Goal: Book appointment/travel/reservation

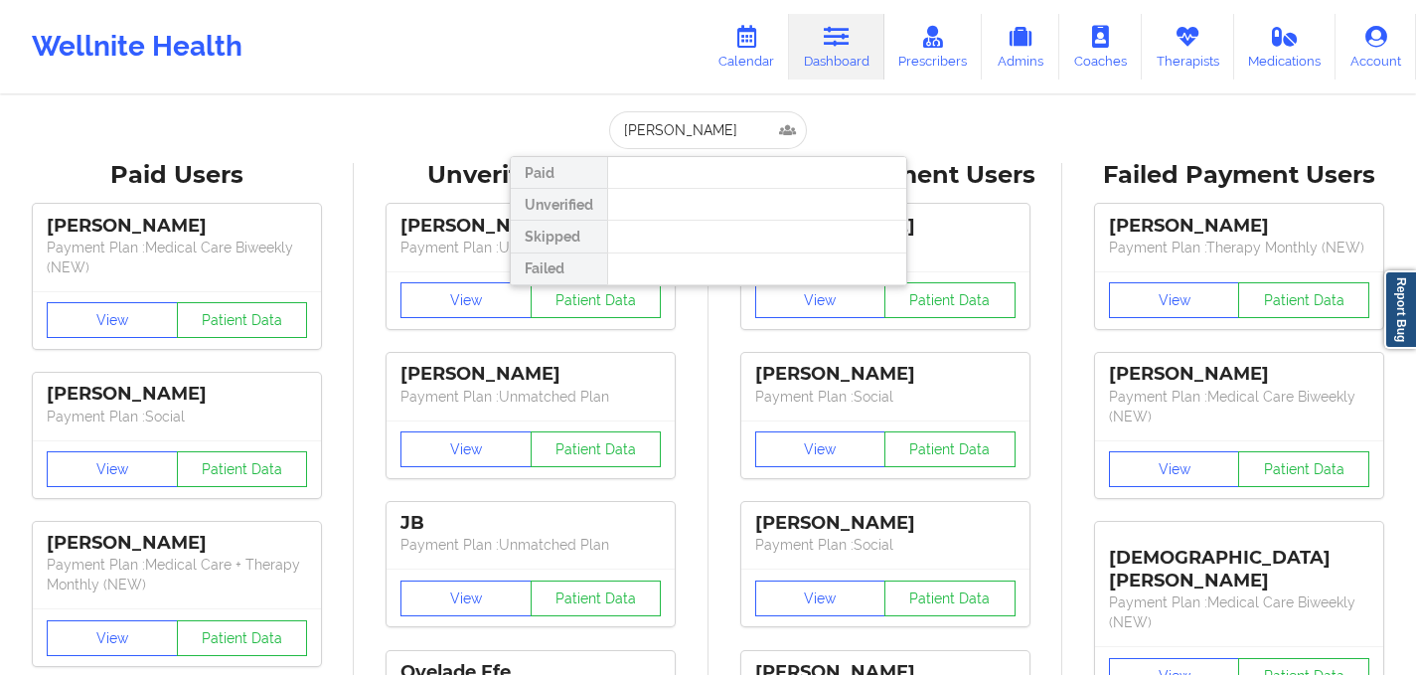
click at [712, 134] on input "[PERSON_NAME]" at bounding box center [707, 130] width 197 height 38
click at [718, 127] on input "[PERSON_NAME]" at bounding box center [707, 130] width 197 height 38
type input "[PERSON_NAME]"
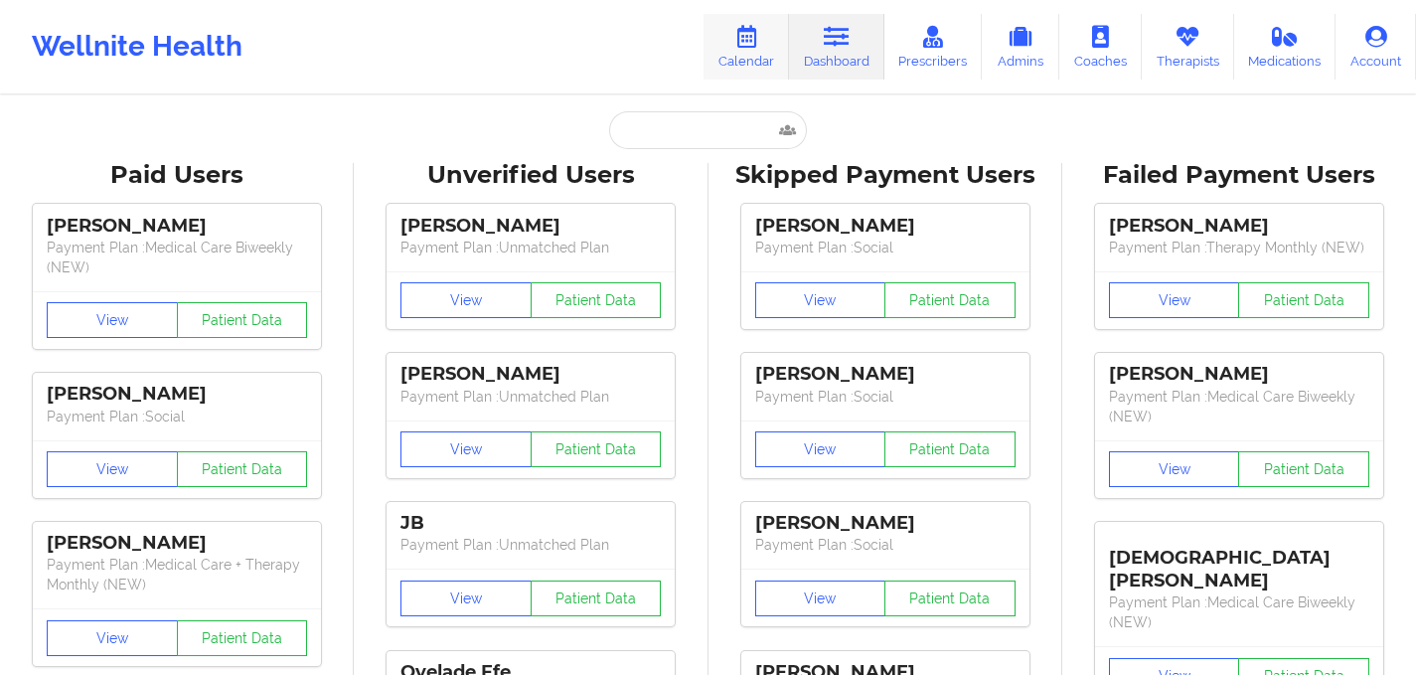
click at [748, 29] on icon at bounding box center [746, 37] width 26 height 22
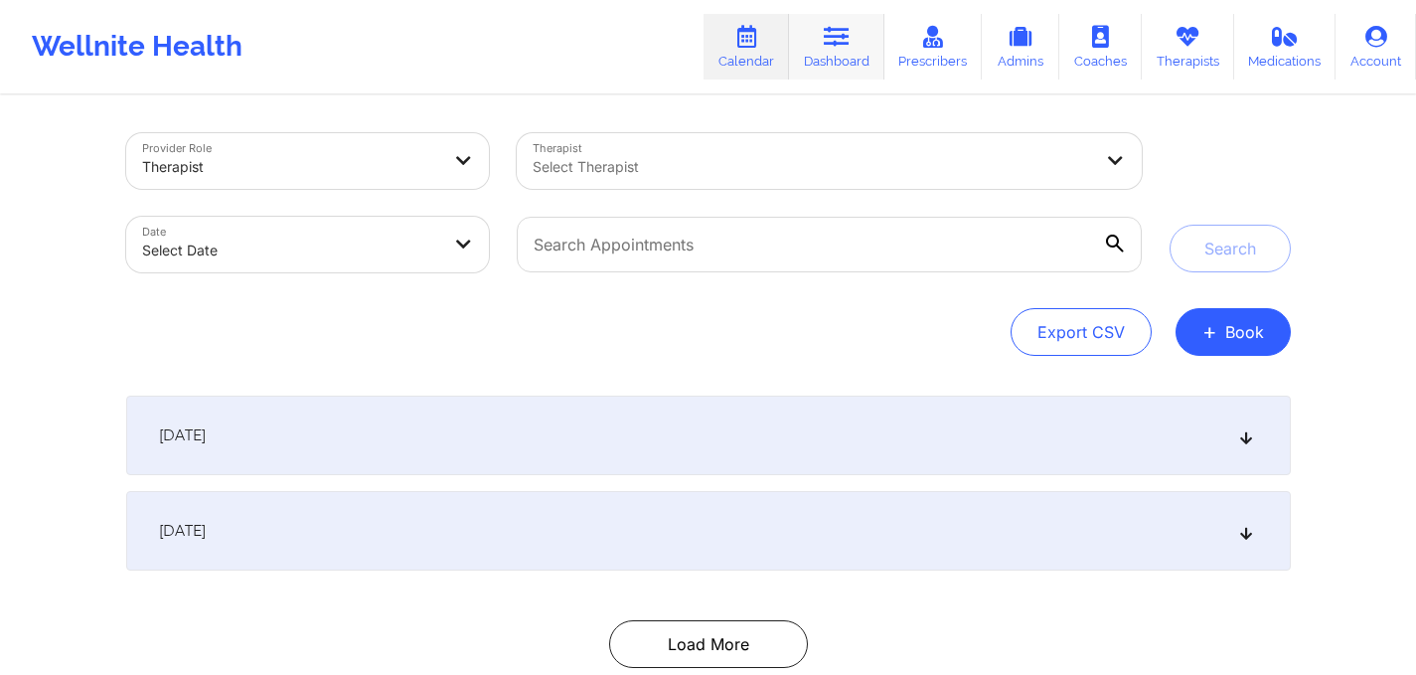
click at [835, 36] on icon at bounding box center [837, 37] width 26 height 22
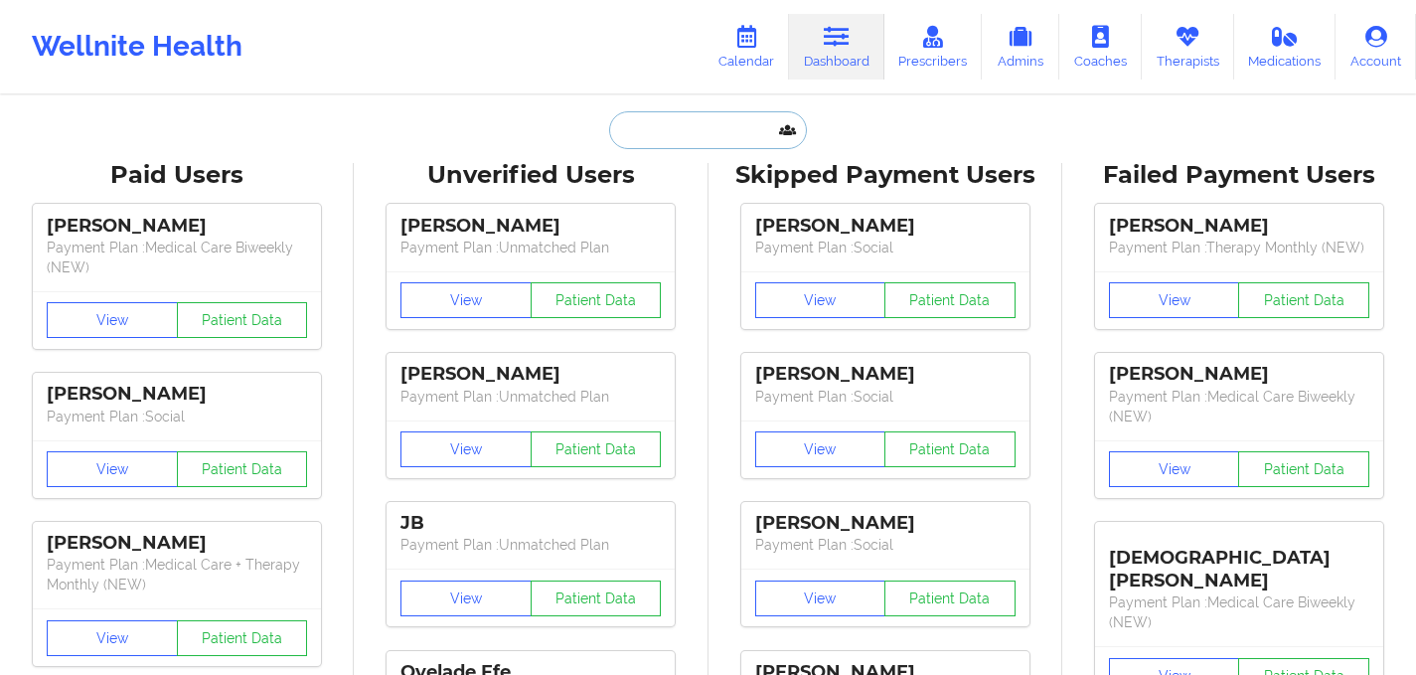
click at [688, 141] on input "text" at bounding box center [707, 130] width 197 height 38
paste input "[PERSON_NAME]"
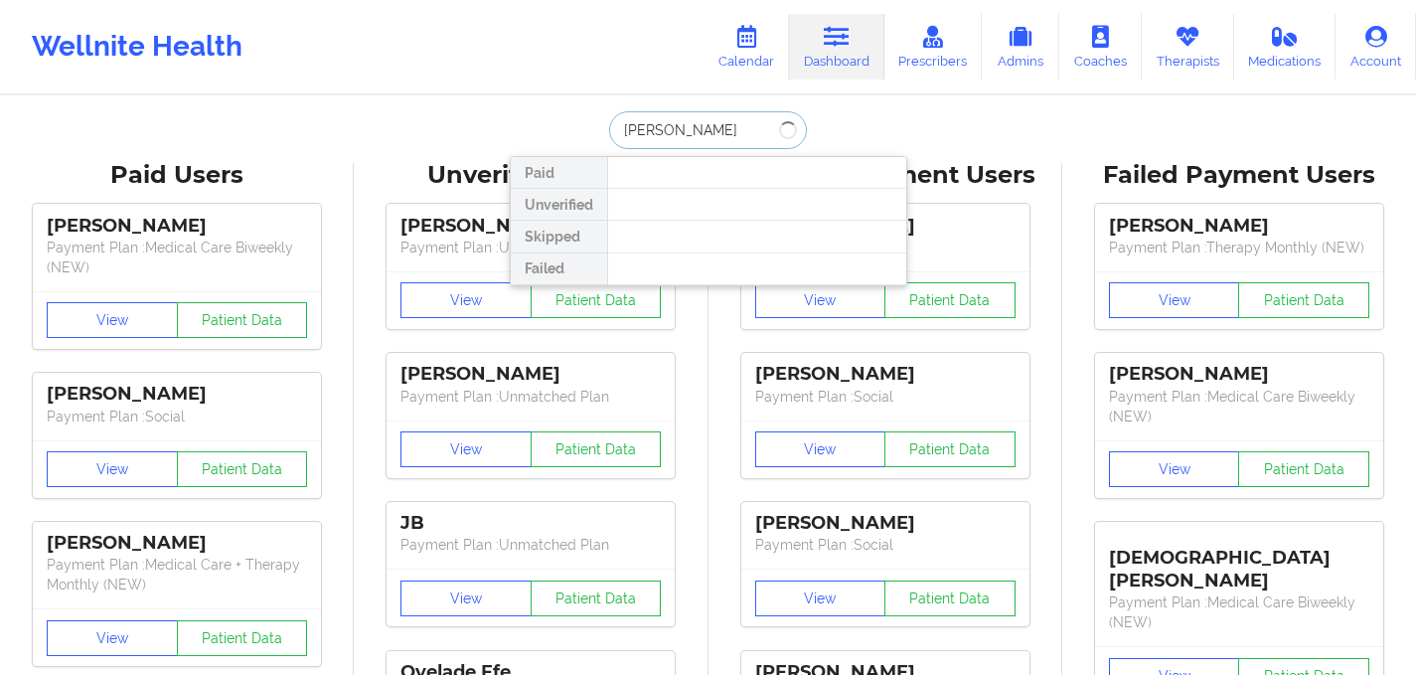
drag, startPoint x: 720, startPoint y: 133, endPoint x: 507, endPoint y: 131, distance: 212.7
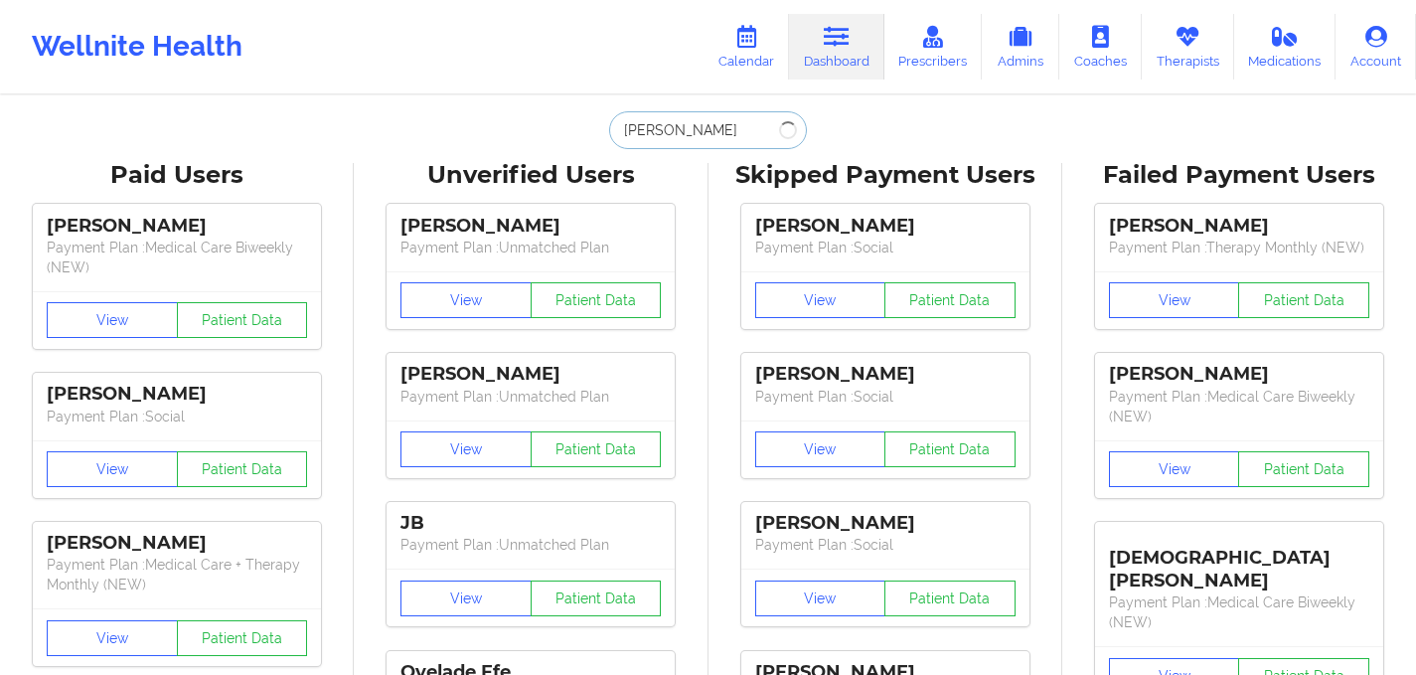
paste input "r"
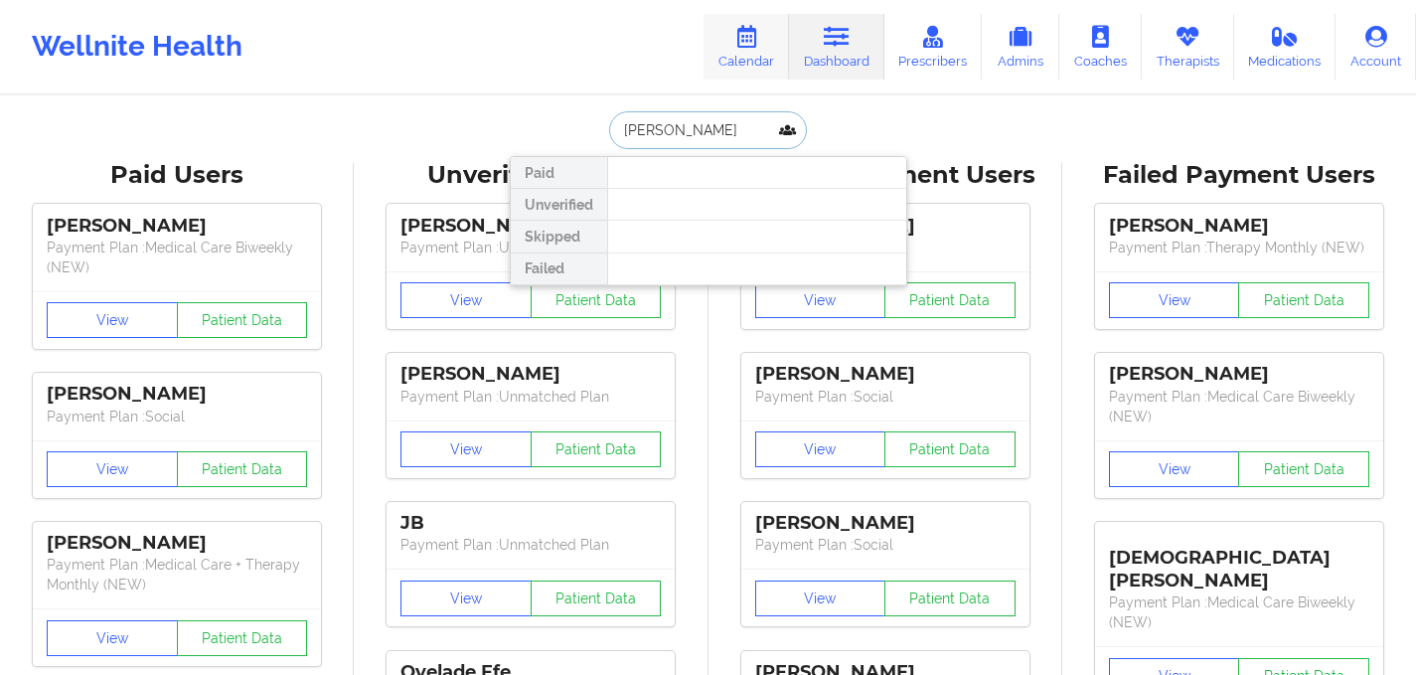
type input "[PERSON_NAME]"
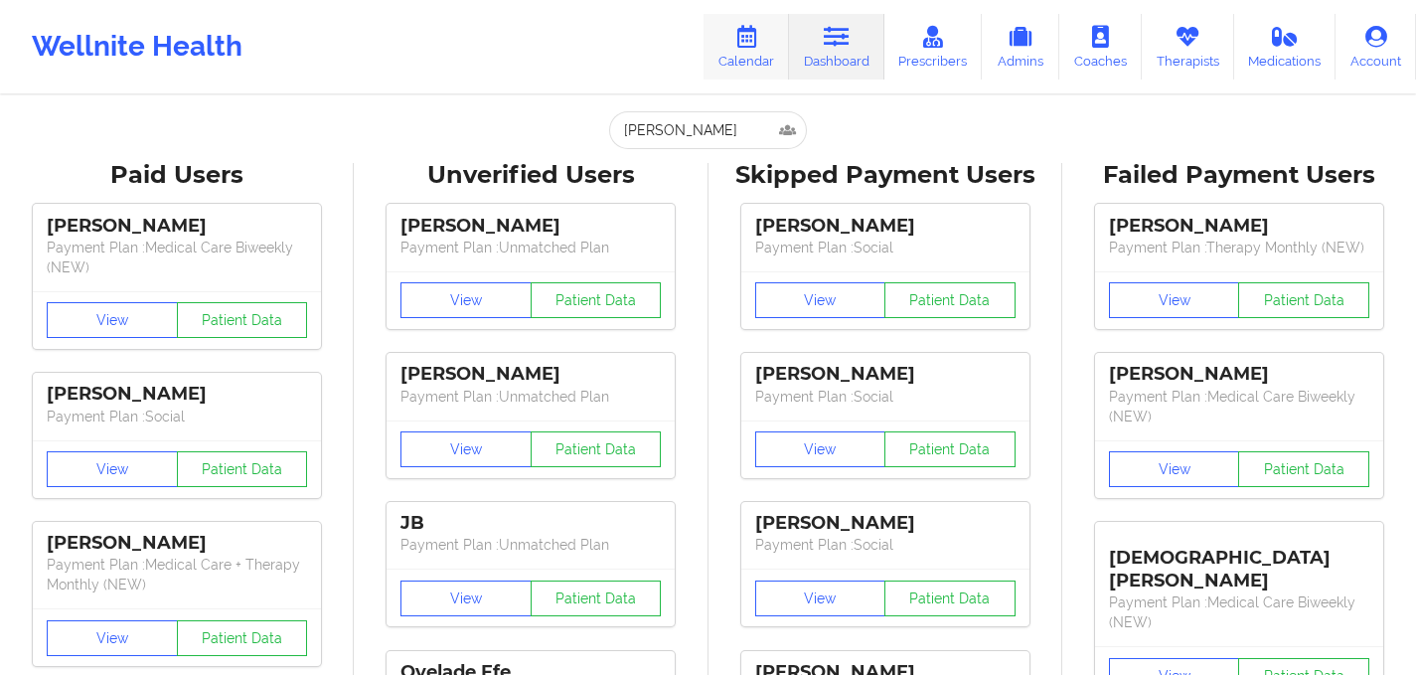
click at [765, 51] on link "Calendar" at bounding box center [746, 47] width 85 height 66
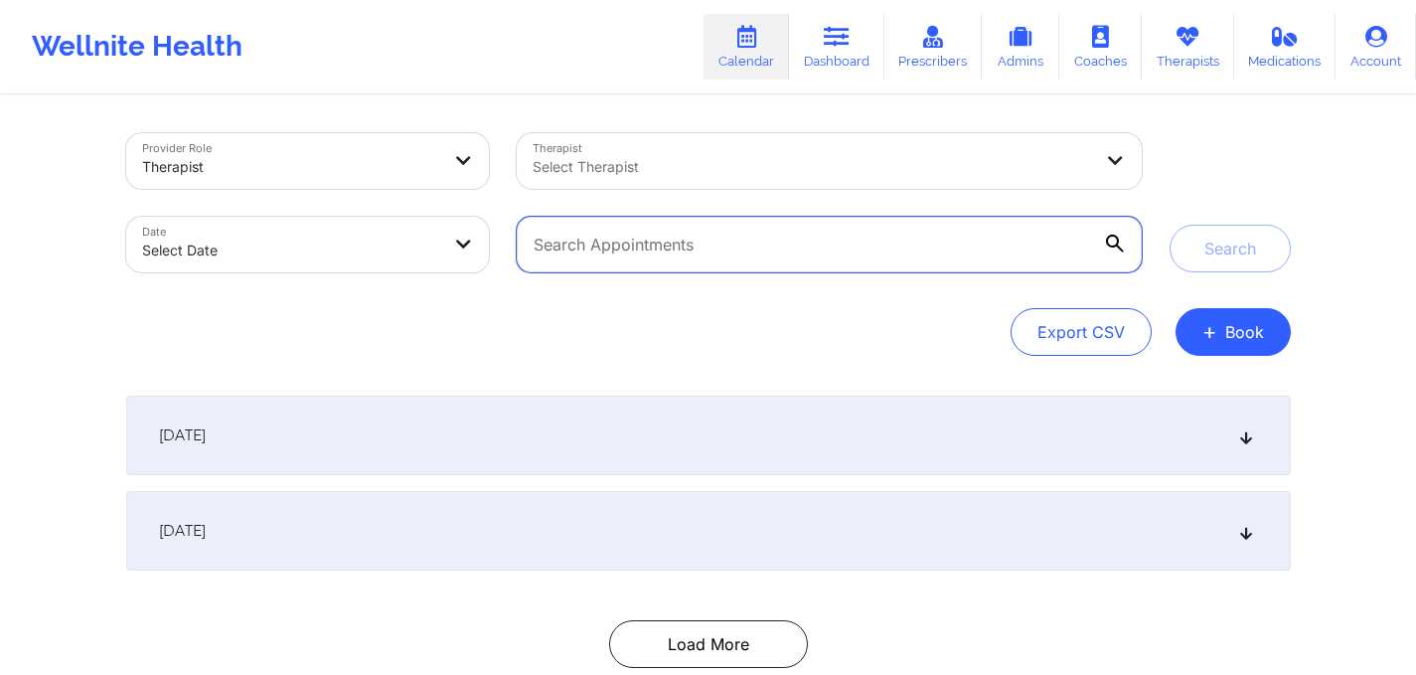
click at [699, 247] on input "text" at bounding box center [829, 245] width 624 height 56
paste input "[PERSON_NAME]"
type input "[PERSON_NAME]"
drag, startPoint x: 667, startPoint y: 243, endPoint x: 432, endPoint y: 242, distance: 234.6
click at [433, 242] on div "Provider Role Therapist Therapist Select Therapist Date Select Date henry jangi…" at bounding box center [634, 202] width 1044 height 167
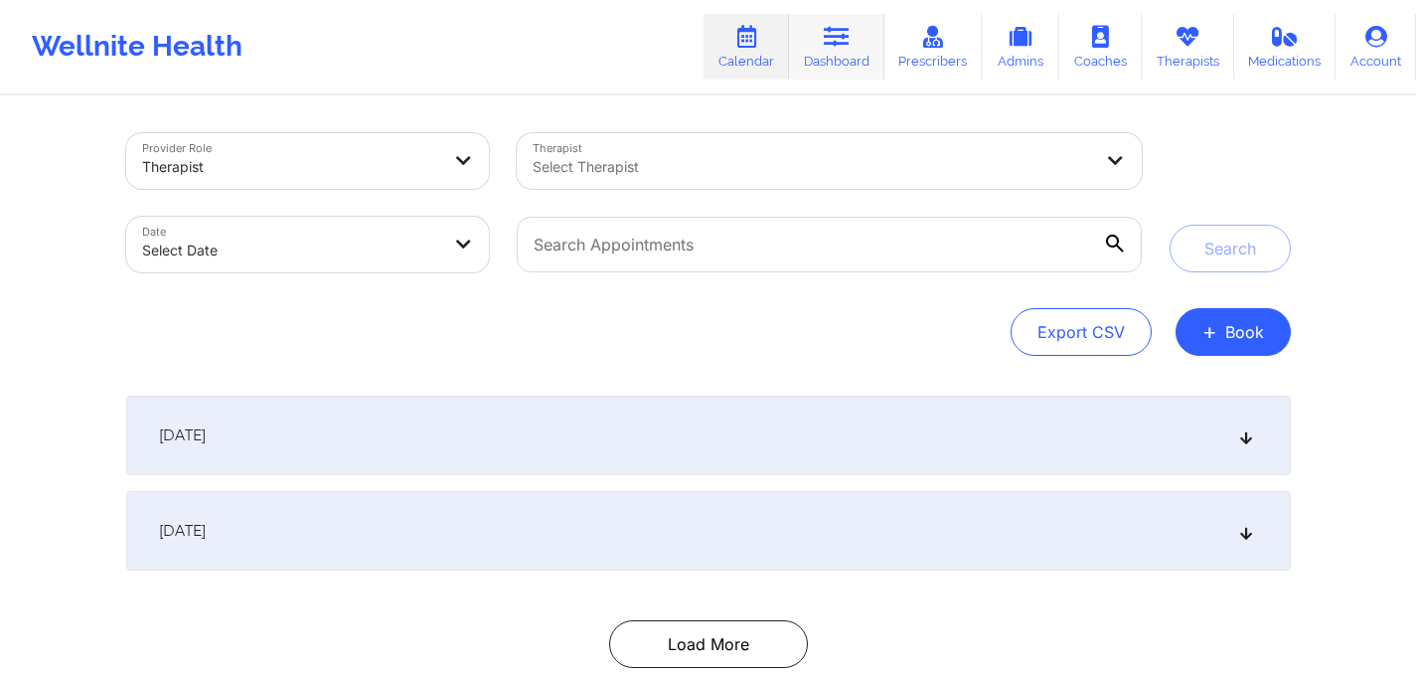
click at [858, 45] on link "Dashboard" at bounding box center [836, 47] width 95 height 66
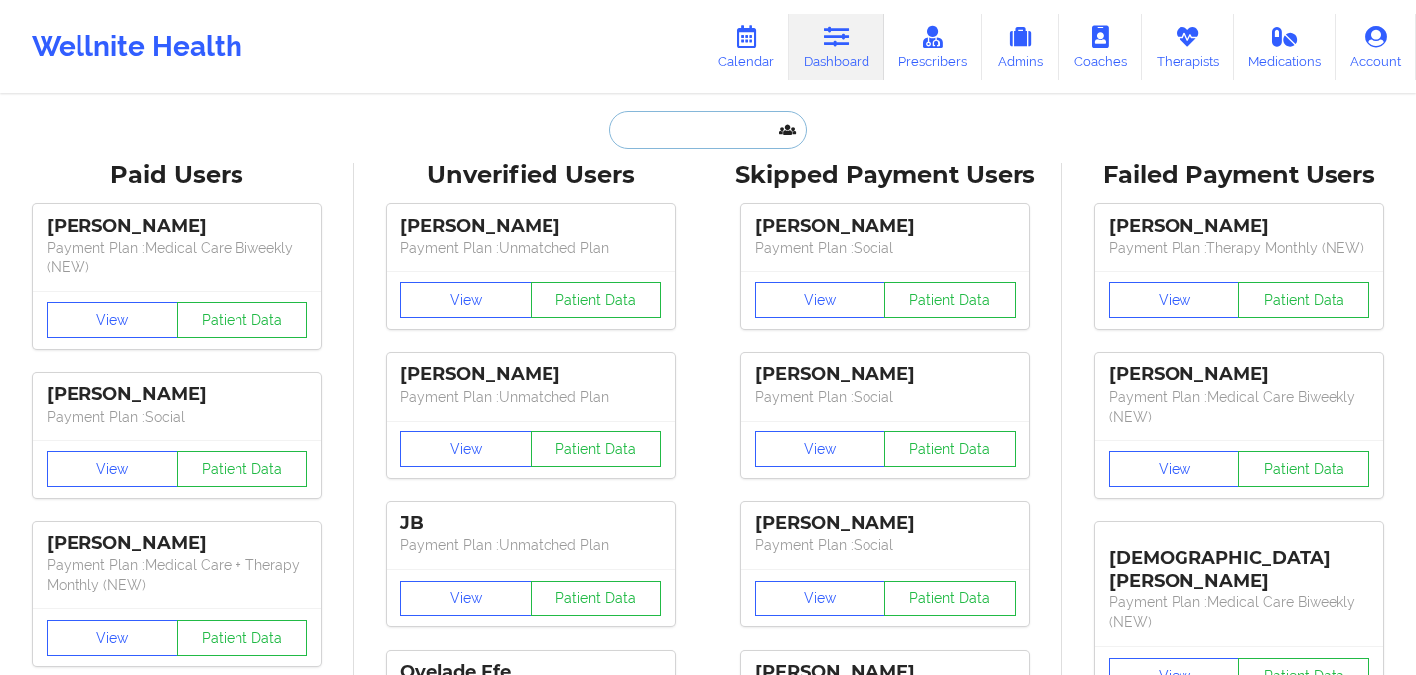
click at [671, 134] on input "text" at bounding box center [707, 130] width 197 height 38
paste input "$56.68"
type input "$56.68"
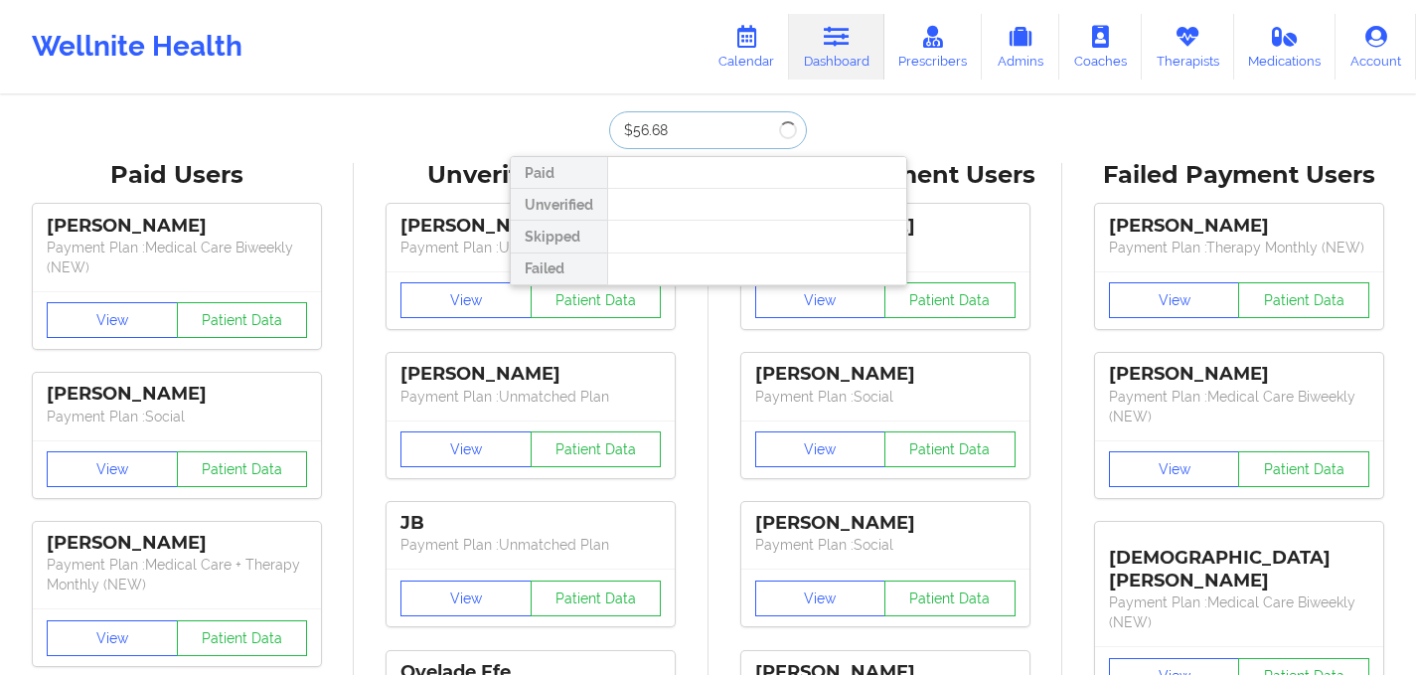
drag, startPoint x: 686, startPoint y: 126, endPoint x: 559, endPoint y: 125, distance: 127.2
click at [559, 125] on div "$56.68 Paid Unverified Skipped Failed" at bounding box center [709, 130] width 398 height 38
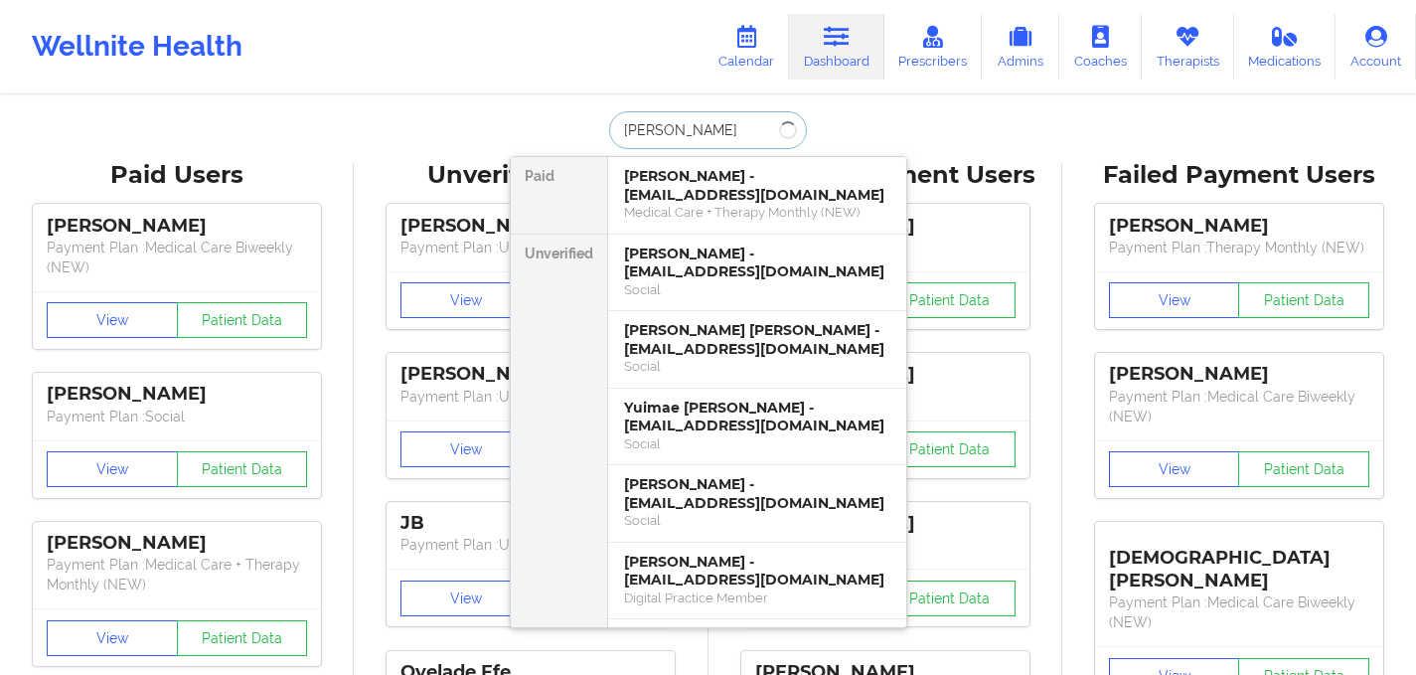
paste input "jangira"
type input "[PERSON_NAME]"
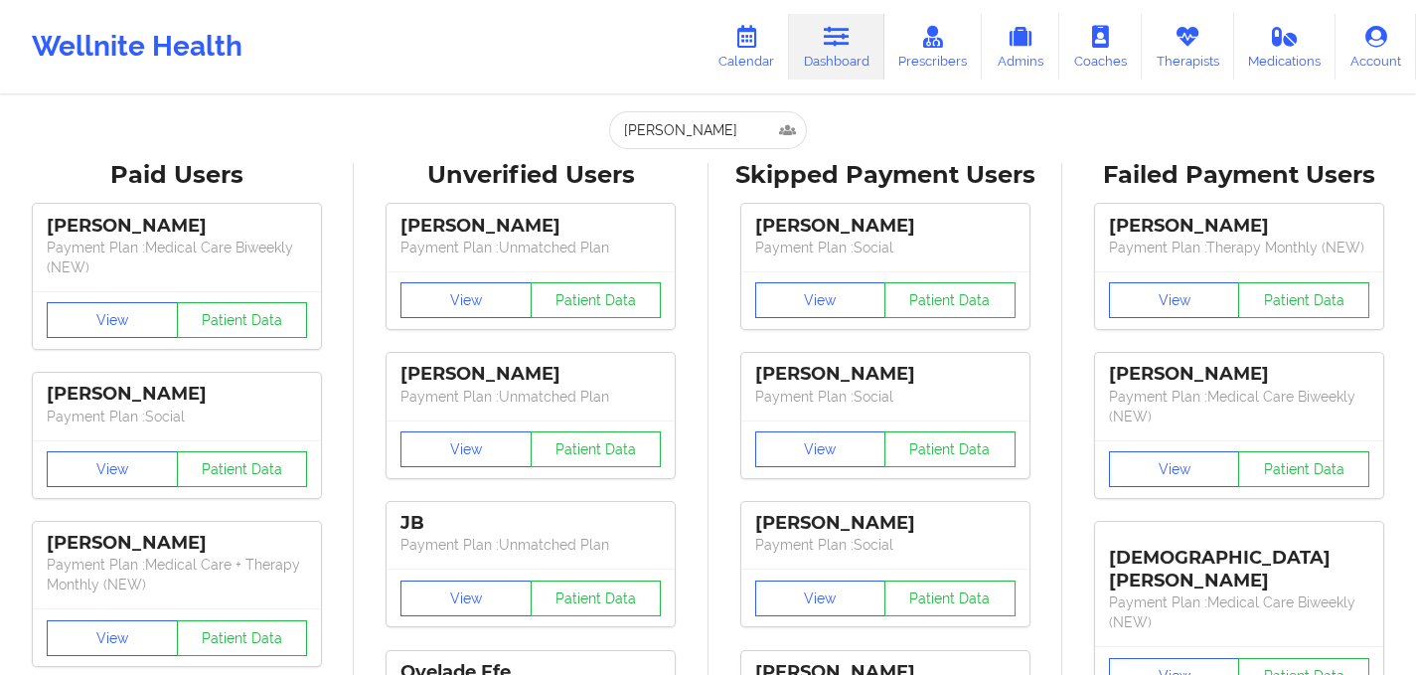
drag, startPoint x: 730, startPoint y: 129, endPoint x: 482, endPoint y: 116, distance: 248.8
click at [763, 59] on link "Calendar" at bounding box center [746, 47] width 85 height 66
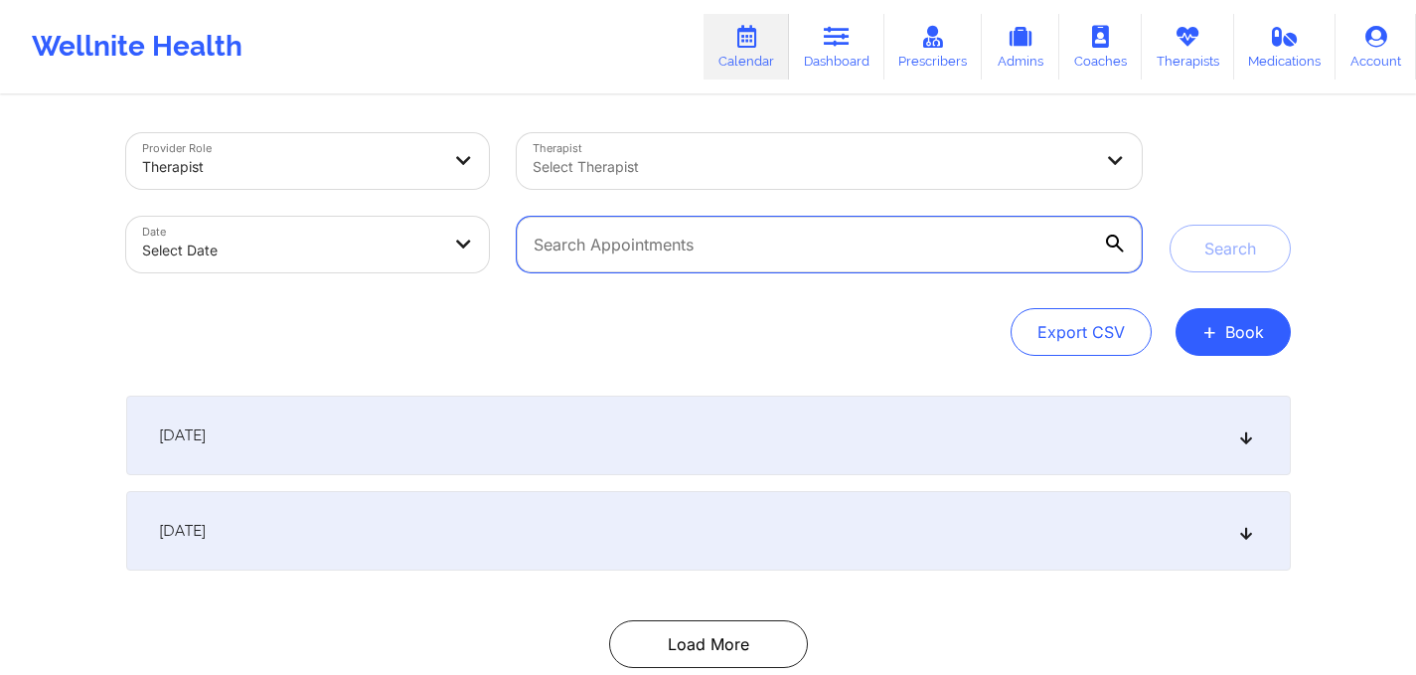
click at [607, 235] on input "text" at bounding box center [829, 245] width 624 height 56
type input "c"
type input "resper"
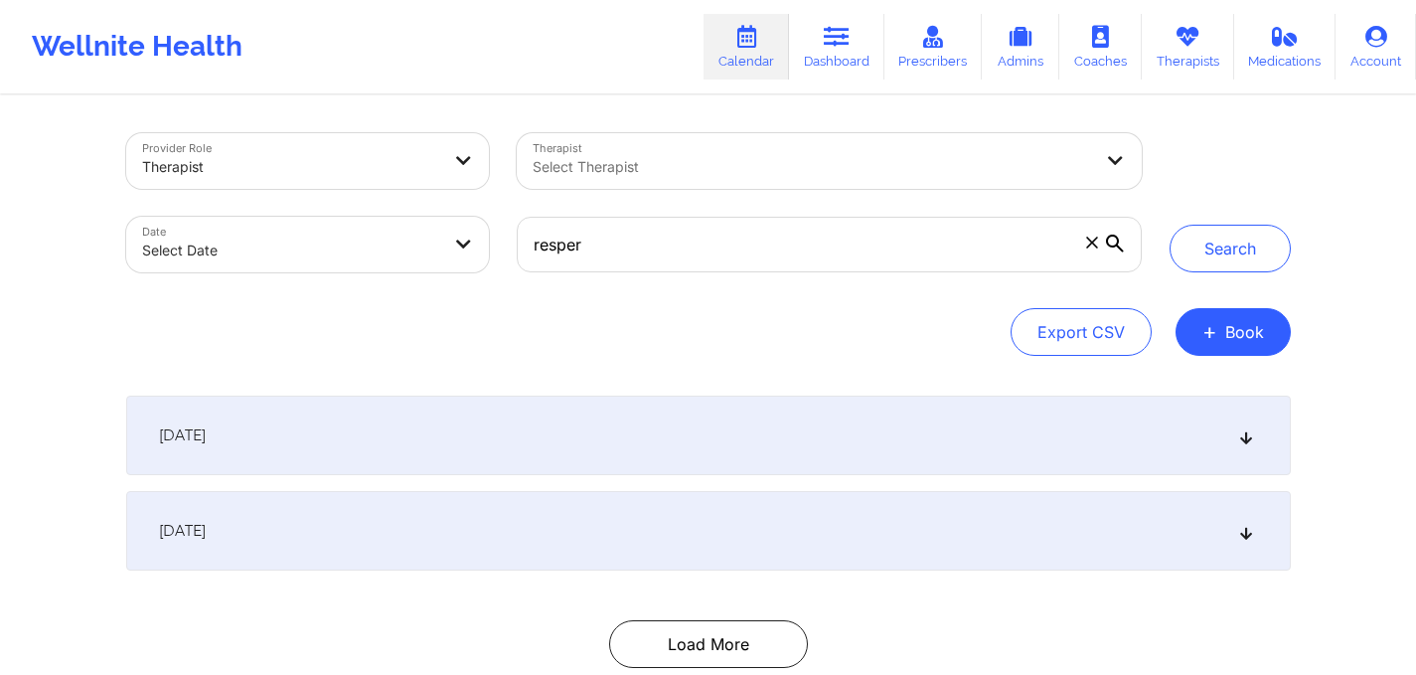
select select "2025-8"
select select "2025-9"
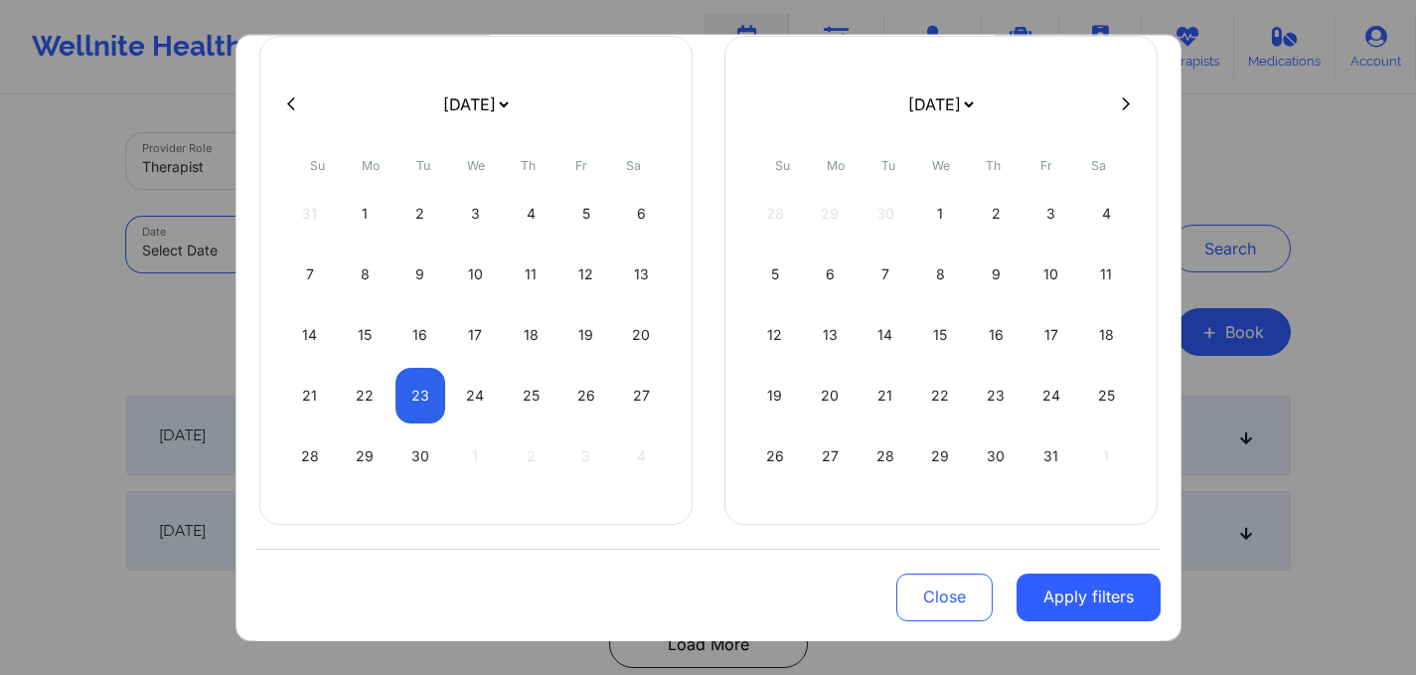
scroll to position [131, 0]
click at [359, 463] on div "29" at bounding box center [365, 455] width 51 height 56
select select "2025-8"
select select "2025-9"
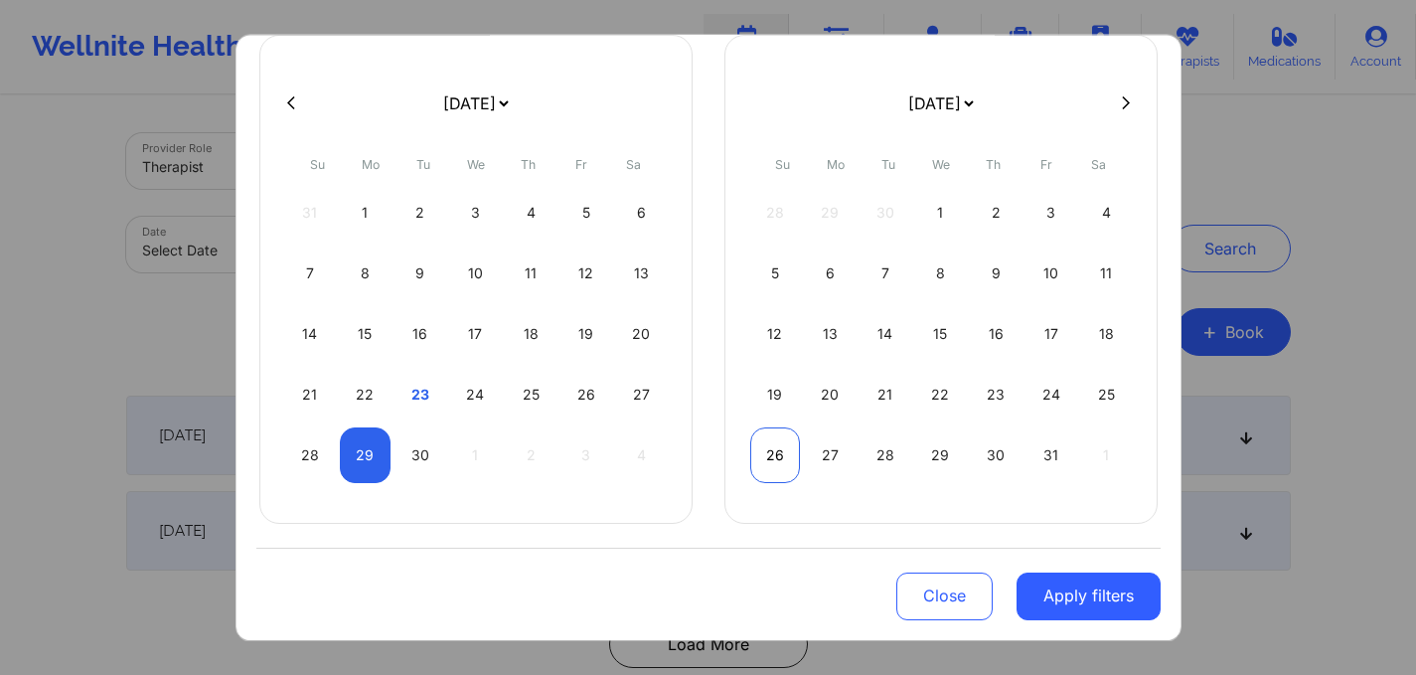
select select "2025-8"
select select "2025-9"
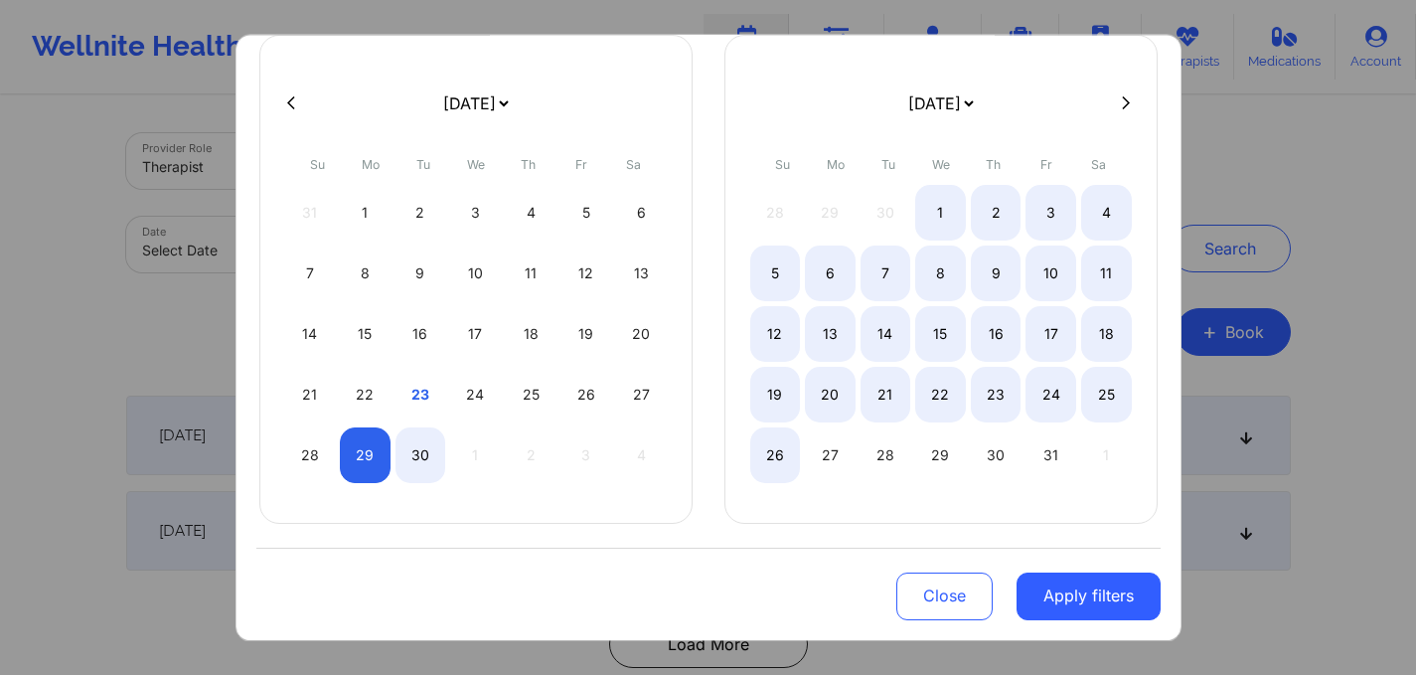
select select "2025-8"
select select "2025-9"
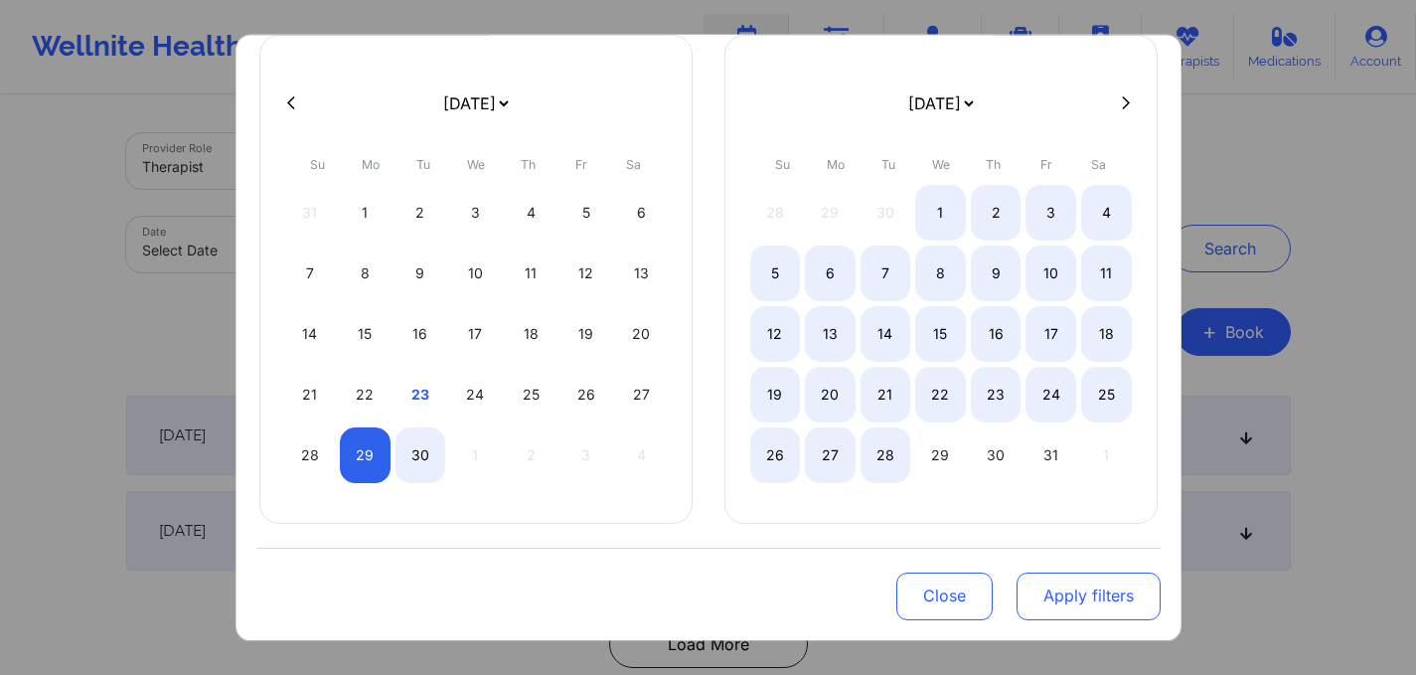
click at [1069, 604] on button "Apply filters" at bounding box center [1089, 596] width 144 height 48
select select "2025-8"
select select "2025-9"
select select "2025-8"
select select "2025-9"
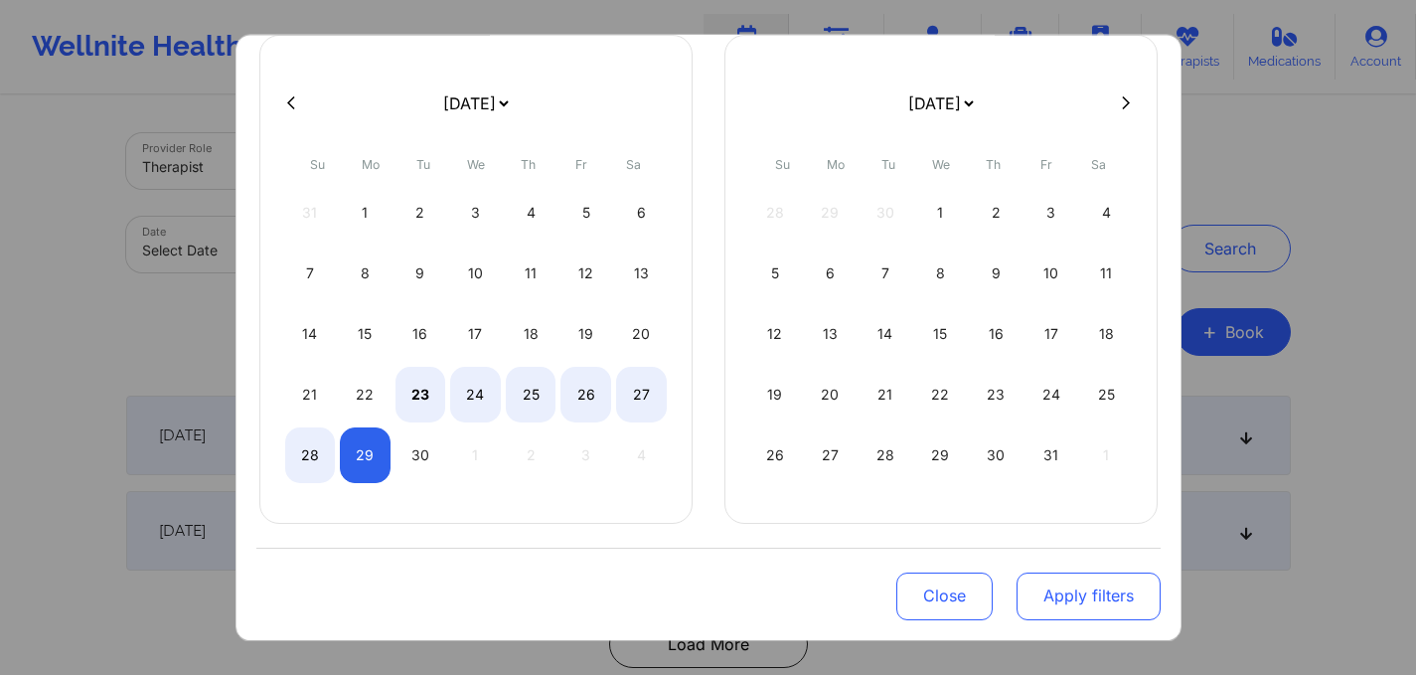
click at [1035, 612] on button "Apply filters" at bounding box center [1089, 596] width 144 height 48
select select "2025-8"
select select "2025-9"
click at [414, 378] on div "23" at bounding box center [421, 395] width 51 height 56
select select "2025-8"
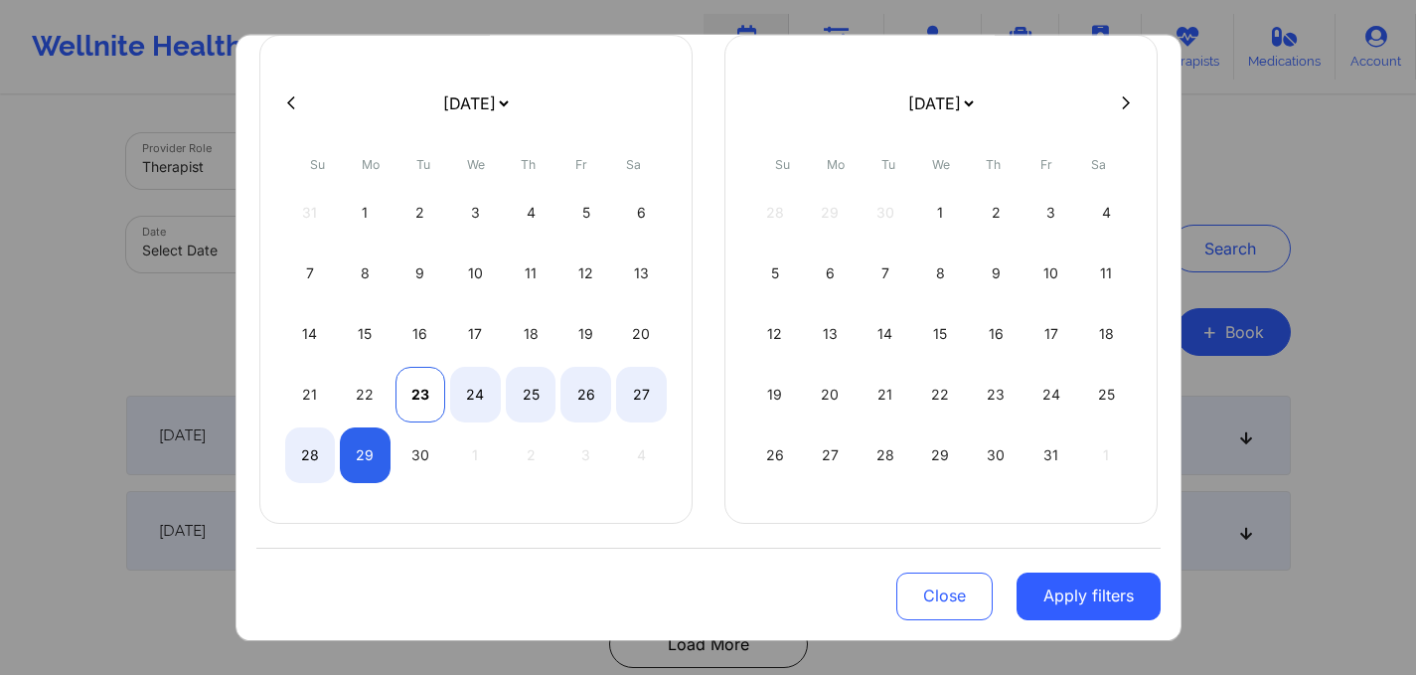
select select "2025-9"
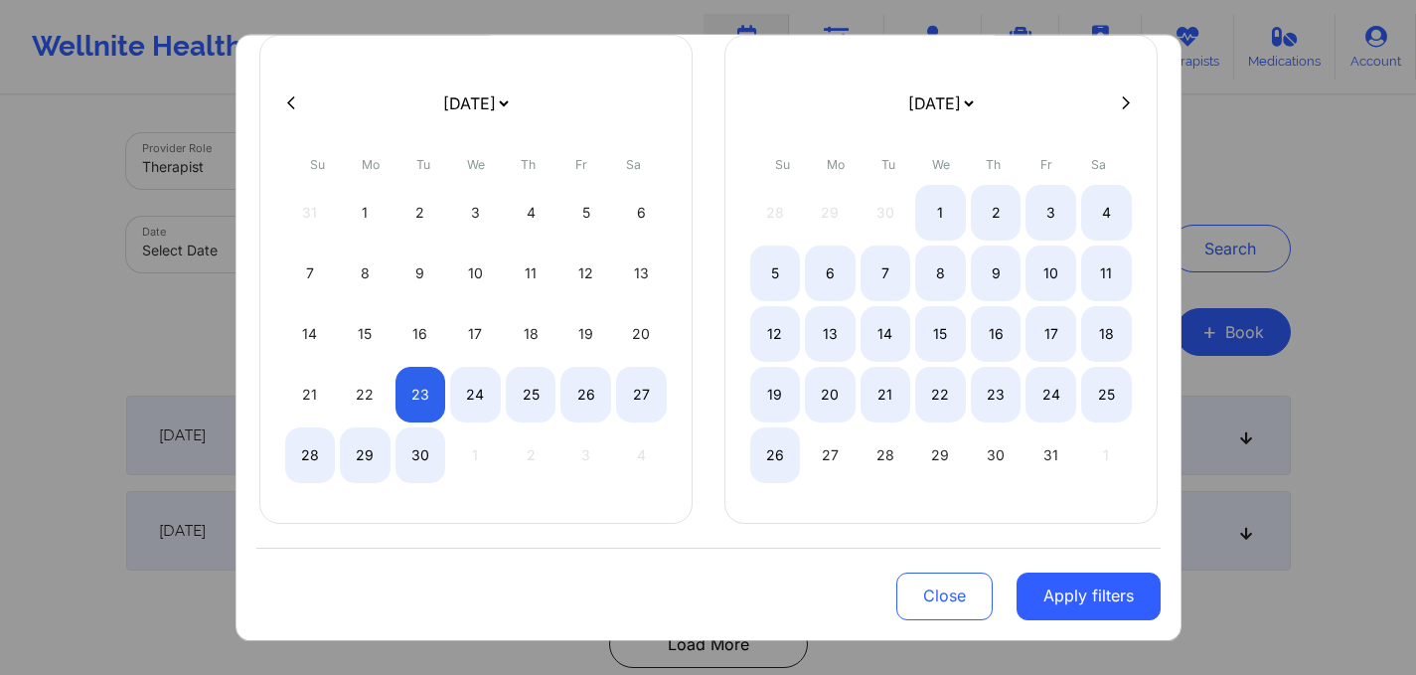
select select "2025-8"
select select "2025-9"
select select "2025-8"
select select "2025-9"
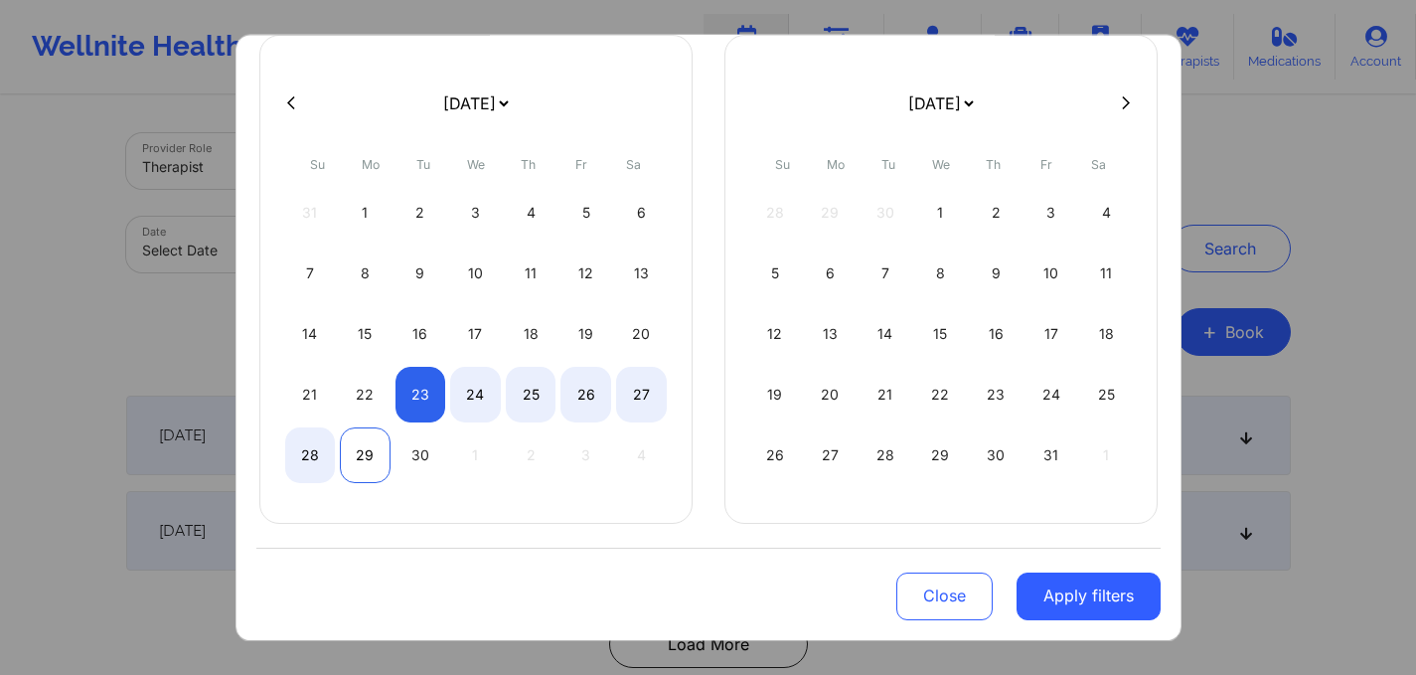
select select "2025-8"
select select "2025-9"
click at [351, 456] on div "29" at bounding box center [365, 455] width 51 height 56
select select "2025-8"
select select "2025-9"
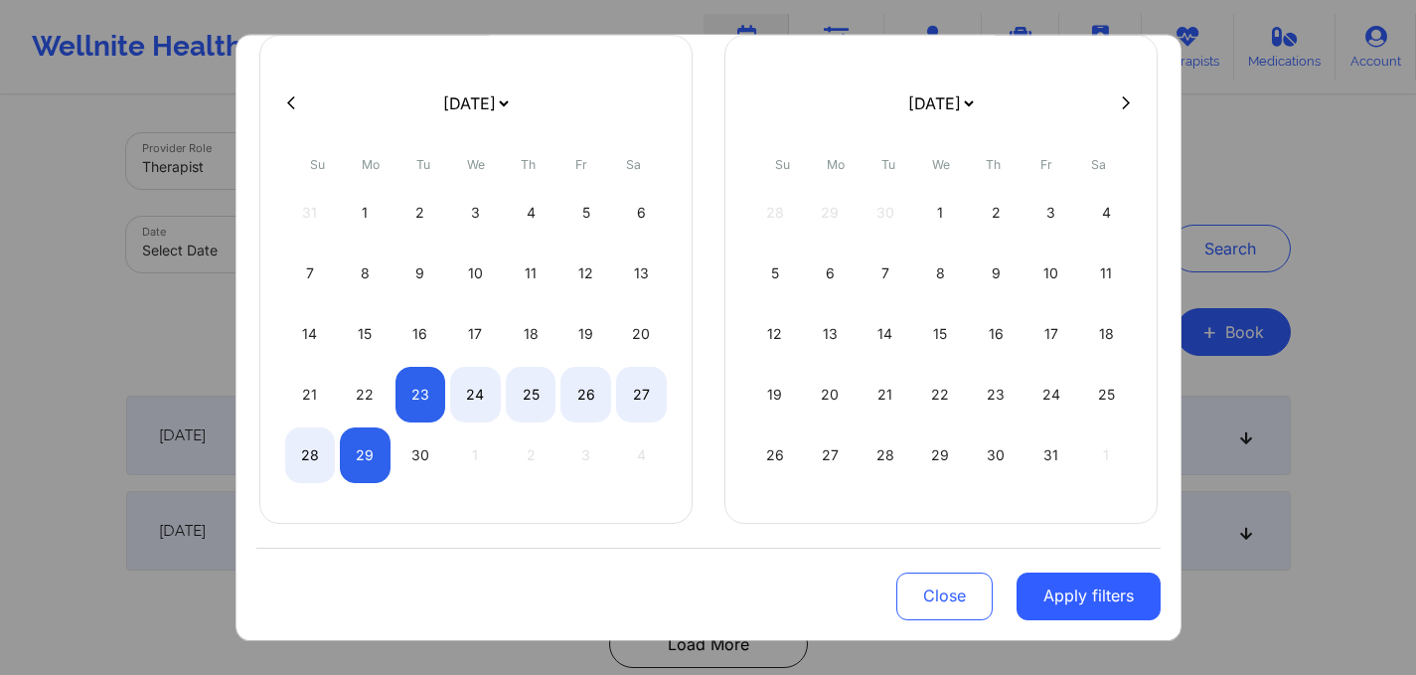
click at [1098, 598] on button "Apply filters" at bounding box center [1089, 596] width 144 height 48
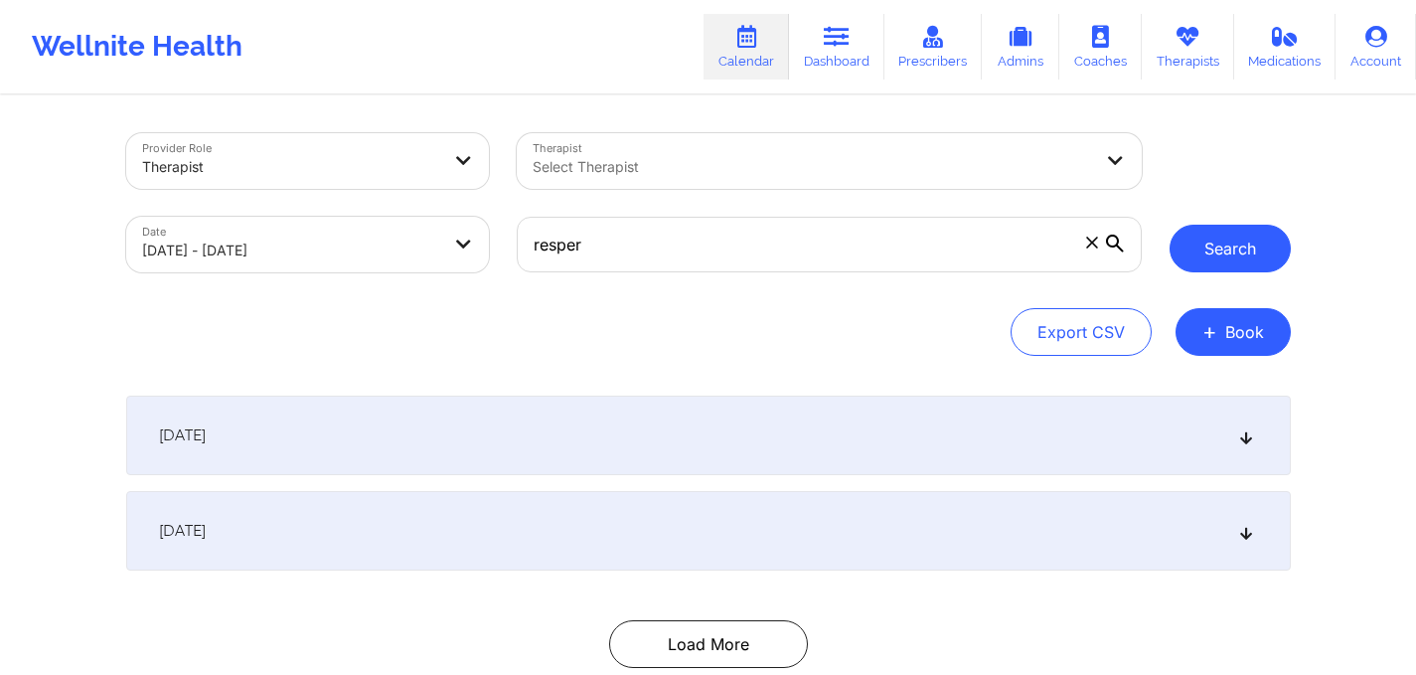
click at [1215, 225] on button "Search" at bounding box center [1230, 249] width 121 height 48
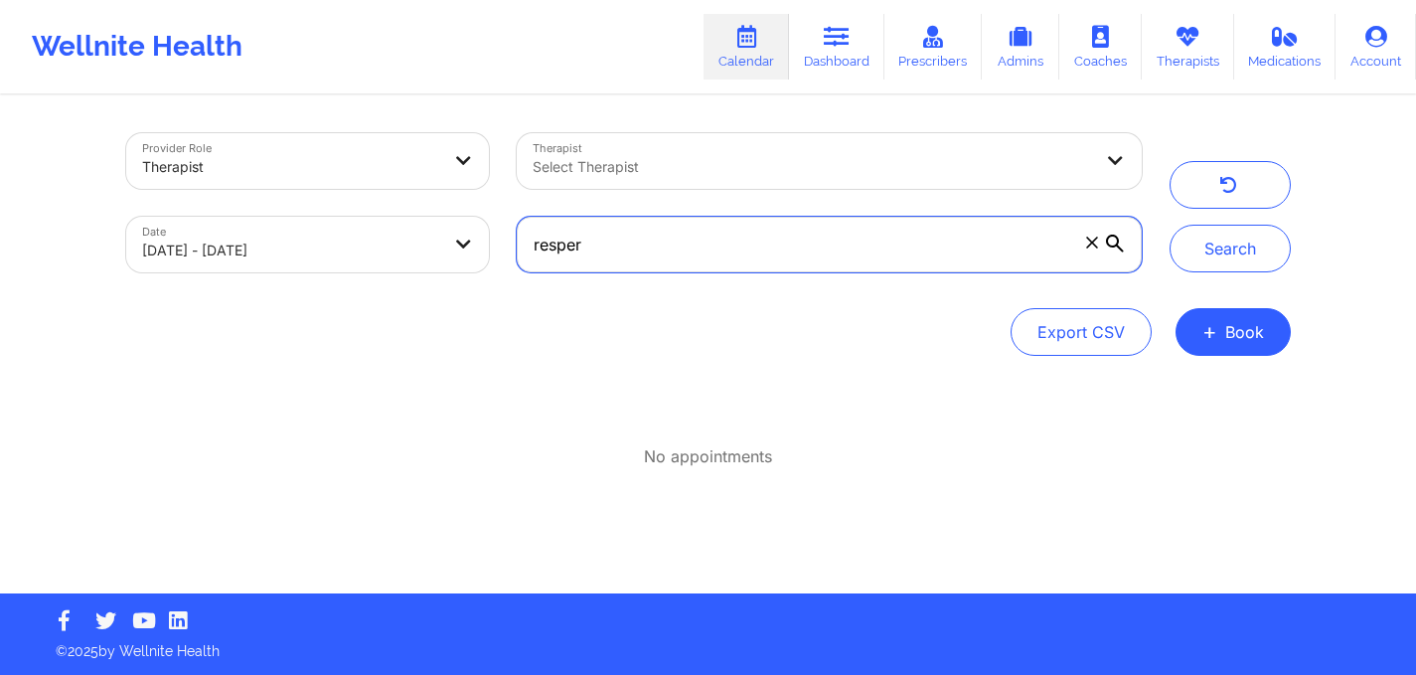
click at [537, 243] on input "resper" at bounding box center [829, 245] width 624 height 56
type input "crystal resper"
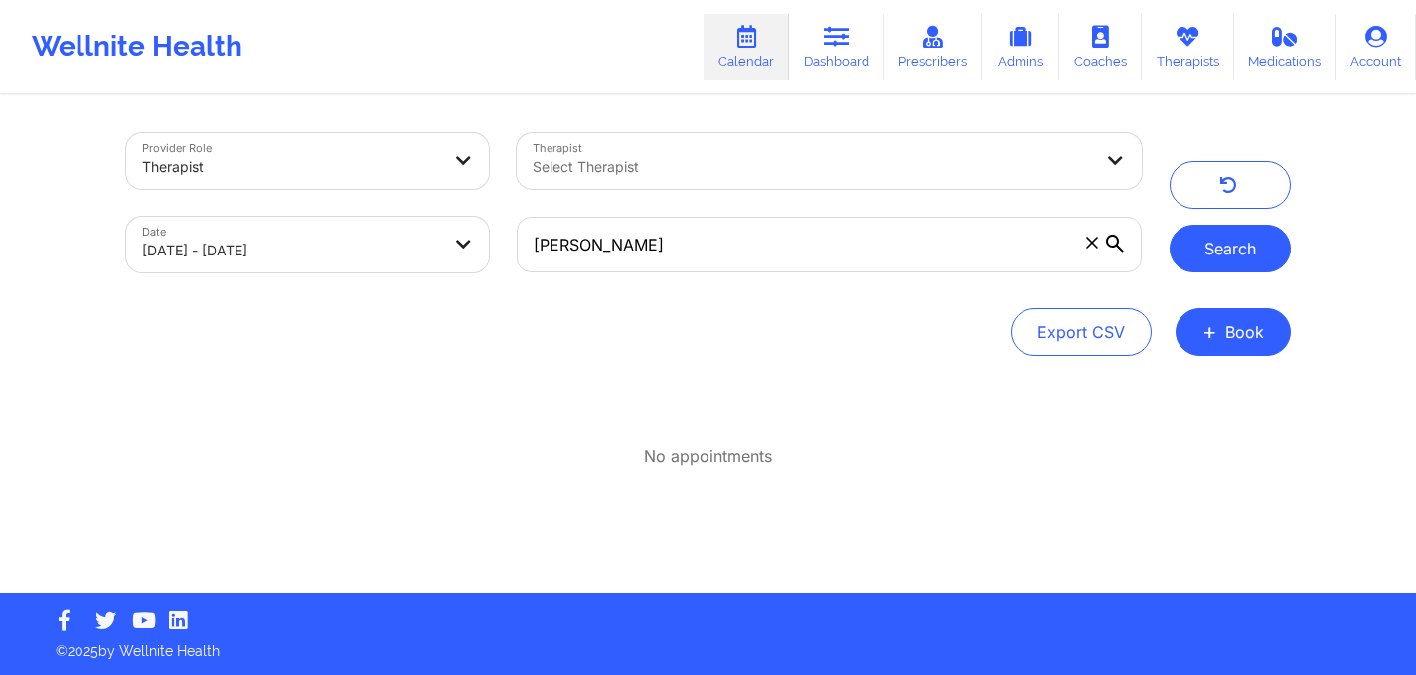
click at [1249, 264] on button "Search" at bounding box center [1230, 249] width 121 height 48
click at [1255, 250] on button "Search" at bounding box center [1230, 249] width 121 height 48
click at [443, 242] on body "Wellnite Health Calendar Dashboard Prescribers Admins Coaches Therapists Medica…" at bounding box center [708, 337] width 1416 height 675
select select "2025-8"
select select "2025-9"
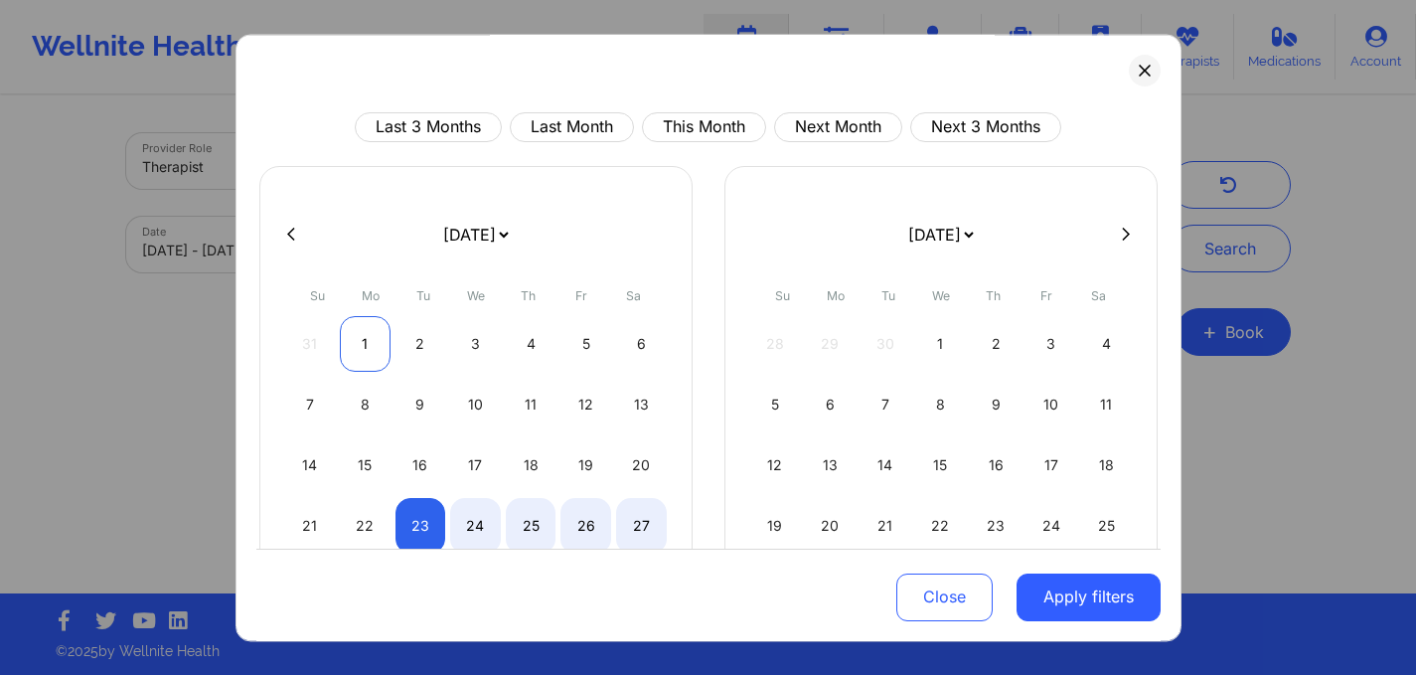
click at [364, 350] on div "1" at bounding box center [365, 344] width 51 height 56
select select "2025-8"
select select "2025-9"
click at [364, 344] on div "1" at bounding box center [365, 344] width 51 height 56
select select "2025-8"
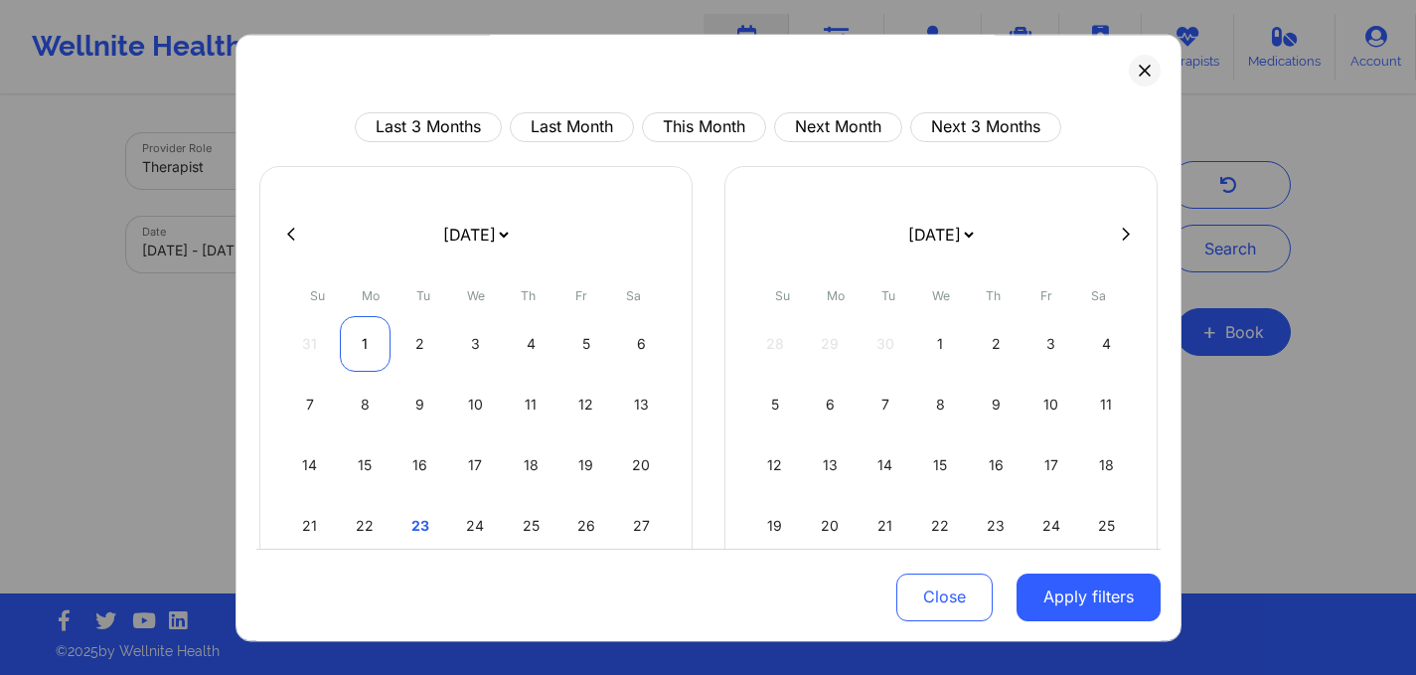
select select "2025-9"
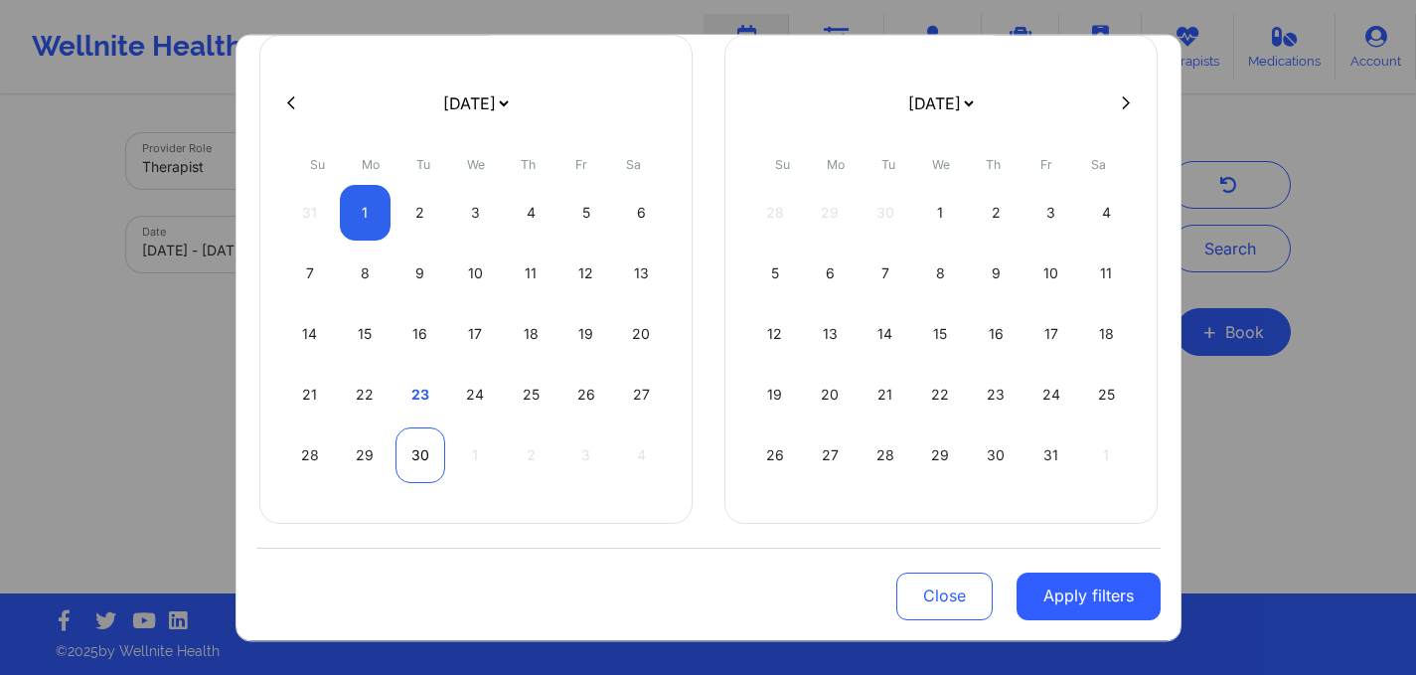
click at [409, 453] on div "30" at bounding box center [421, 455] width 51 height 56
select select "2025-8"
select select "2025-9"
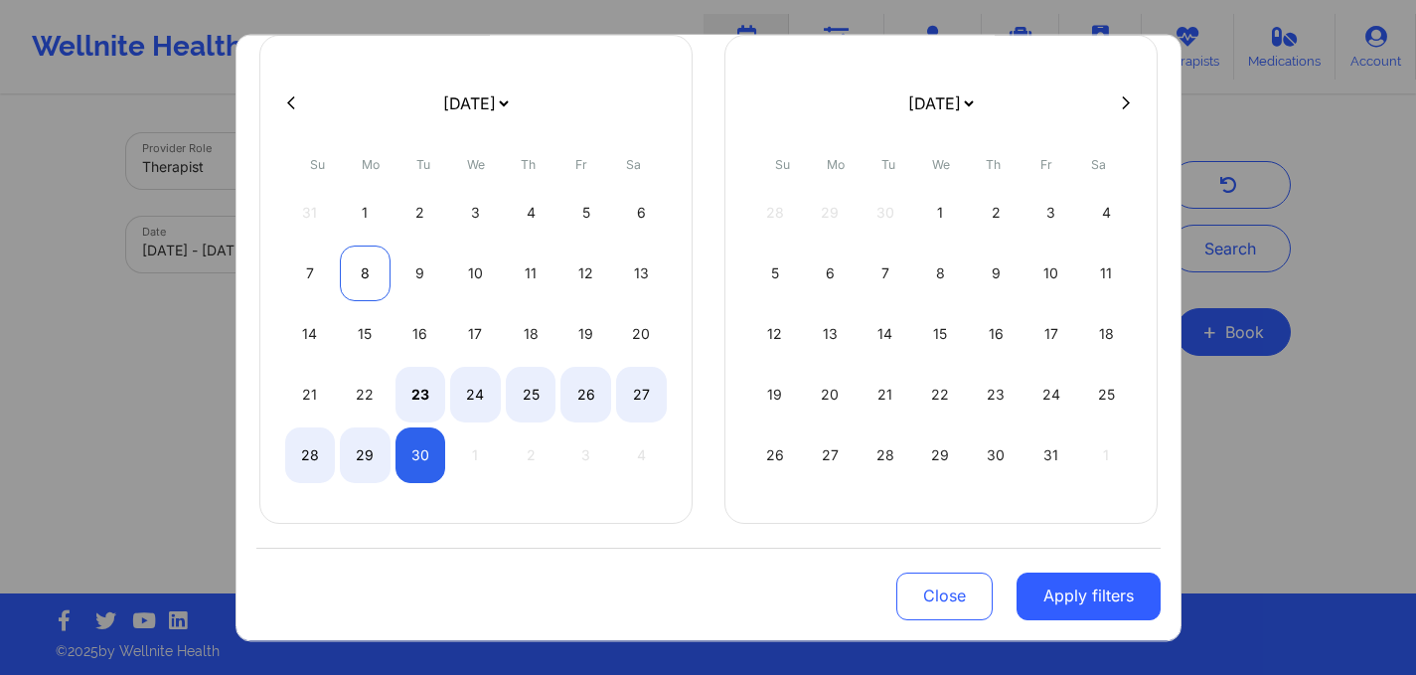
select select "2025-8"
select select "2025-9"
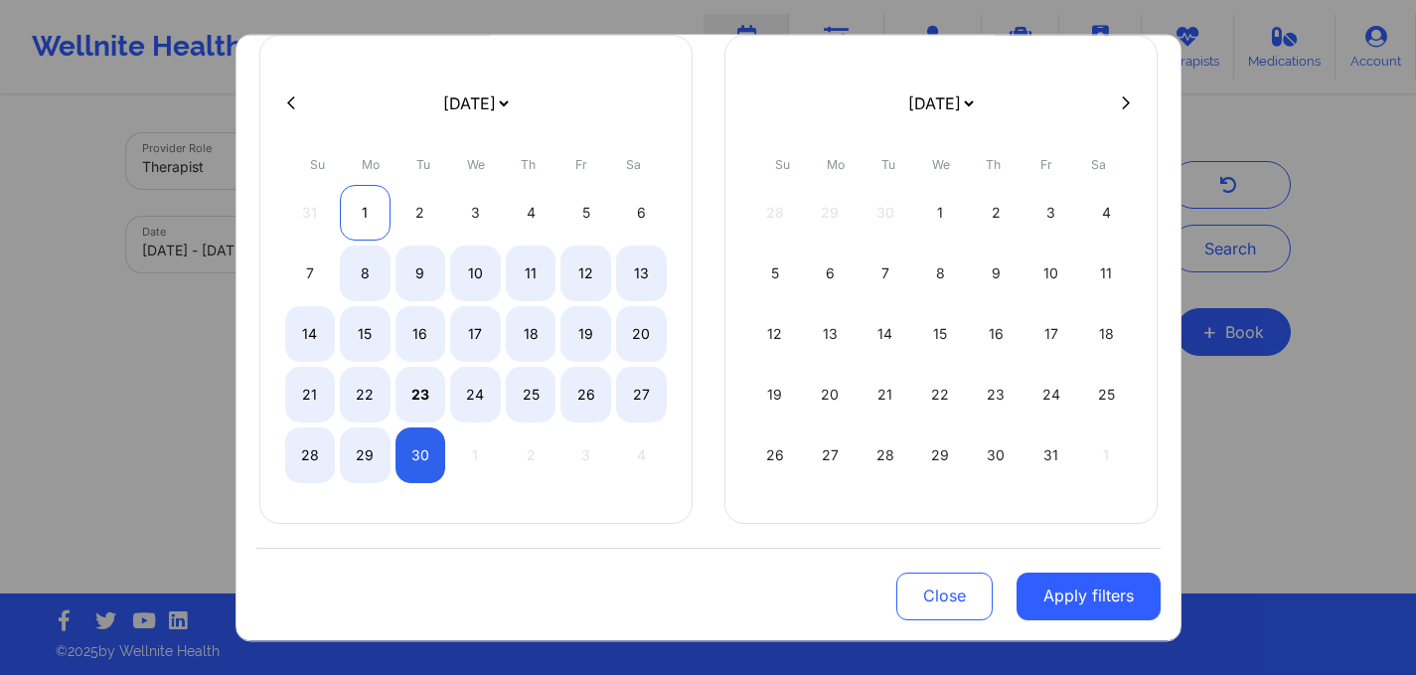
select select "2025-8"
select select "2025-9"
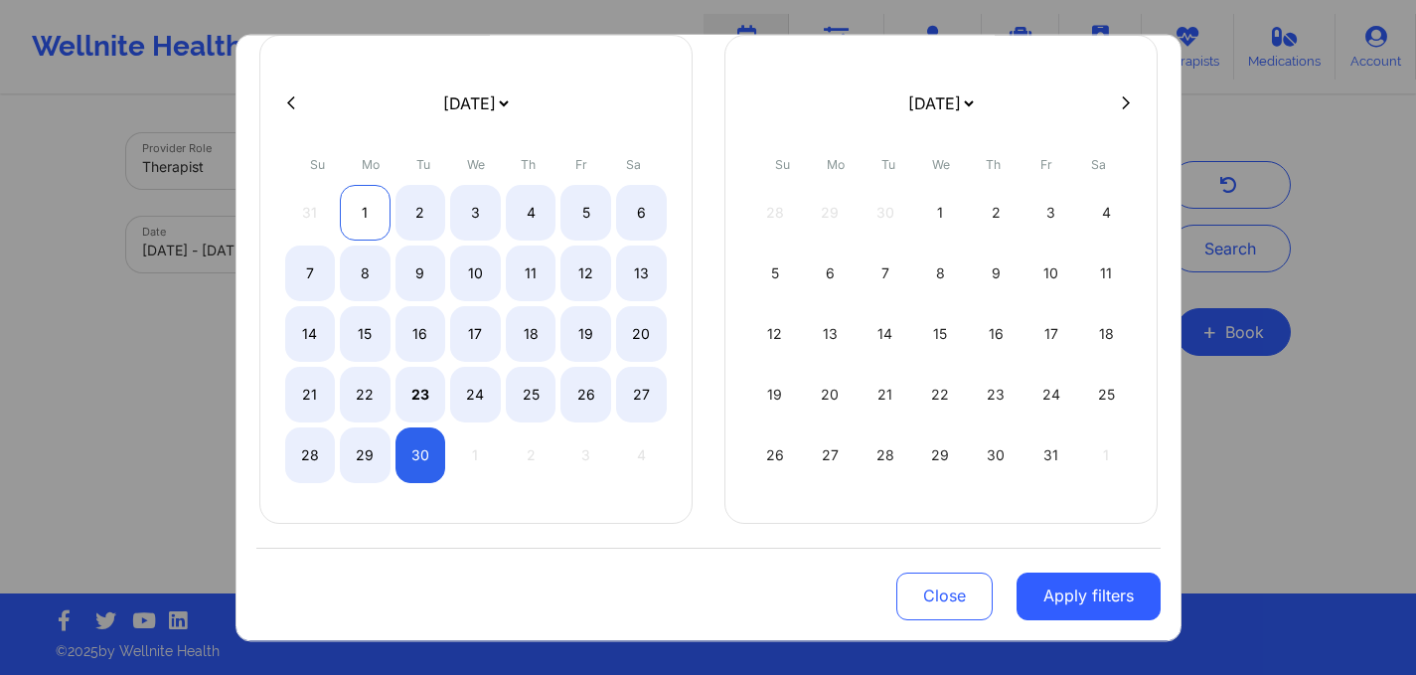
click at [363, 214] on div "1" at bounding box center [365, 213] width 51 height 56
select select "2025-8"
select select "2025-9"
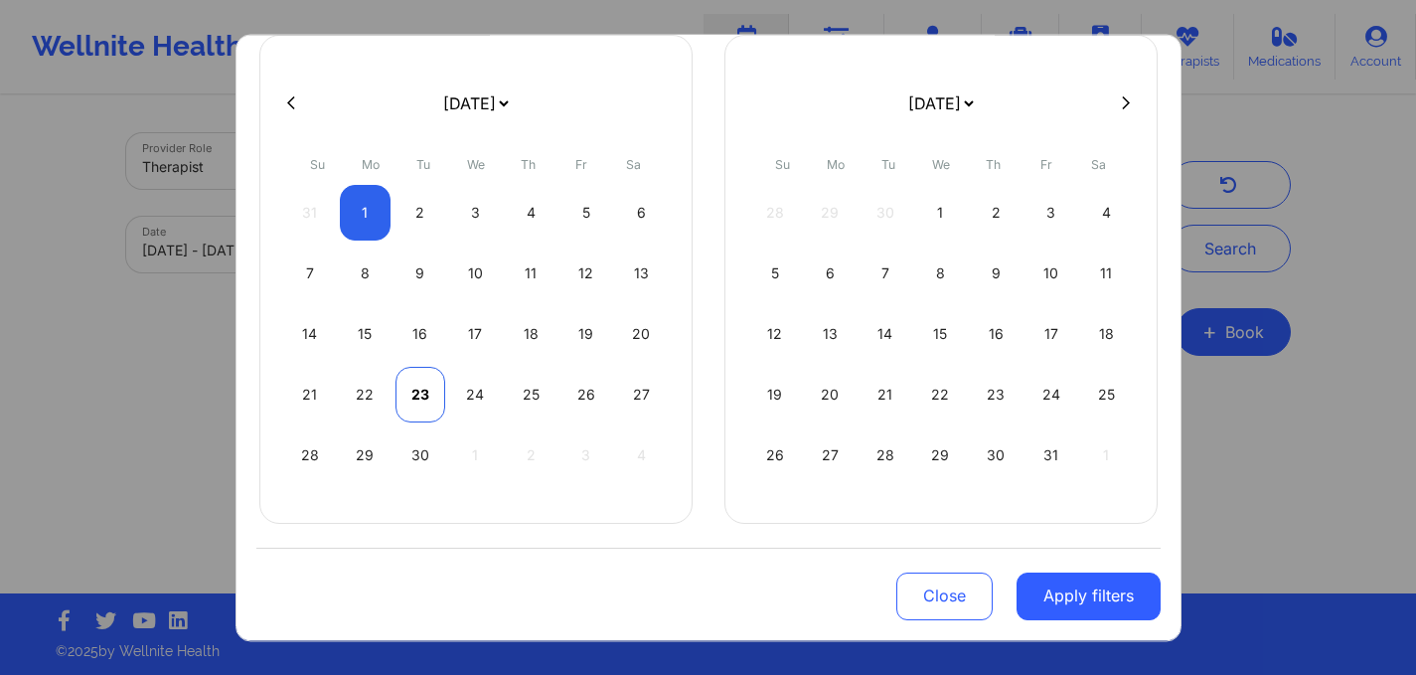
select select "2025-8"
select select "2025-9"
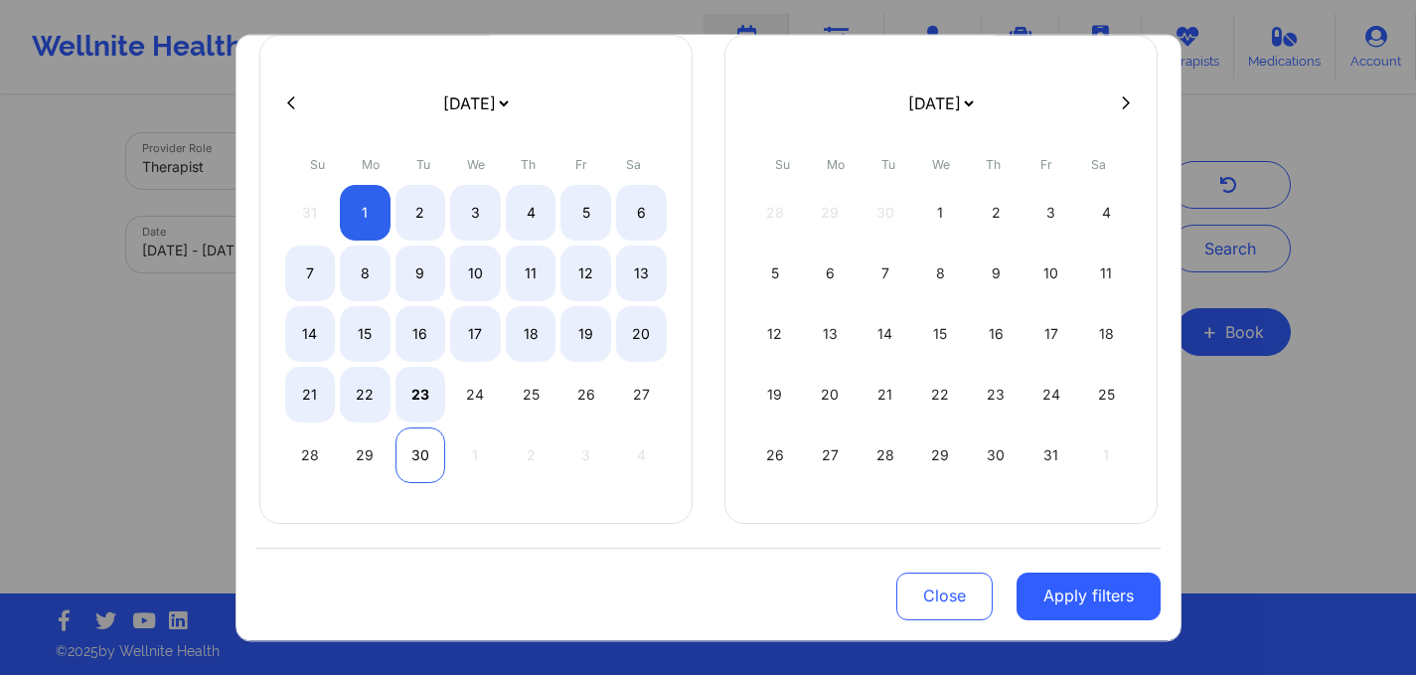
select select "2025-8"
select select "2025-9"
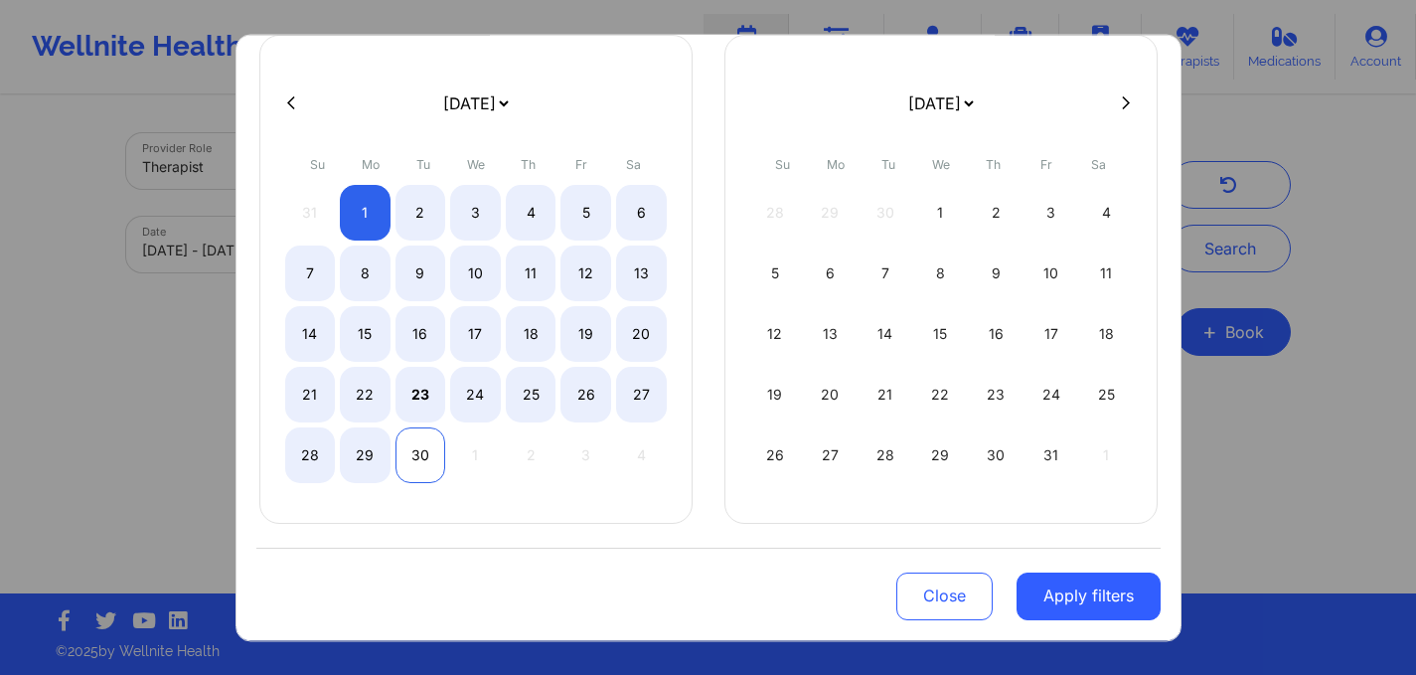
select select "2025-8"
select select "2025-9"
click at [420, 468] on div "30" at bounding box center [421, 455] width 51 height 56
select select "2025-8"
select select "2025-9"
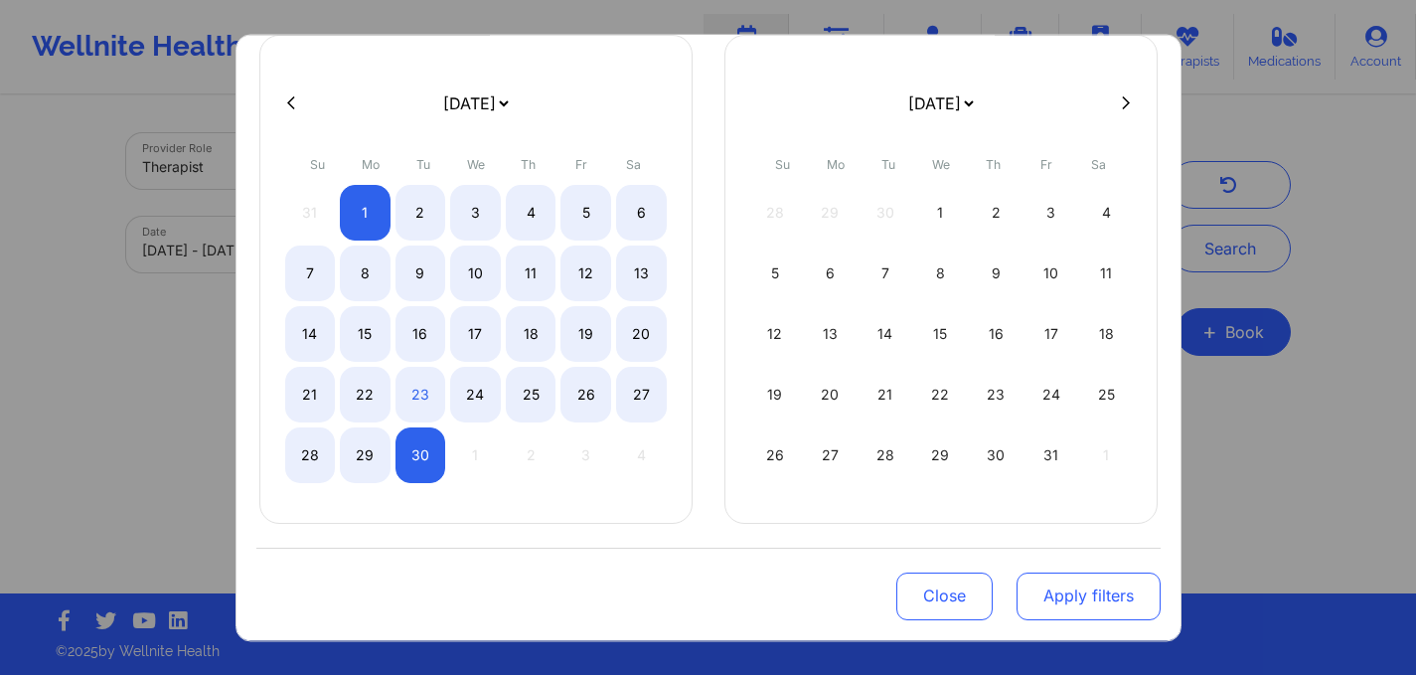
click at [1073, 591] on button "Apply filters" at bounding box center [1089, 596] width 144 height 48
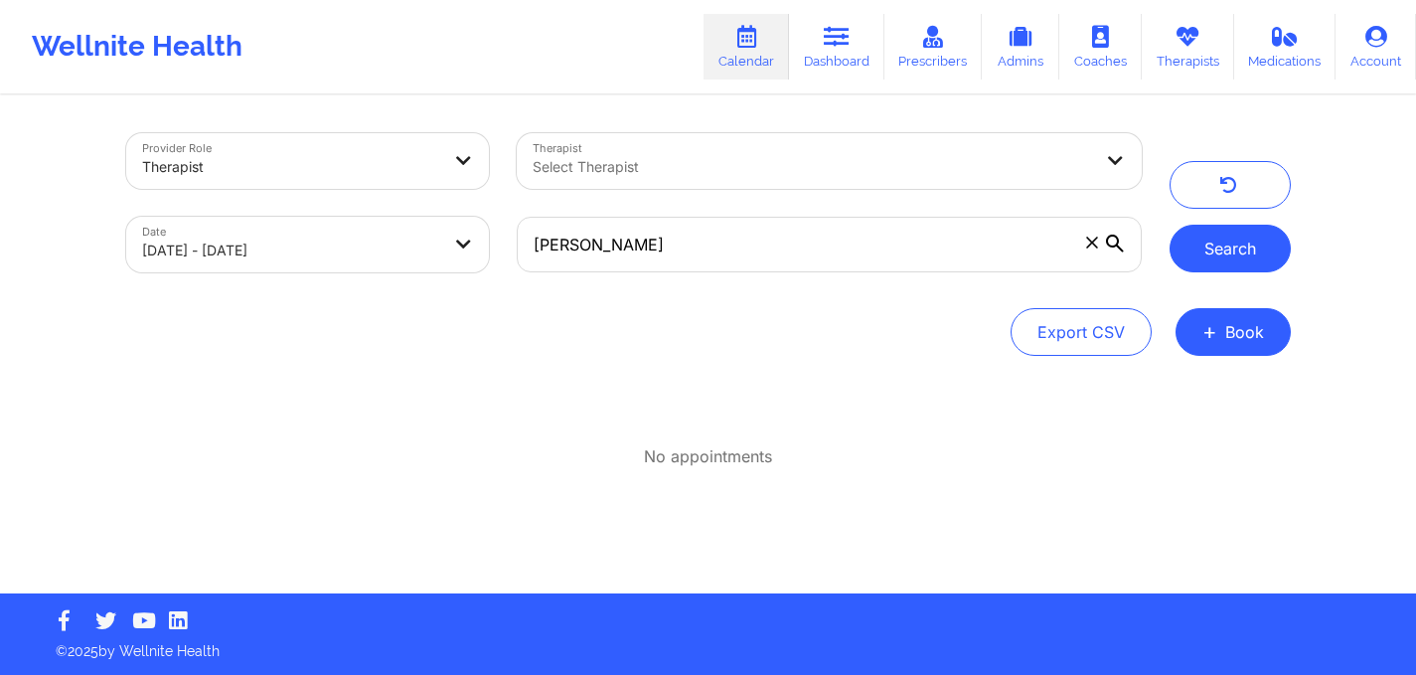
click at [1214, 249] on button "Search" at bounding box center [1230, 249] width 121 height 48
click at [381, 231] on body "Wellnite Health Calendar Dashboard Prescribers Admins Coaches Therapists Medica…" at bounding box center [708, 337] width 1416 height 675
select select "2025-8"
select select "2025-9"
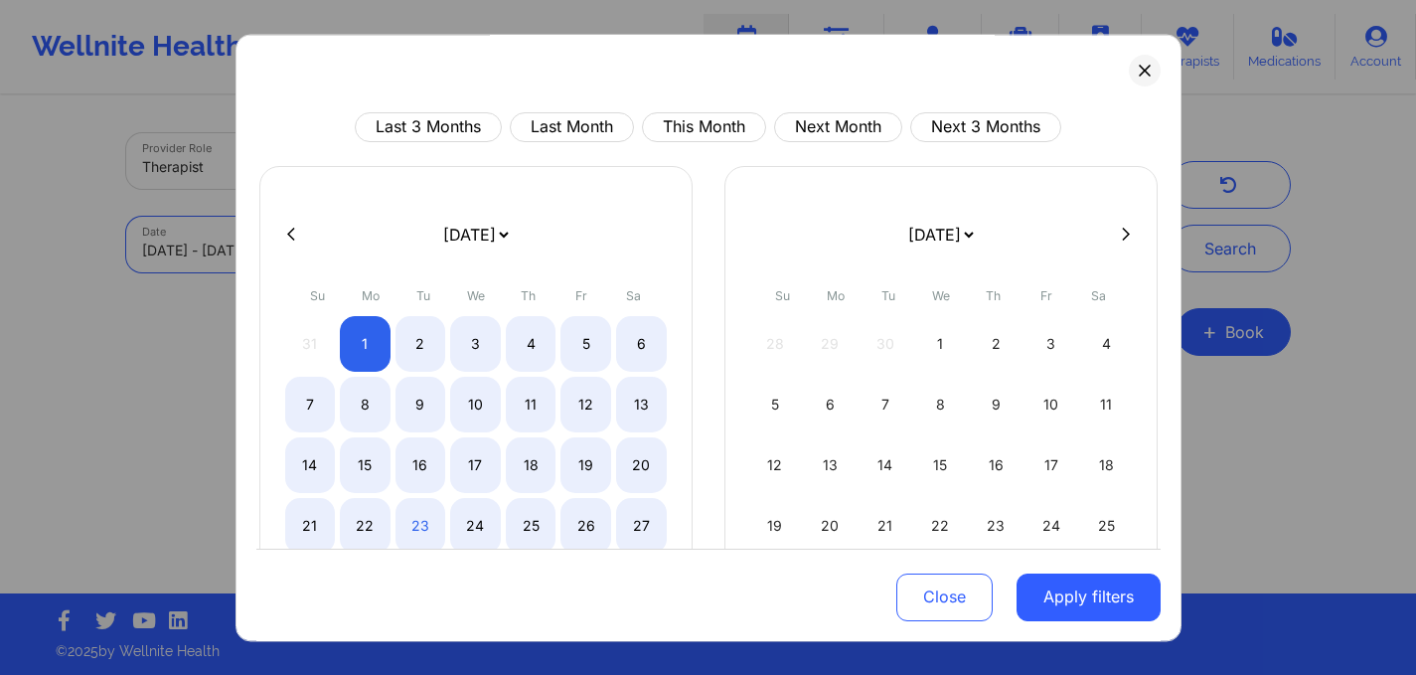
click at [283, 225] on div at bounding box center [708, 235] width 904 height 30
click at [298, 235] on button at bounding box center [291, 234] width 20 height 17
select select "2025-7"
select select "2025-8"
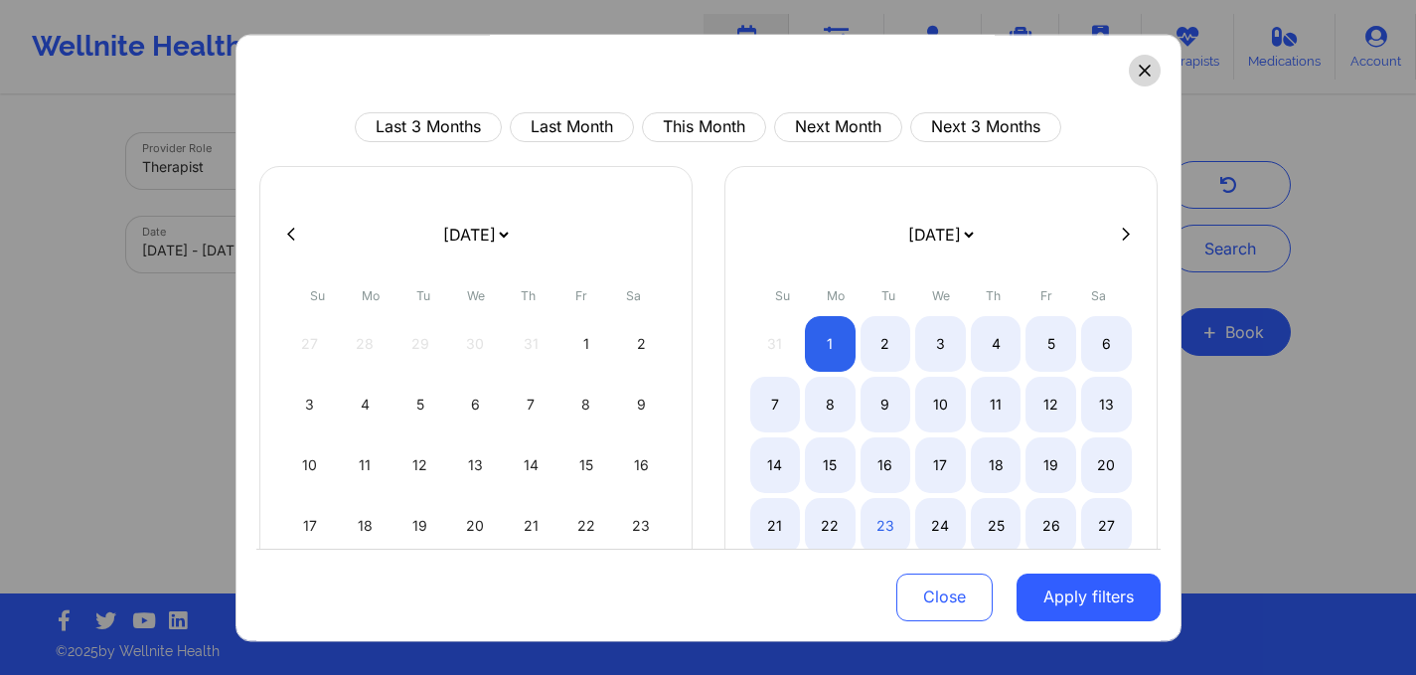
click at [1146, 61] on button at bounding box center [1145, 71] width 32 height 32
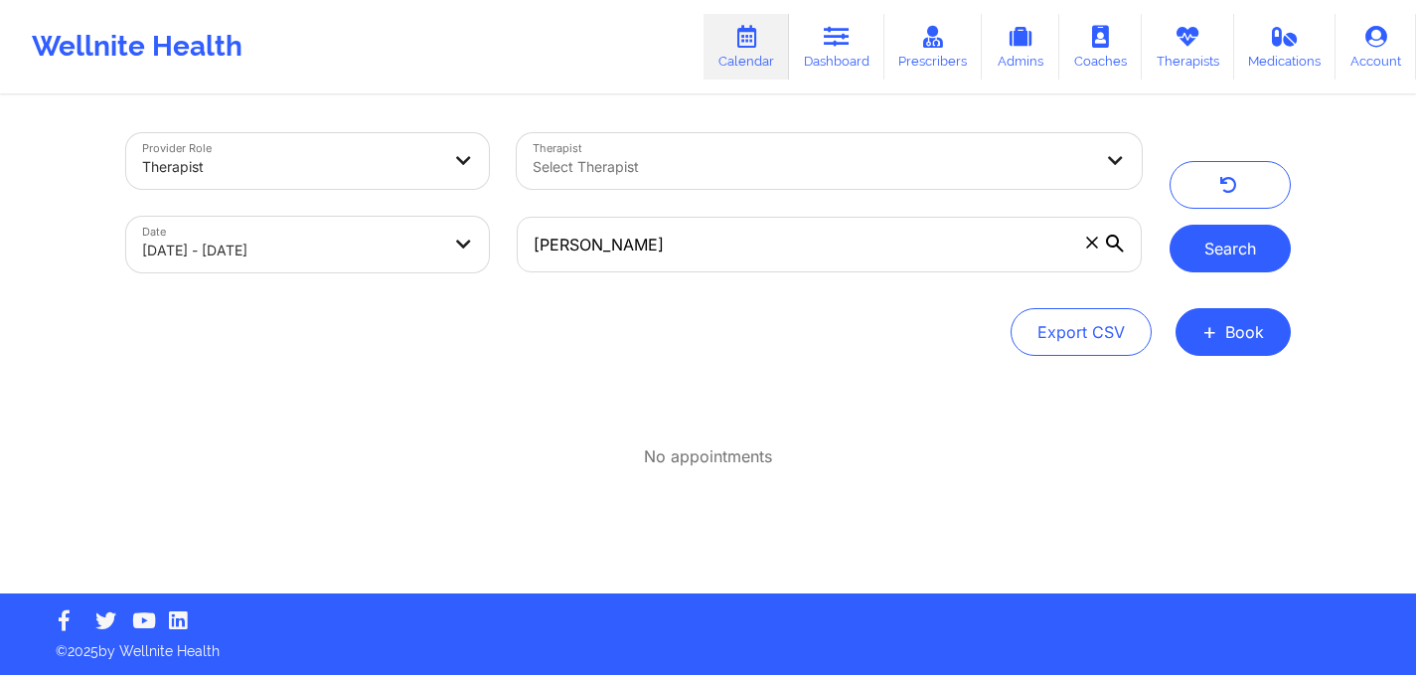
click at [1231, 251] on button "Search" at bounding box center [1230, 249] width 121 height 48
click at [443, 236] on body "Wellnite Health Calendar Dashboard Prescribers Admins Coaches Therapists Medica…" at bounding box center [708, 337] width 1416 height 675
select select "2025-8"
select select "2025-9"
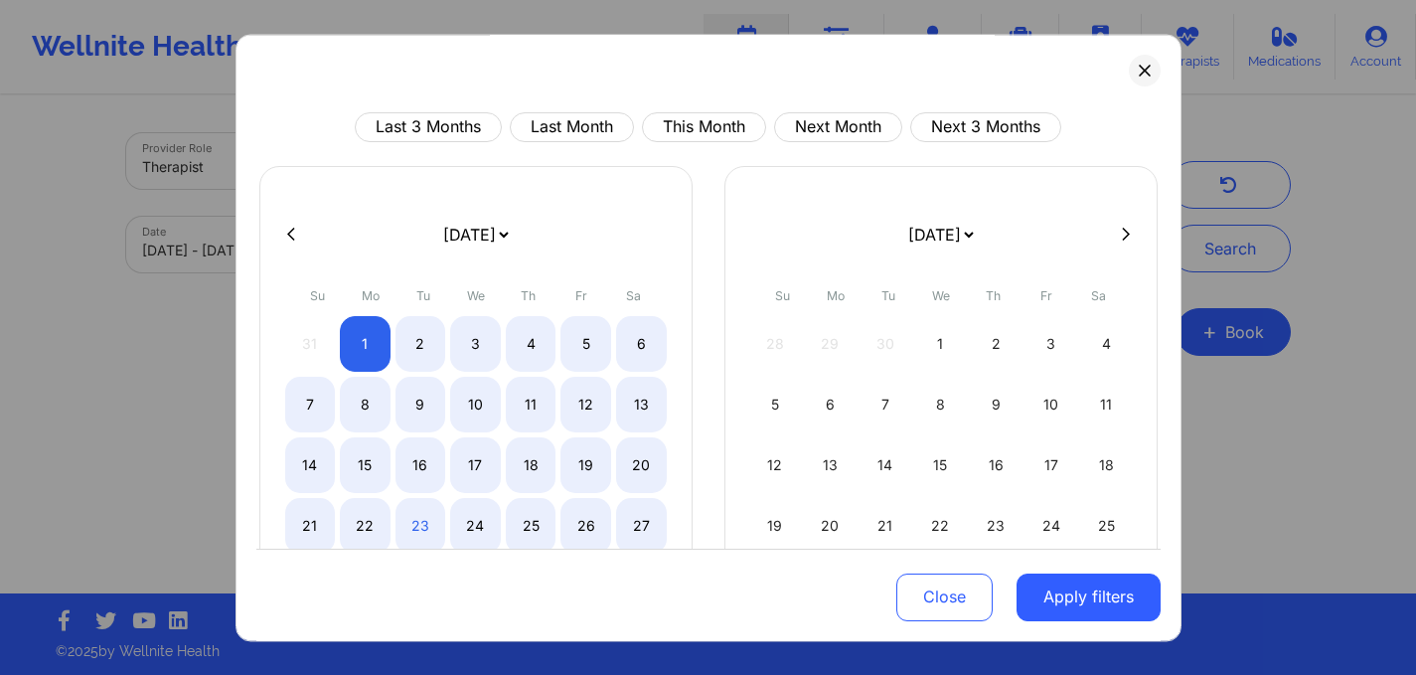
click at [290, 226] on button at bounding box center [291, 234] width 20 height 17
select select "2025-7"
select select "2025-8"
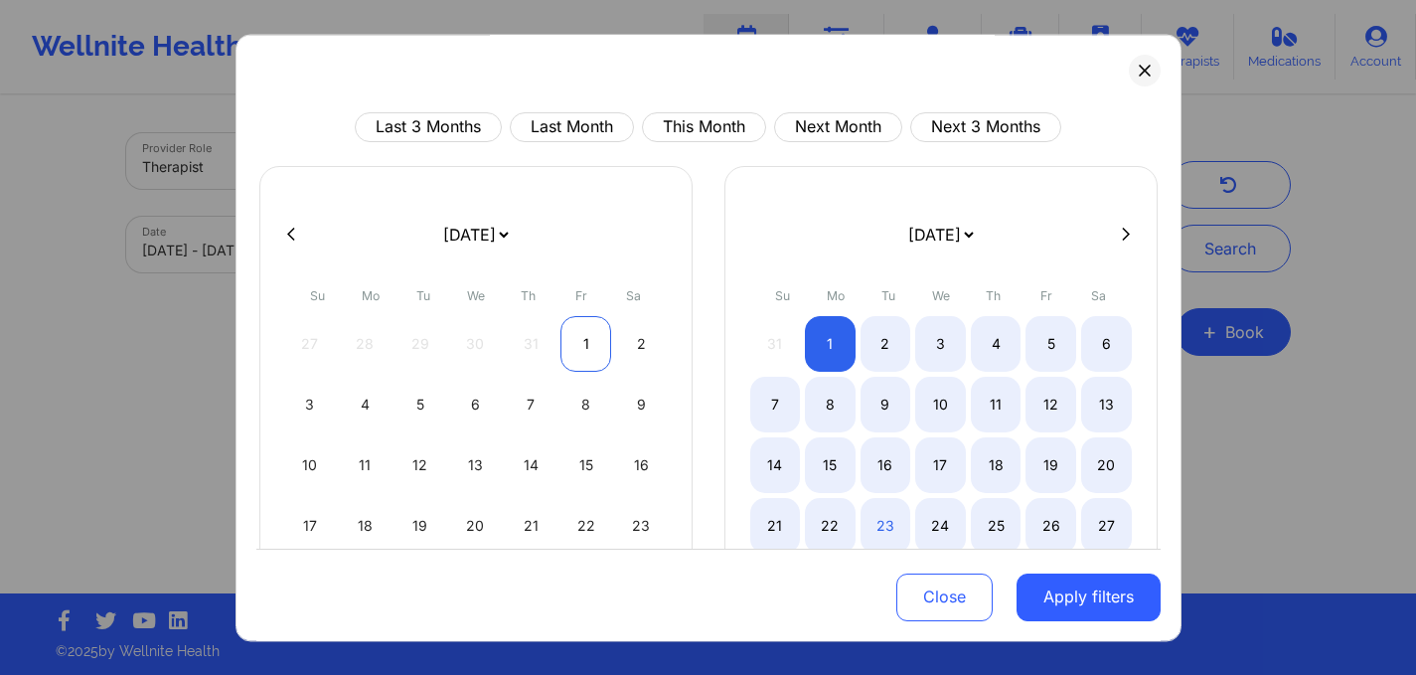
click at [571, 346] on div "1" at bounding box center [586, 344] width 51 height 56
select select "2025-7"
select select "2025-8"
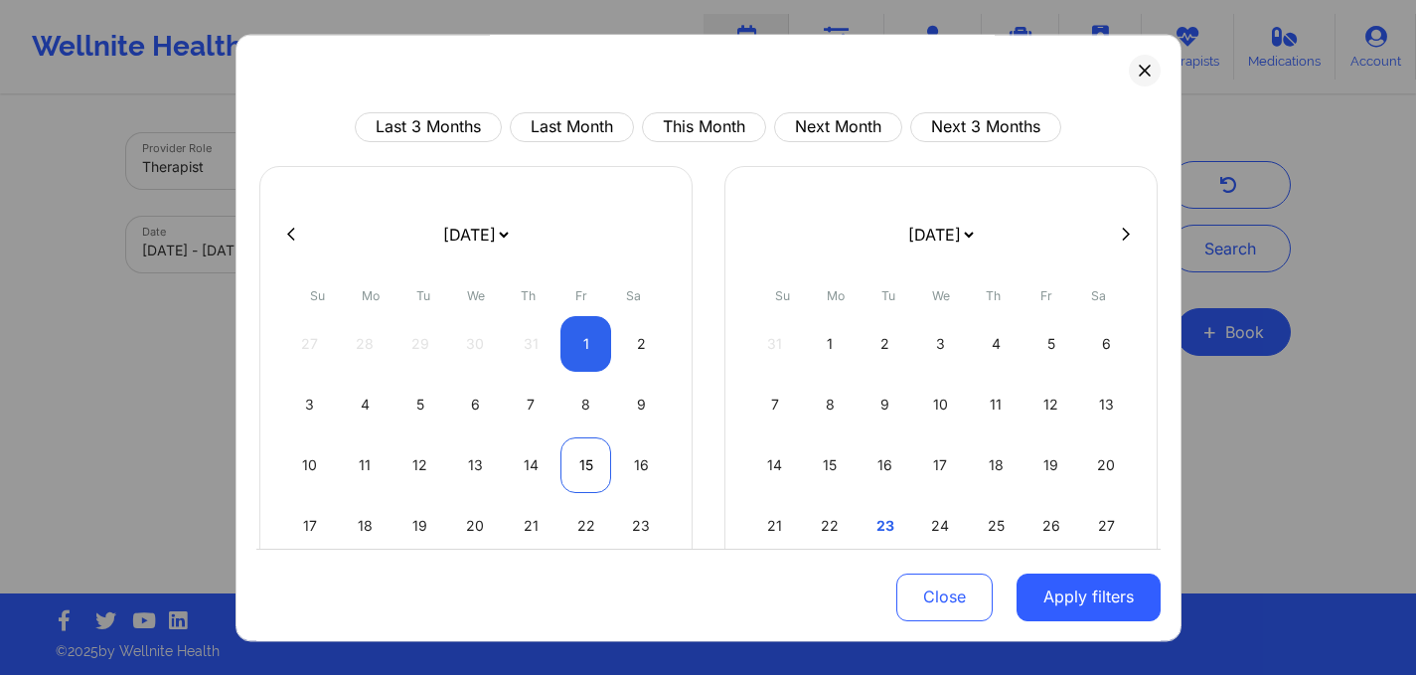
select select "2025-7"
select select "2025-8"
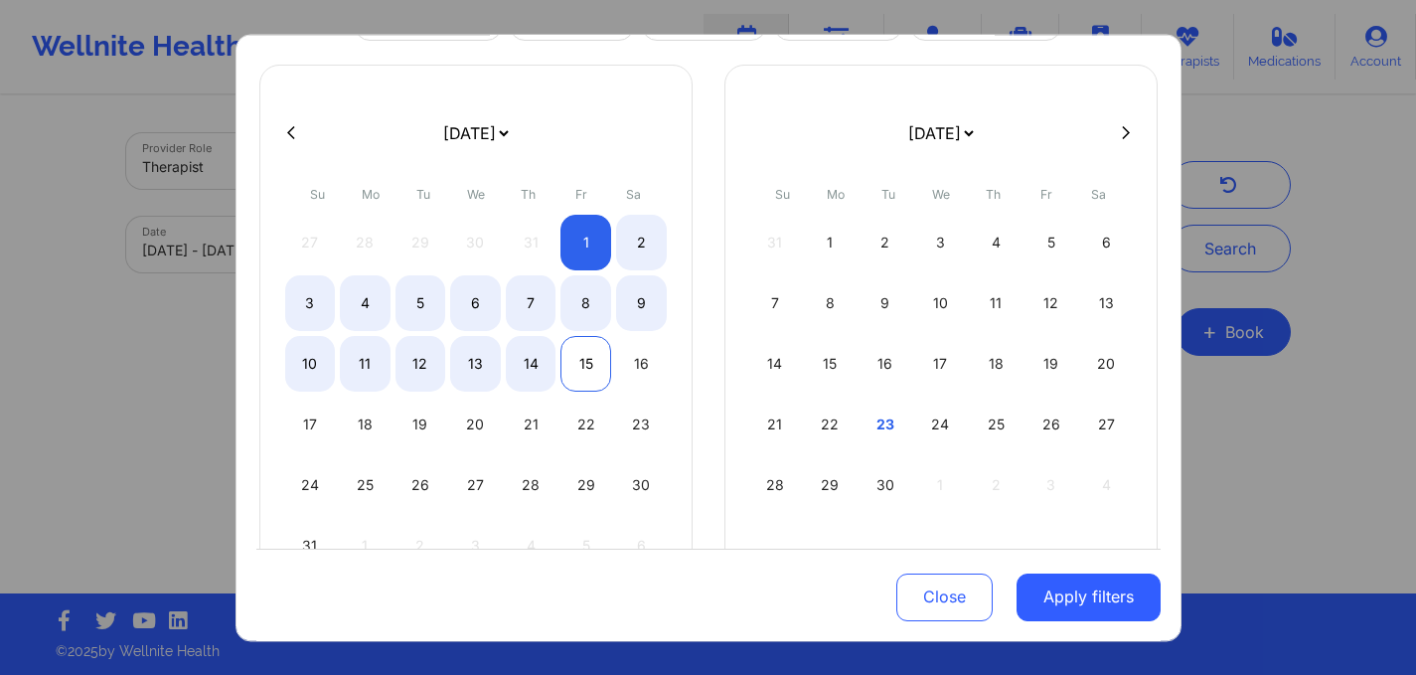
scroll to position [192, 0]
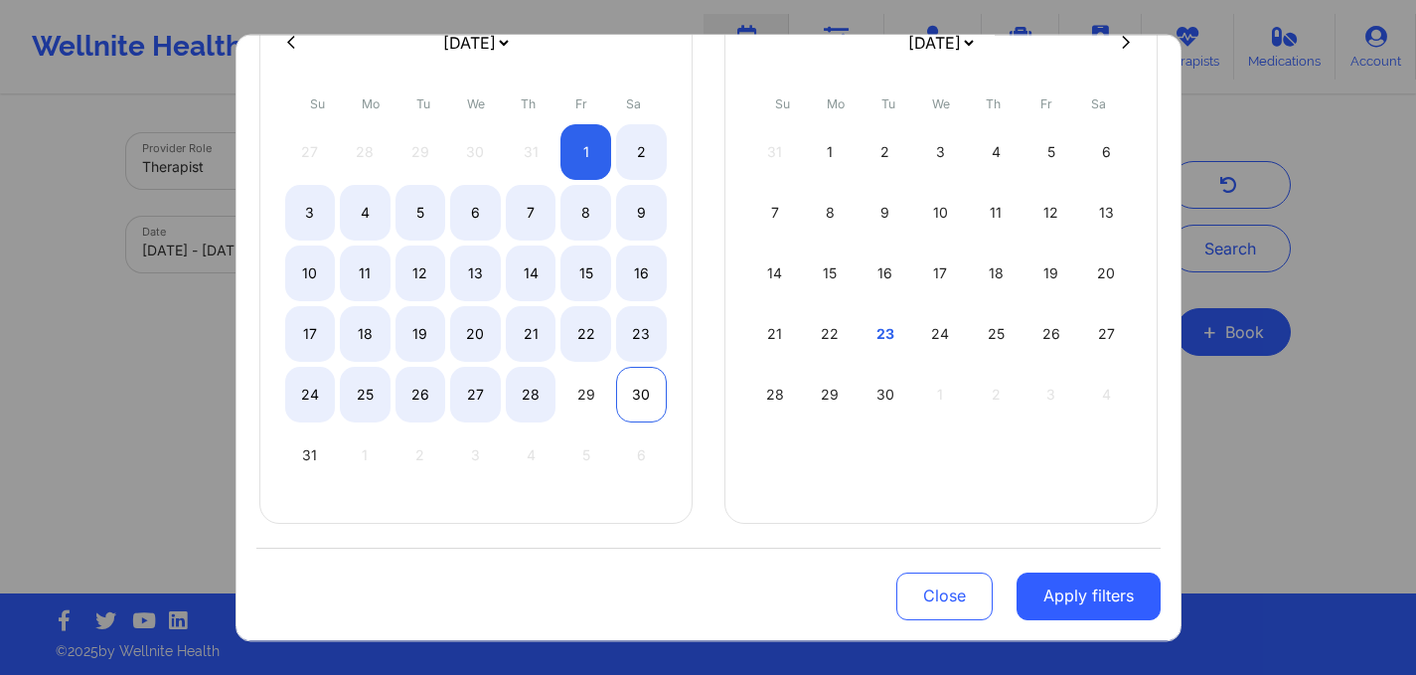
select select "2025-7"
select select "2025-8"
select select "2025-7"
select select "2025-8"
click at [625, 401] on div "30" at bounding box center [641, 395] width 51 height 56
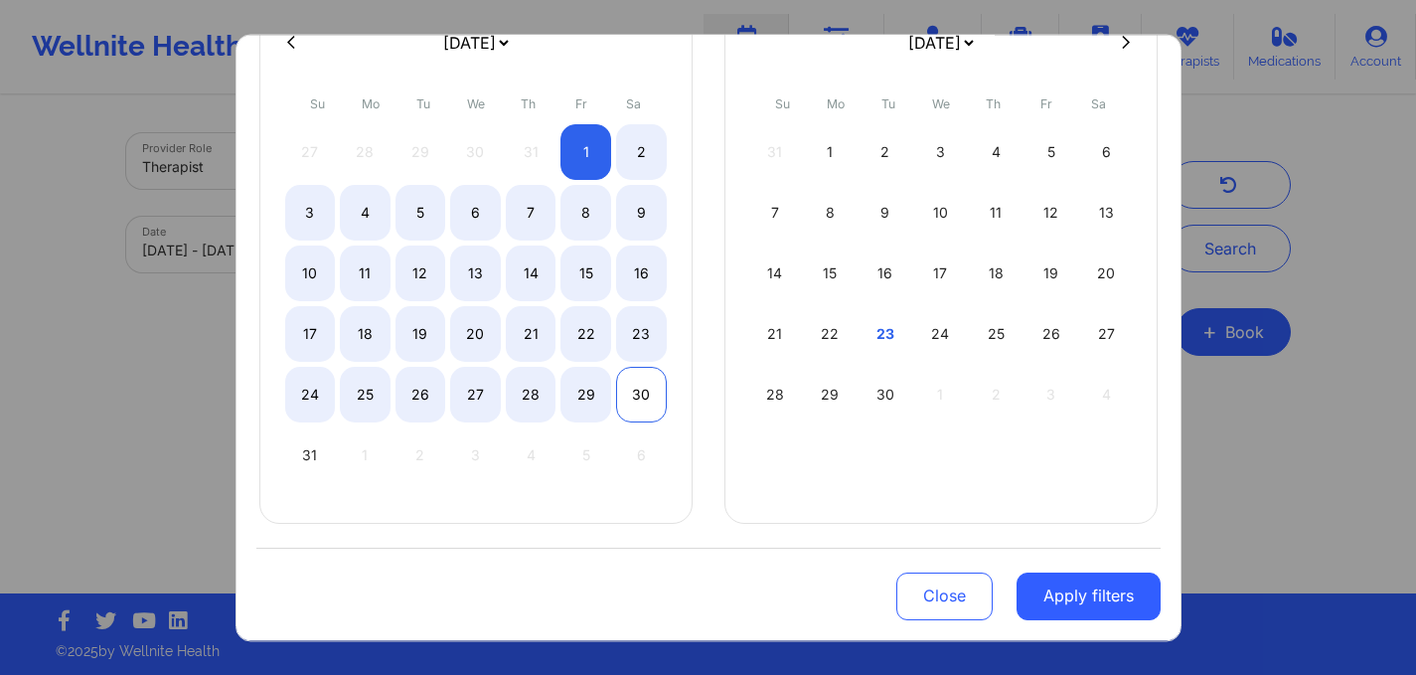
select select "2025-7"
select select "2025-8"
click at [633, 403] on div "30" at bounding box center [641, 395] width 51 height 56
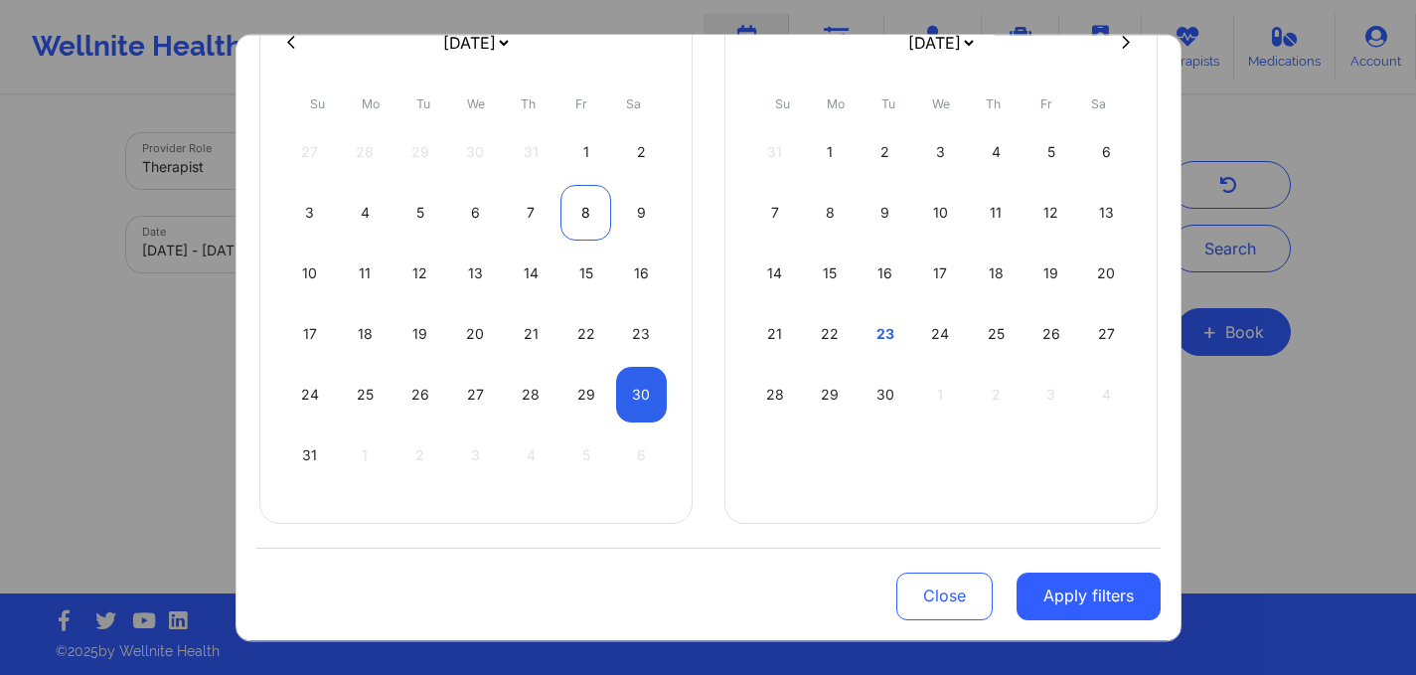
select select "2025-7"
select select "2025-8"
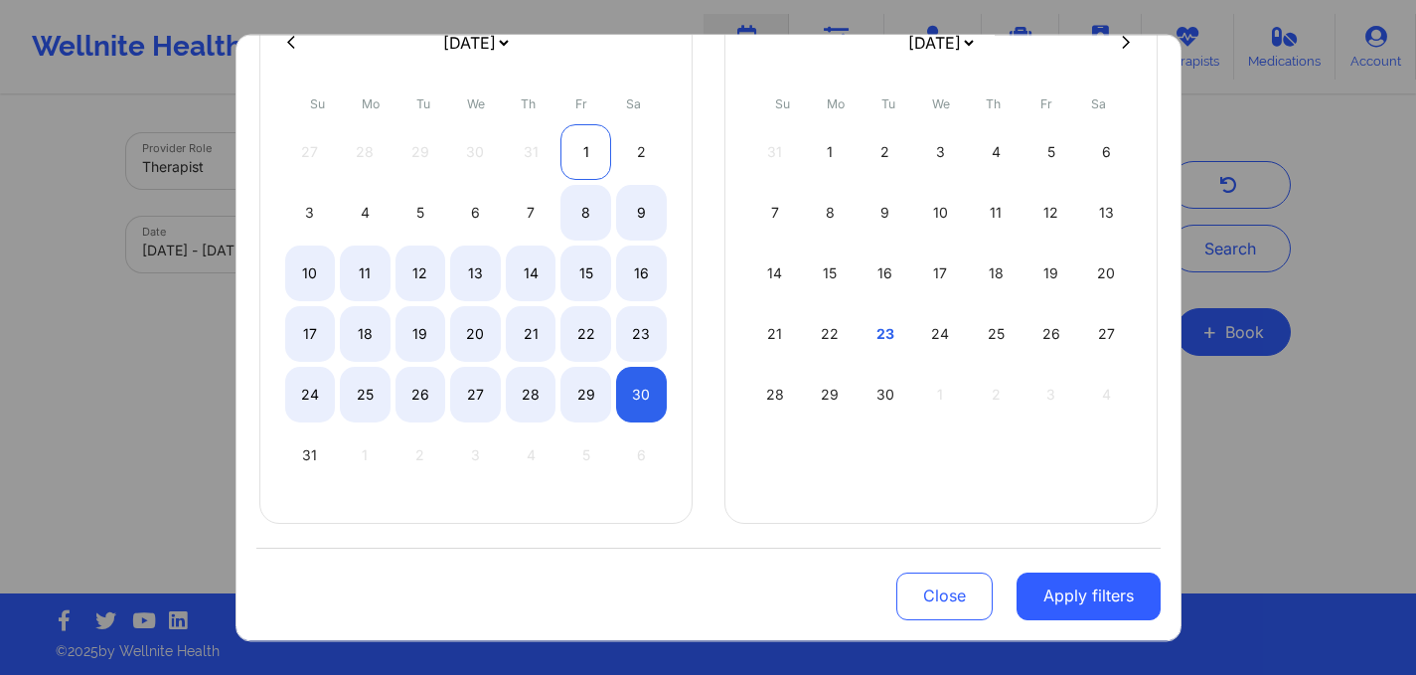
select select "2025-7"
select select "2025-8"
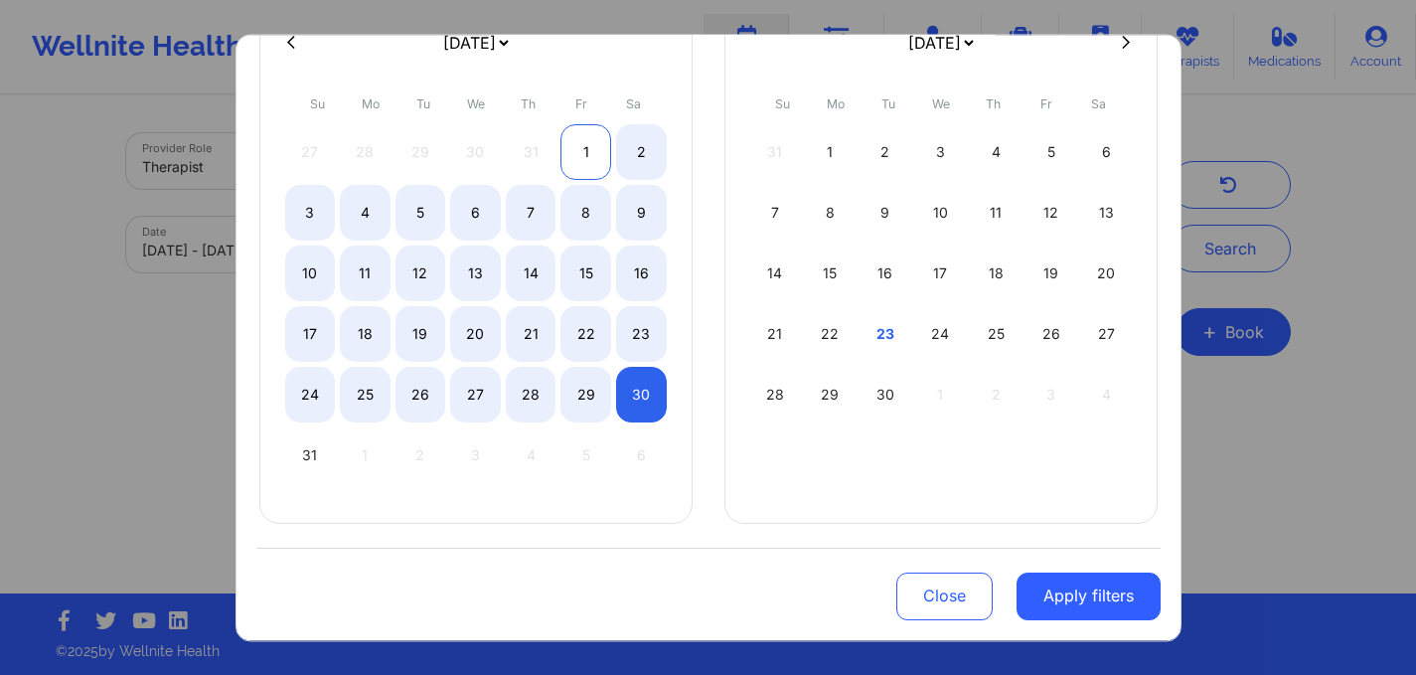
click at [582, 165] on div "1" at bounding box center [586, 152] width 51 height 56
select select "2025-7"
select select "2025-8"
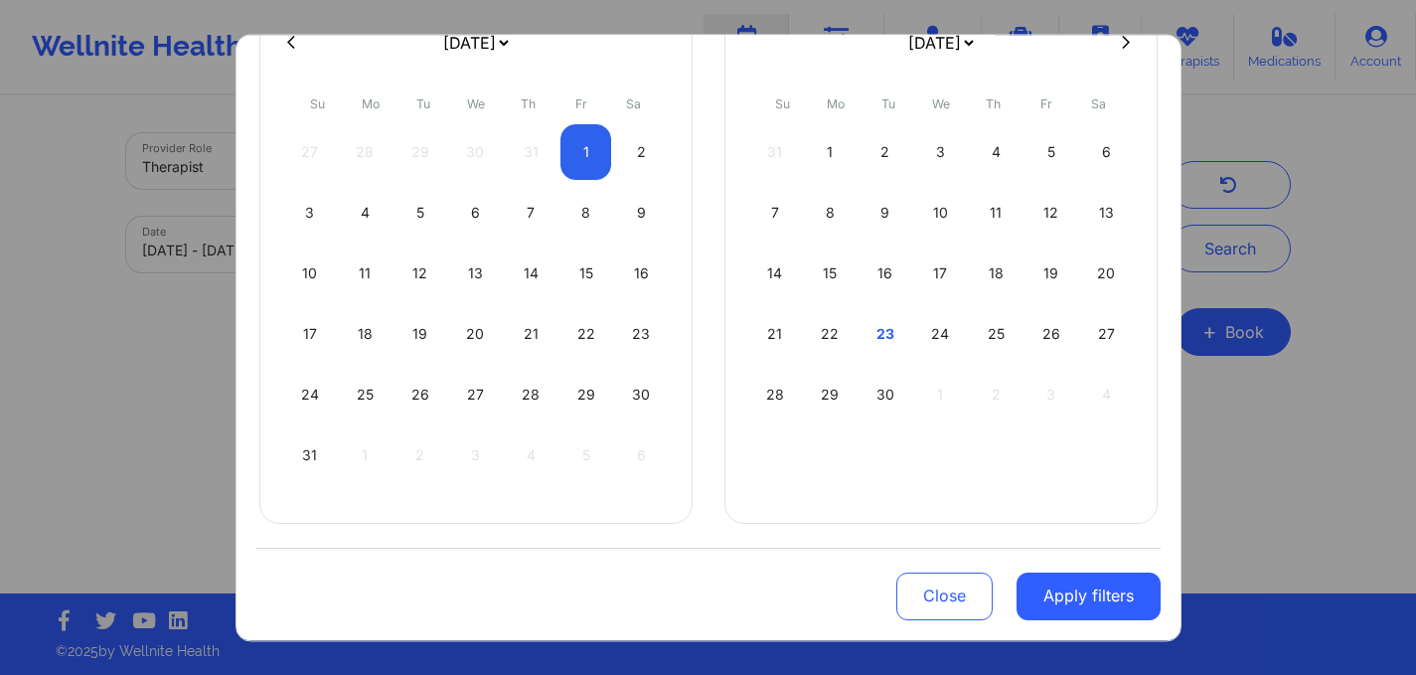
select select "2025-7"
select select "2025-8"
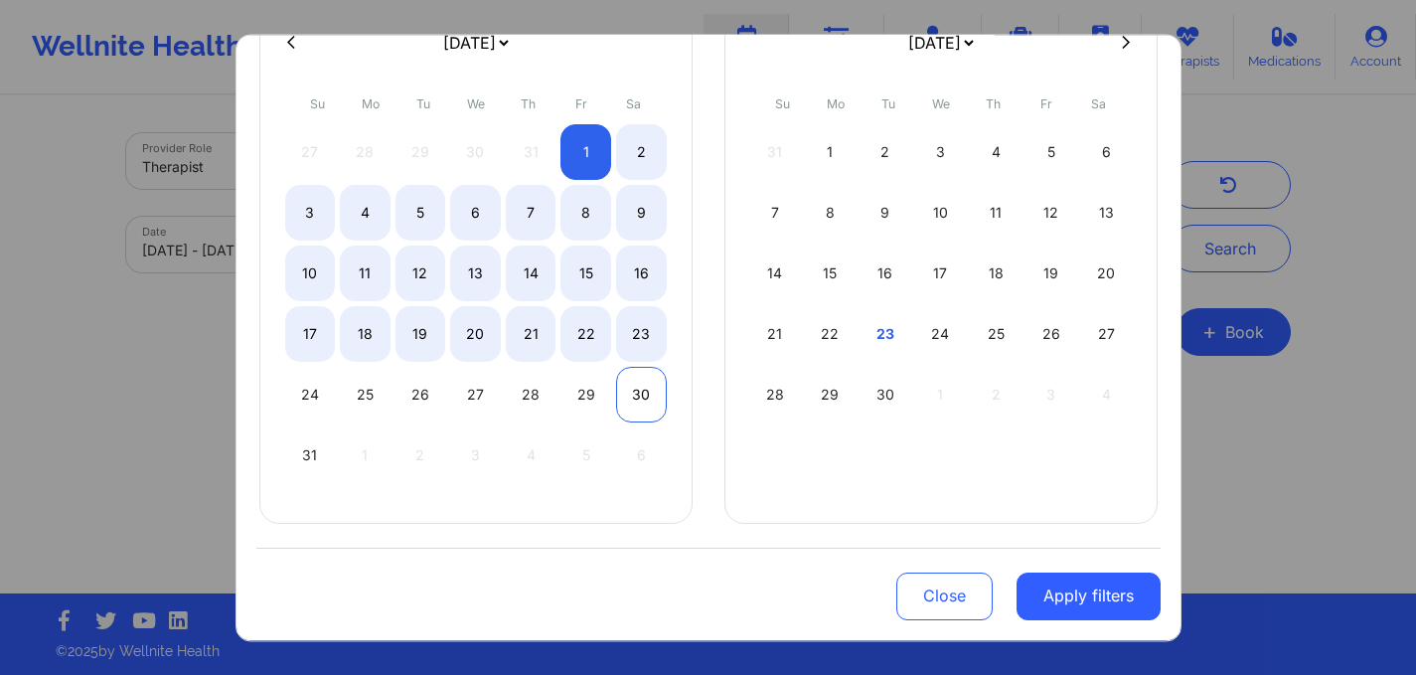
select select "2025-7"
select select "2025-8"
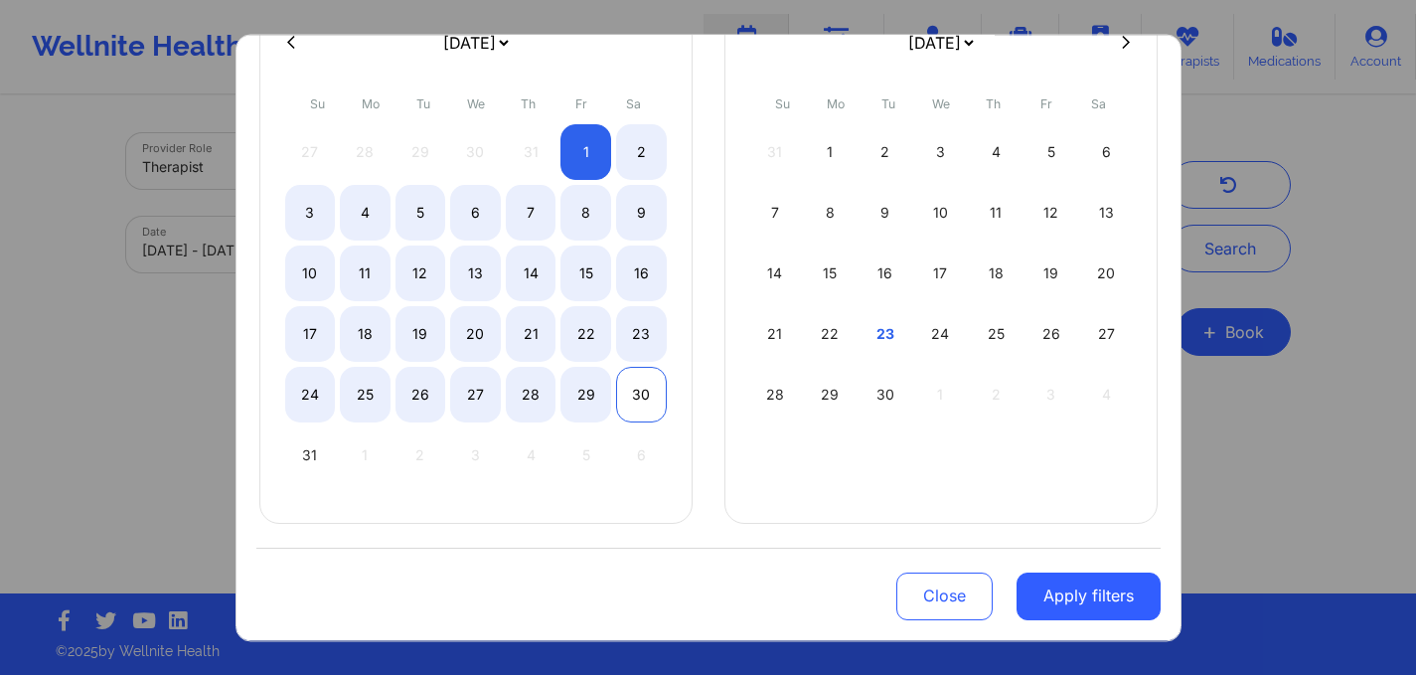
click at [635, 388] on div "30" at bounding box center [641, 395] width 51 height 56
select select "2025-7"
select select "2025-8"
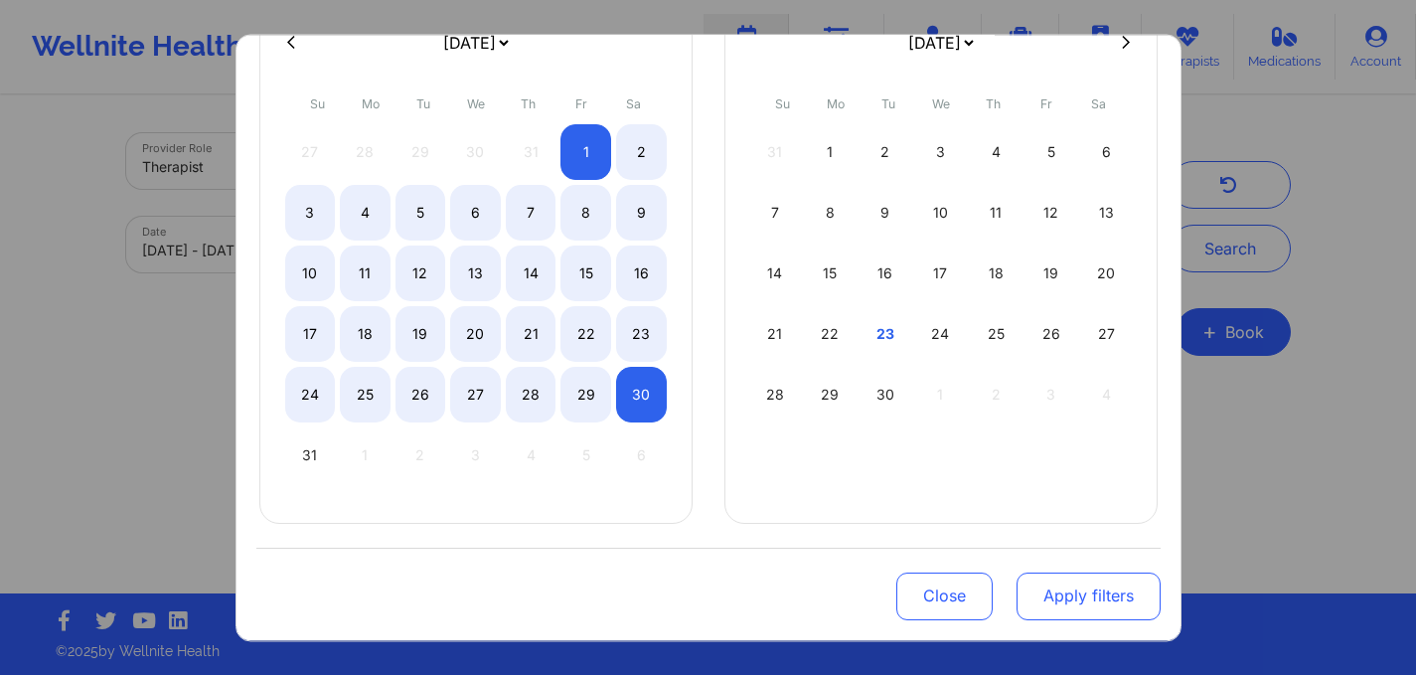
click at [1057, 580] on button "Apply filters" at bounding box center [1089, 596] width 144 height 48
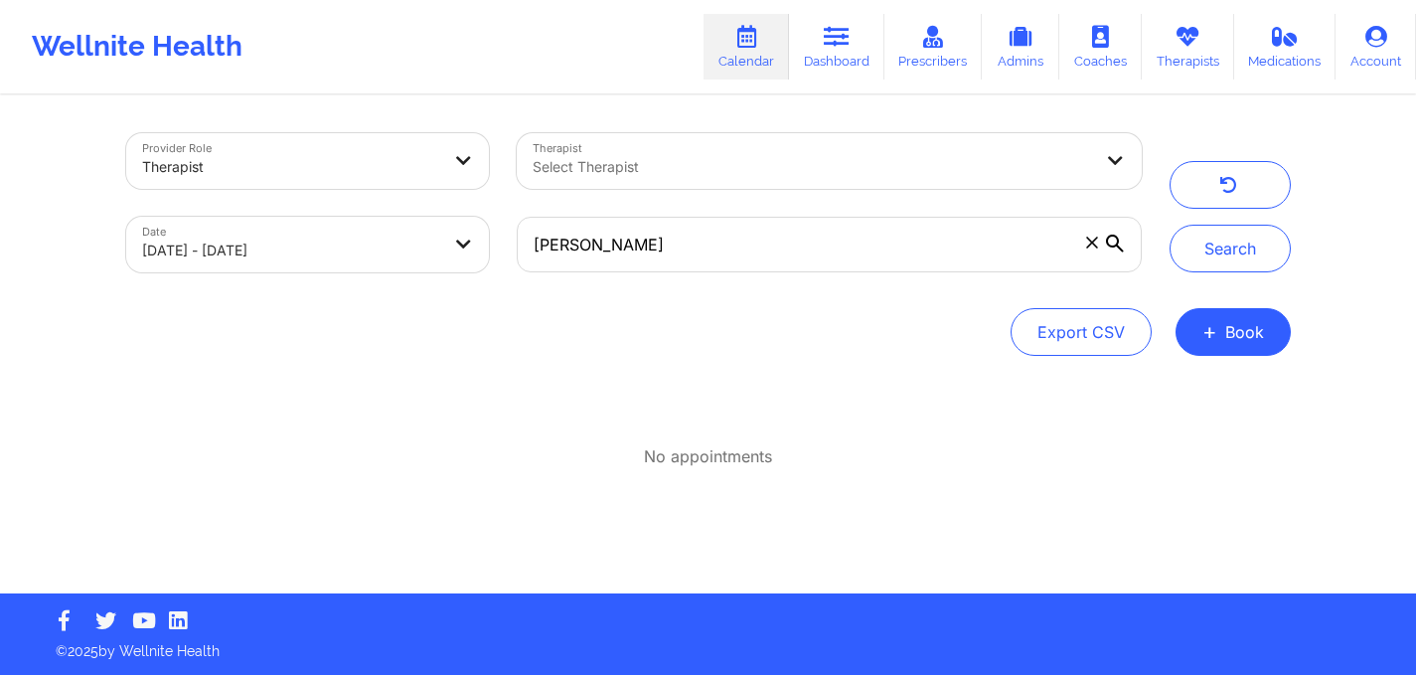
click at [1237, 212] on div "Search" at bounding box center [1230, 202] width 121 height 139
click at [1217, 228] on button "Search" at bounding box center [1230, 249] width 121 height 48
click at [591, 244] on input "crystal resper" at bounding box center [829, 245] width 624 height 56
click at [1222, 231] on button "Search" at bounding box center [1230, 249] width 121 height 48
click at [603, 249] on input "resper" at bounding box center [829, 245] width 624 height 56
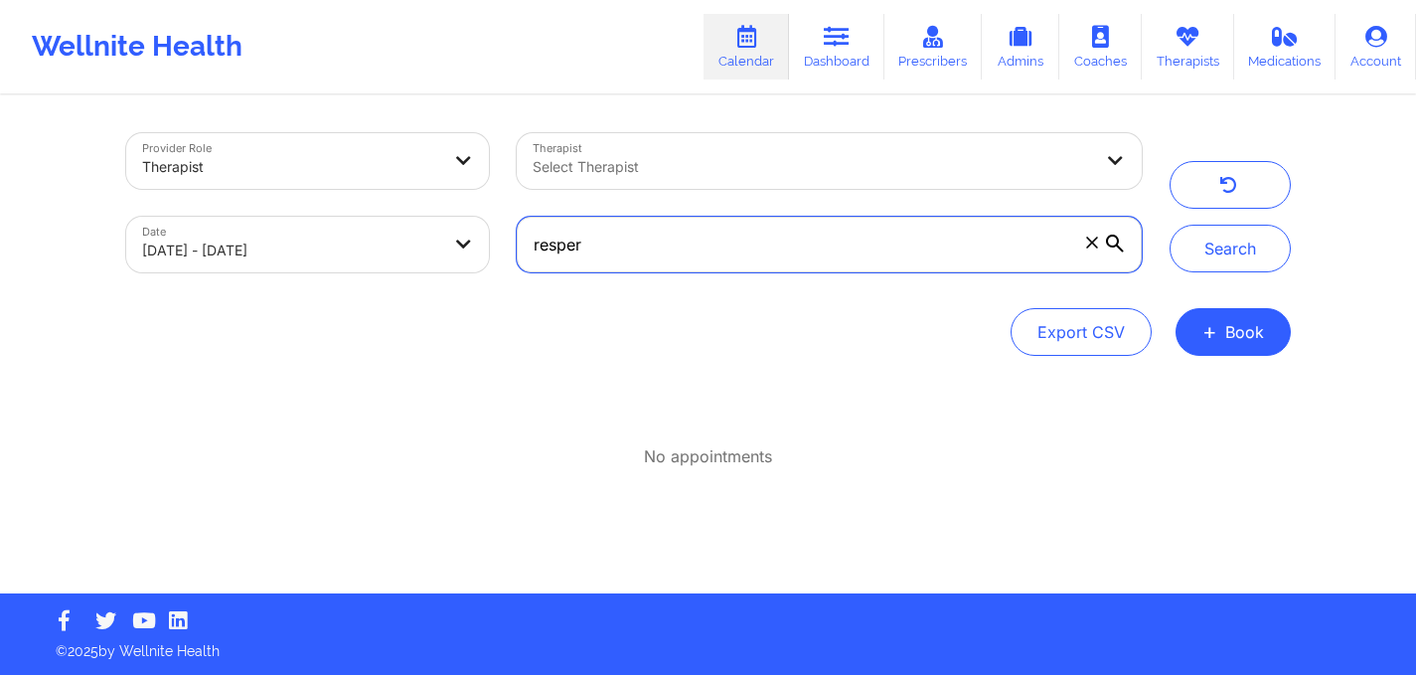
click at [603, 249] on input "resper" at bounding box center [829, 245] width 624 height 56
type input "r"
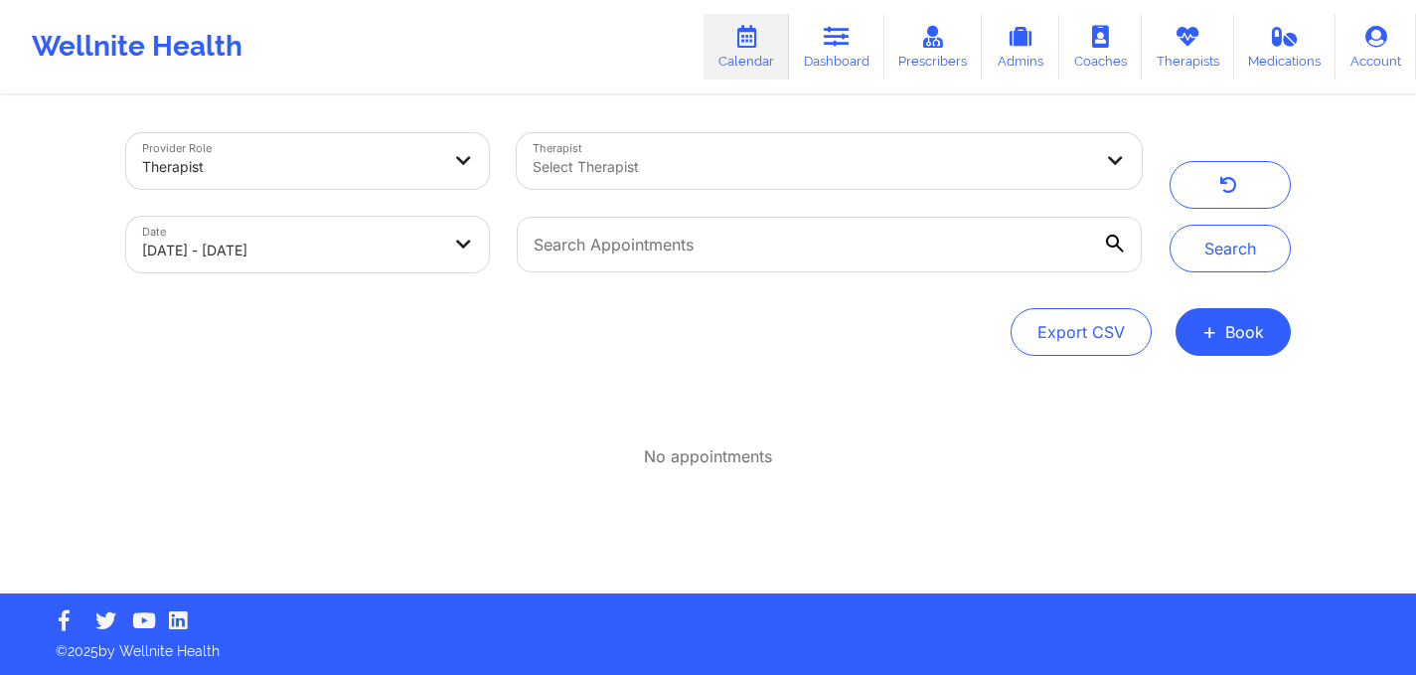
click at [1165, 254] on div "Search" at bounding box center [1230, 202] width 149 height 139
click at [1195, 249] on button "Search" at bounding box center [1230, 249] width 121 height 48
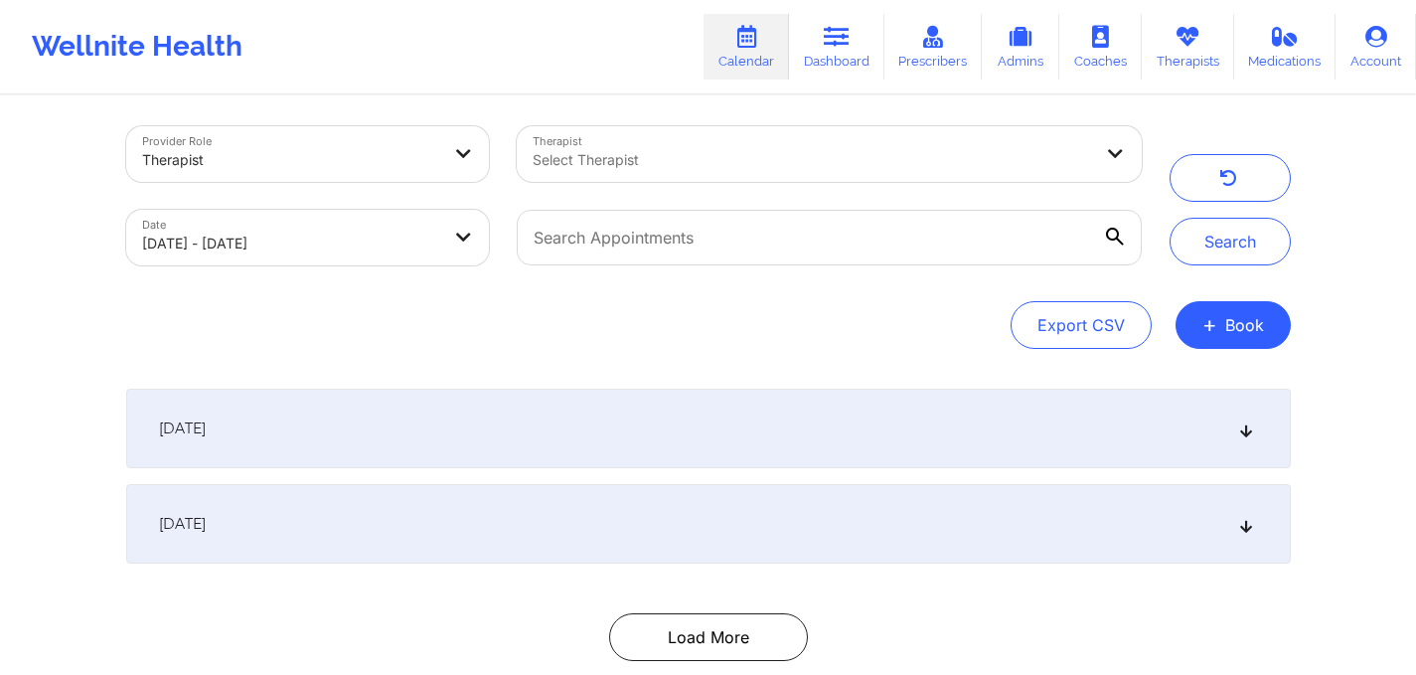
scroll to position [0, 0]
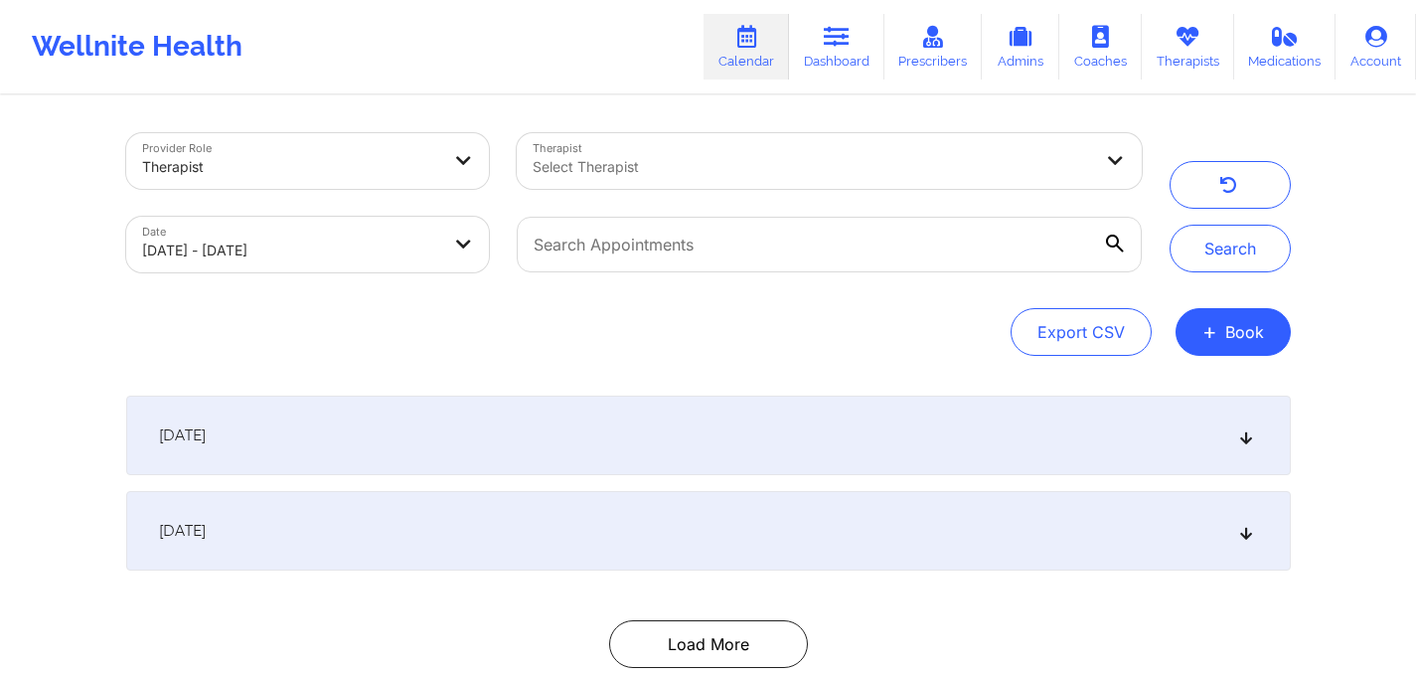
select select "2025-7"
select select "2025-8"
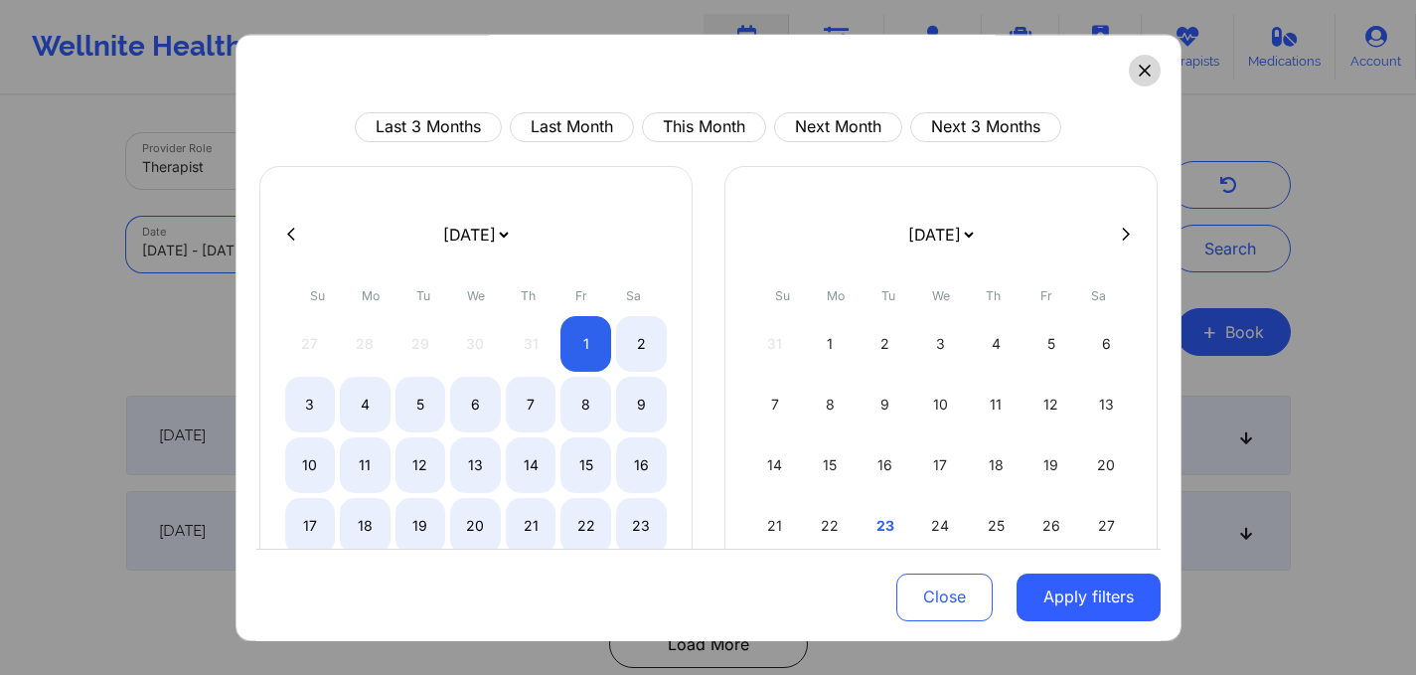
click at [1132, 77] on button at bounding box center [1145, 71] width 32 height 32
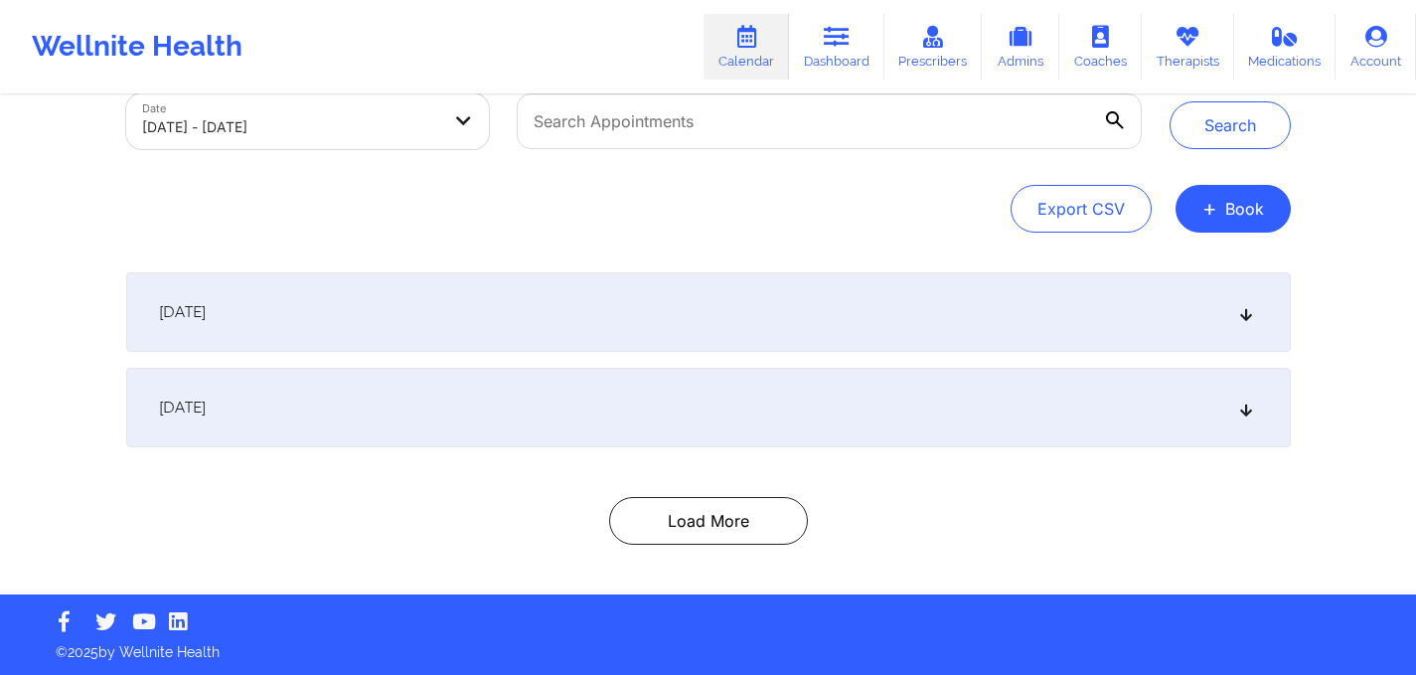
scroll to position [99, 0]
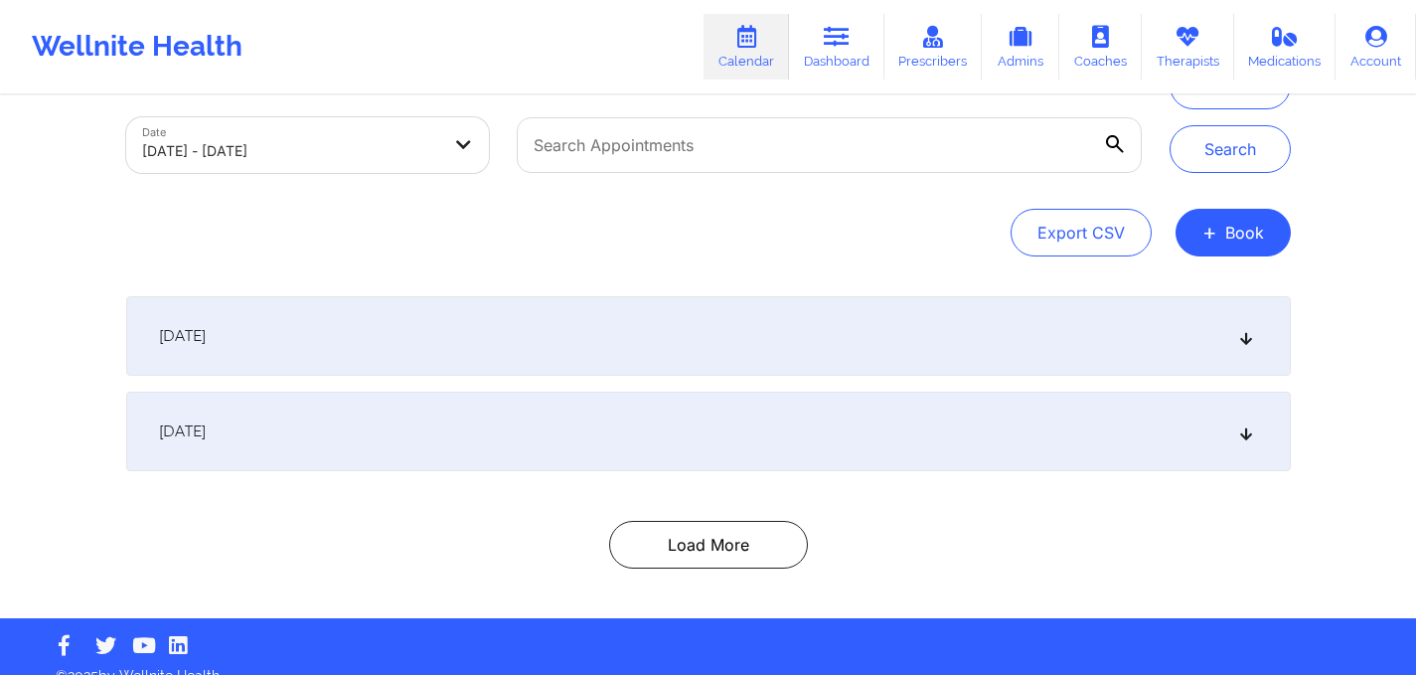
click at [432, 134] on body "Wellnite Health Calendar Dashboard Prescribers Admins Coaches Therapists Medica…" at bounding box center [708, 238] width 1416 height 675
select select "2025-7"
select select "2025-8"
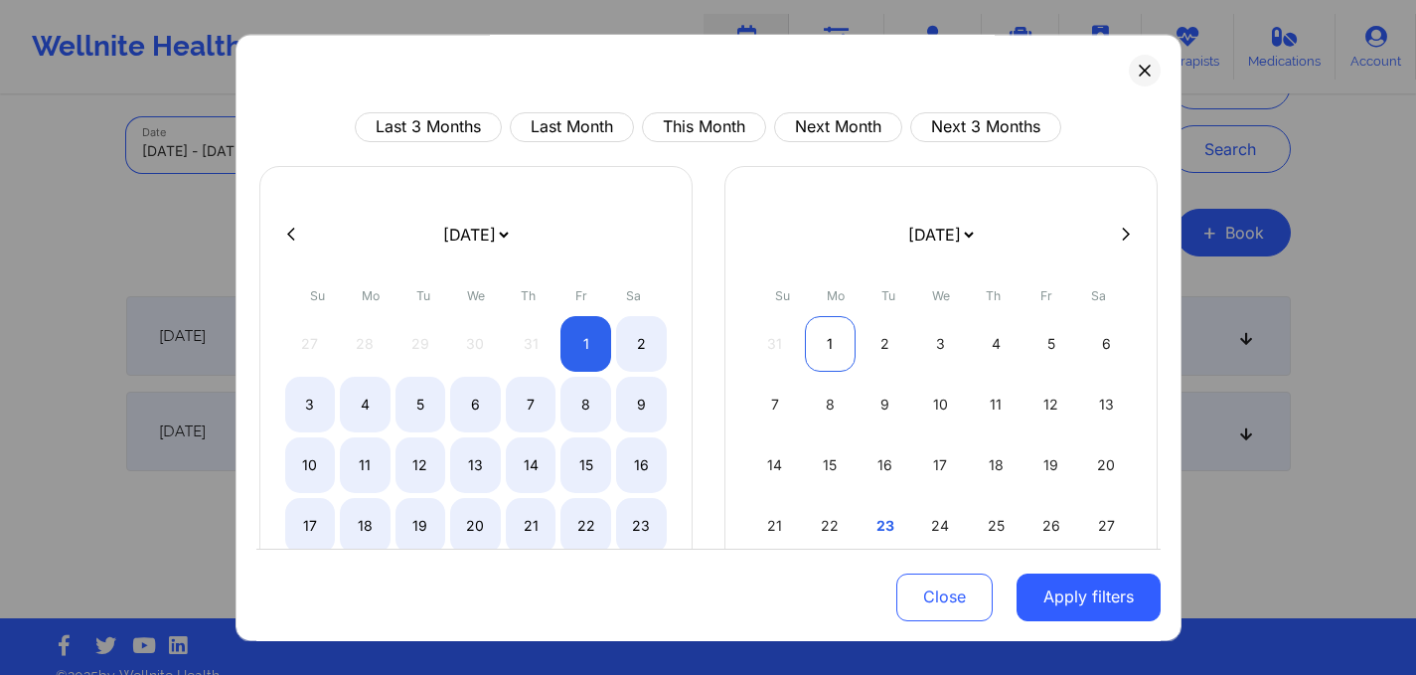
click at [819, 352] on div "1" at bounding box center [830, 344] width 51 height 56
select select "2025-8"
select select "2025-9"
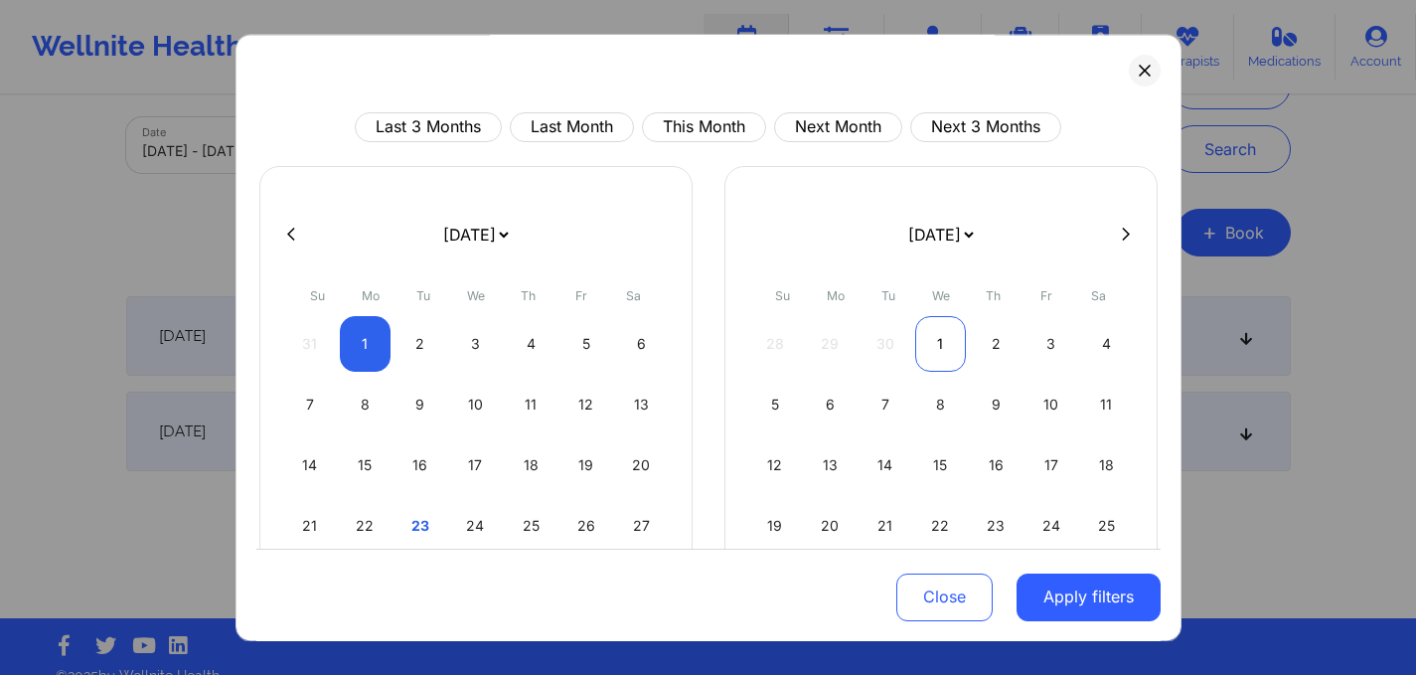
select select "2025-8"
select select "2025-9"
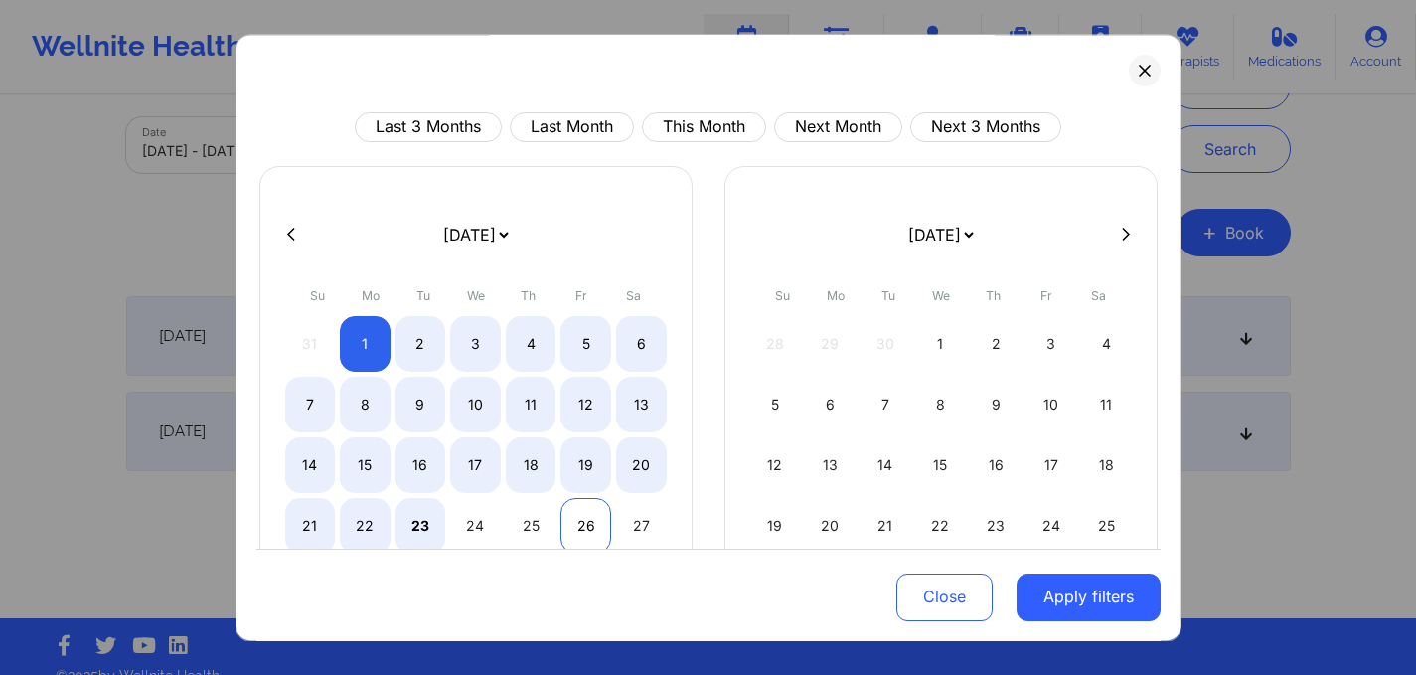
select select "2025-8"
select select "2025-9"
select select "2025-8"
select select "2025-9"
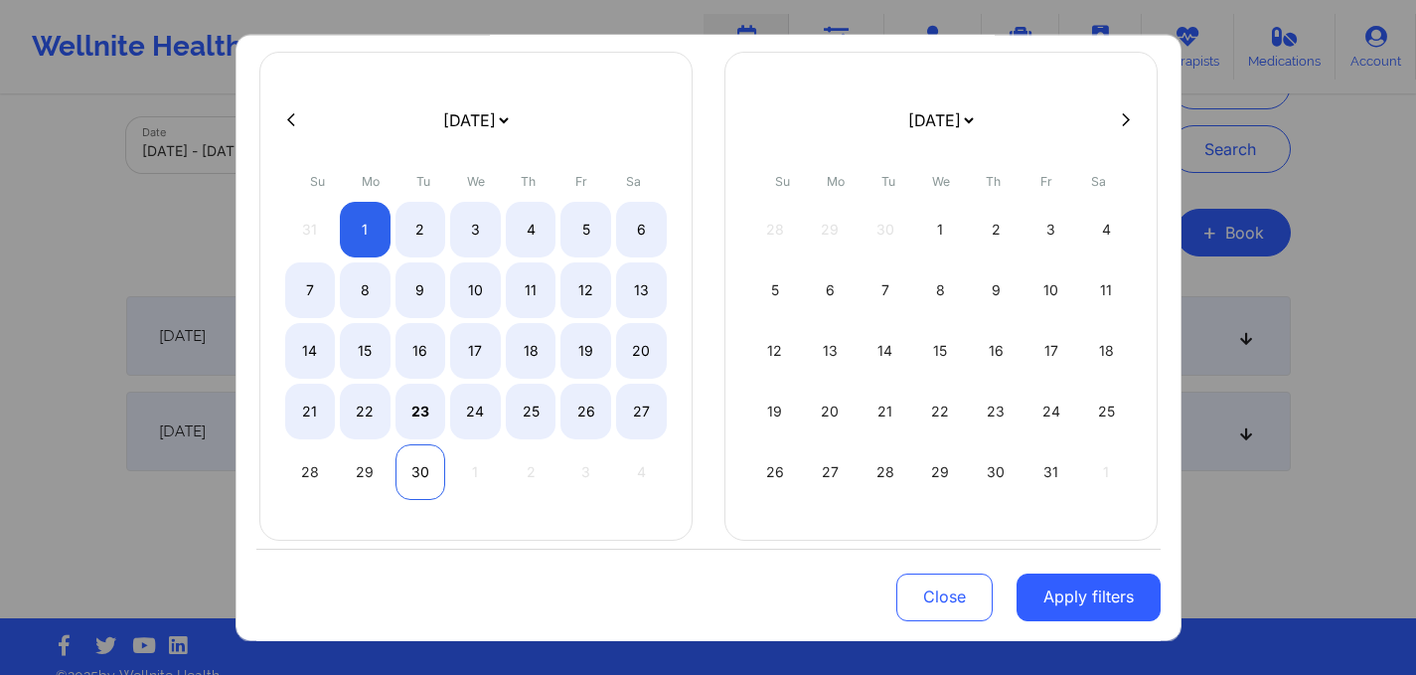
select select "2025-8"
select select "2025-9"
click at [410, 479] on div "30" at bounding box center [421, 472] width 51 height 56
select select "2025-8"
select select "2025-9"
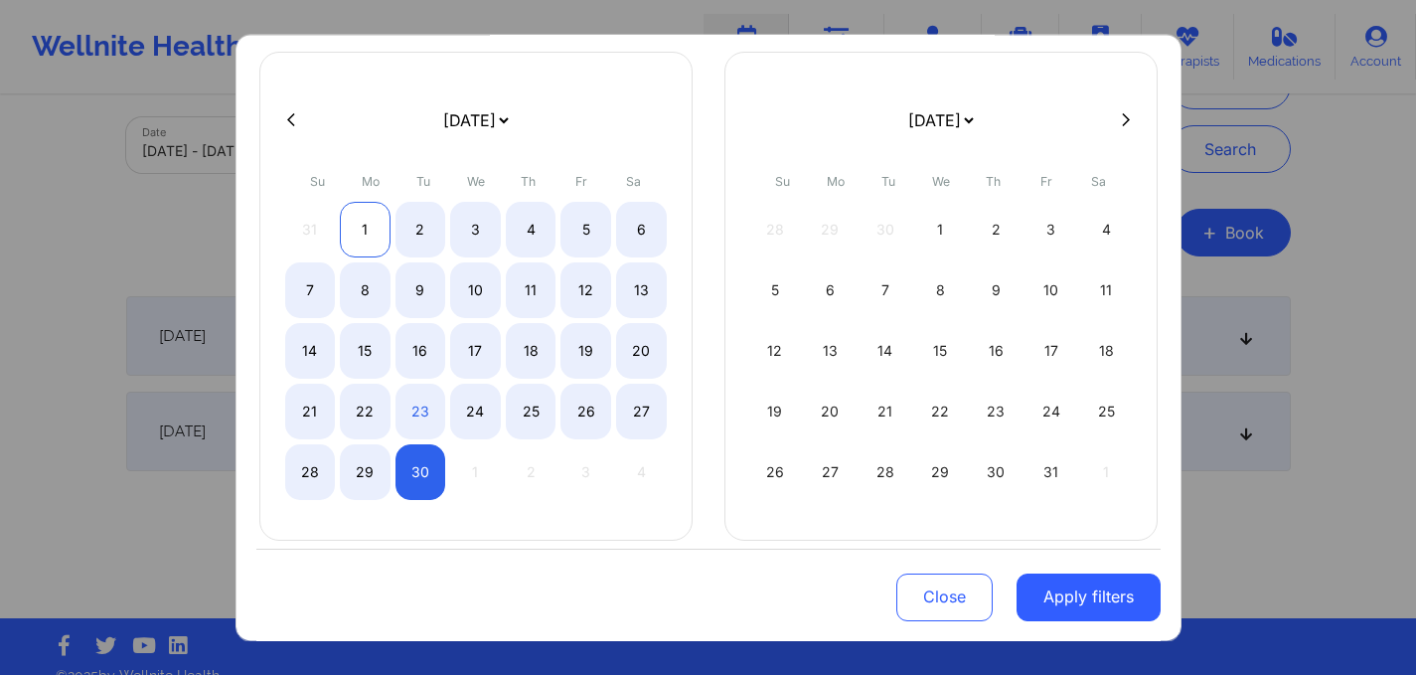
click at [358, 253] on div "1" at bounding box center [365, 230] width 51 height 56
select select "2025-8"
select select "2025-9"
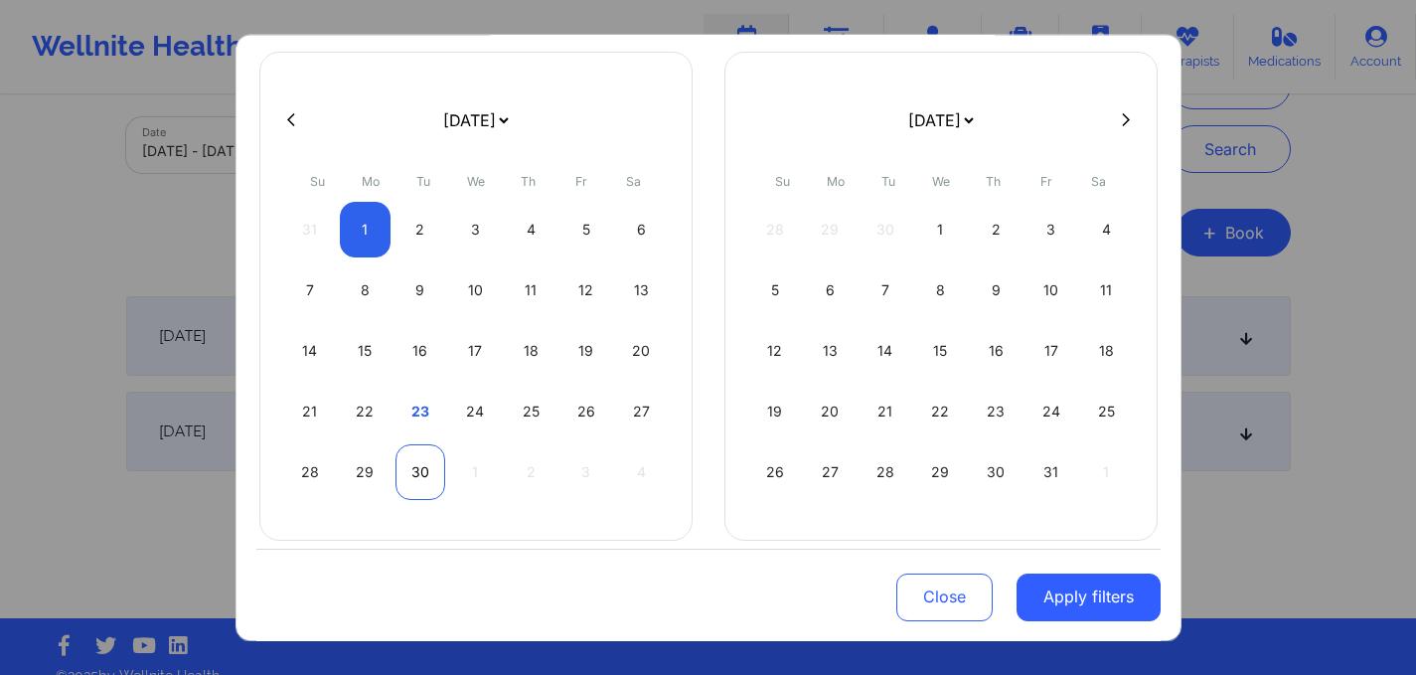
select select "2025-8"
select select "2025-9"
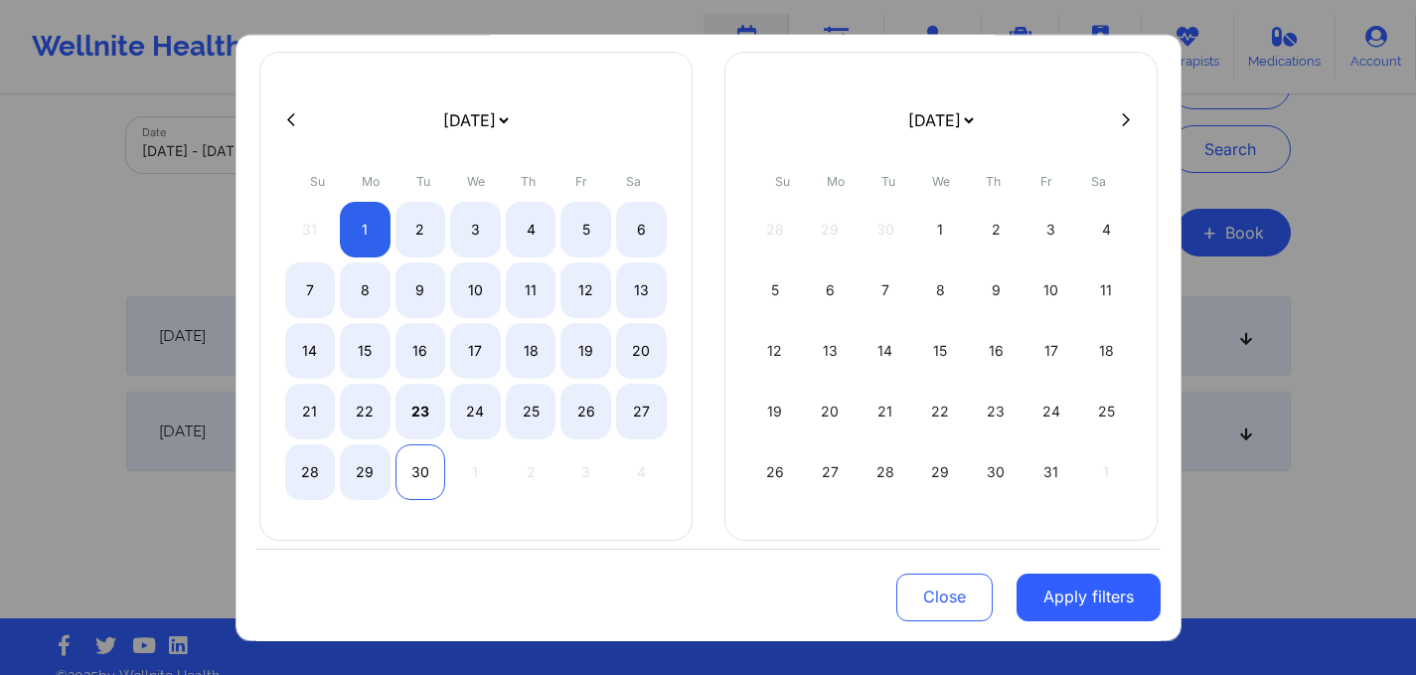
select select "2025-8"
select select "2025-9"
click at [410, 468] on div "30" at bounding box center [421, 472] width 51 height 56
select select "2025-8"
select select "2025-9"
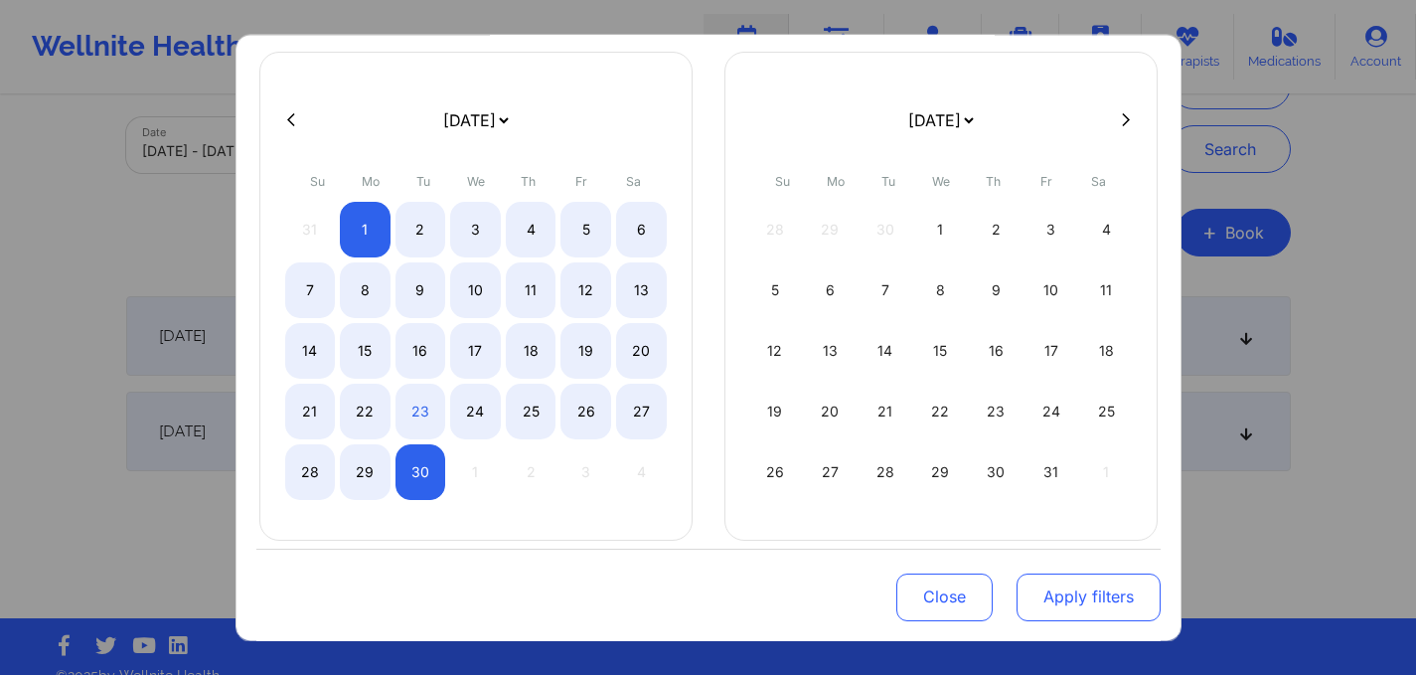
click at [1069, 600] on button "Apply filters" at bounding box center [1089, 596] width 144 height 48
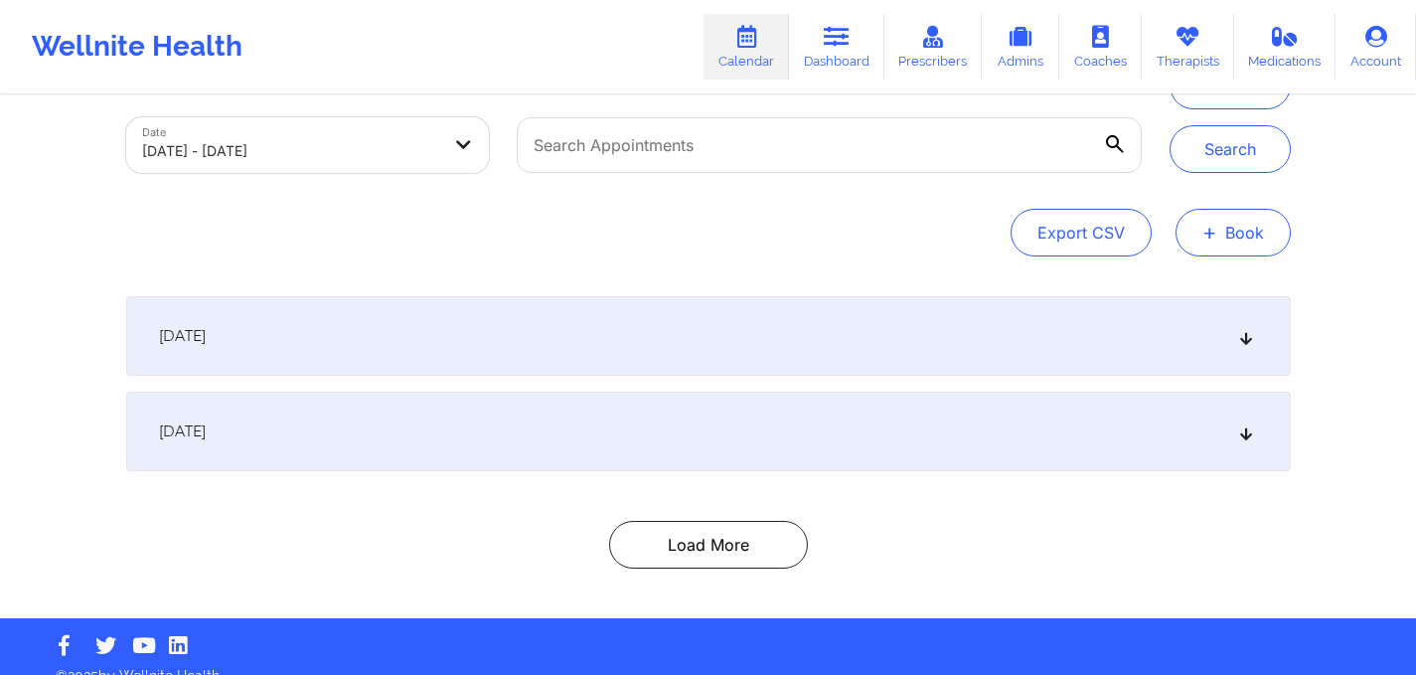
click at [1212, 227] on span "+" at bounding box center [1210, 232] width 15 height 11
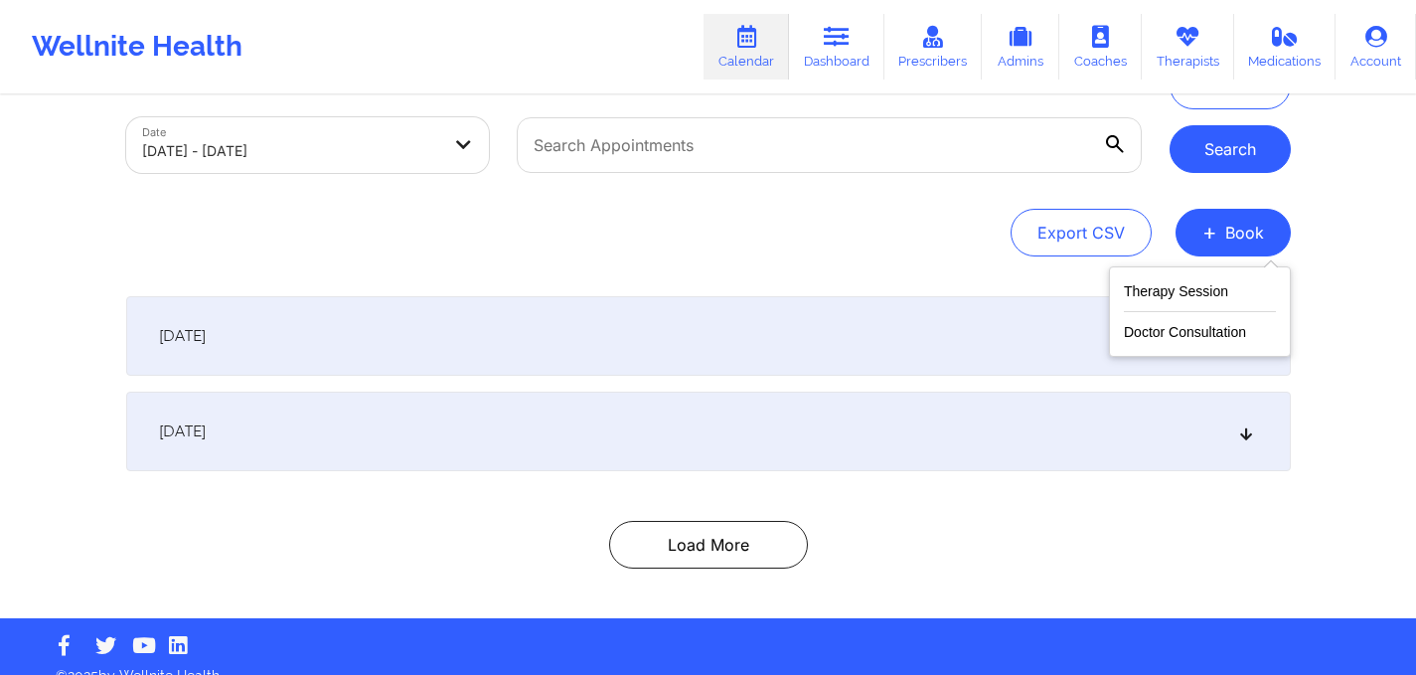
click at [1213, 156] on button "Search" at bounding box center [1230, 149] width 121 height 48
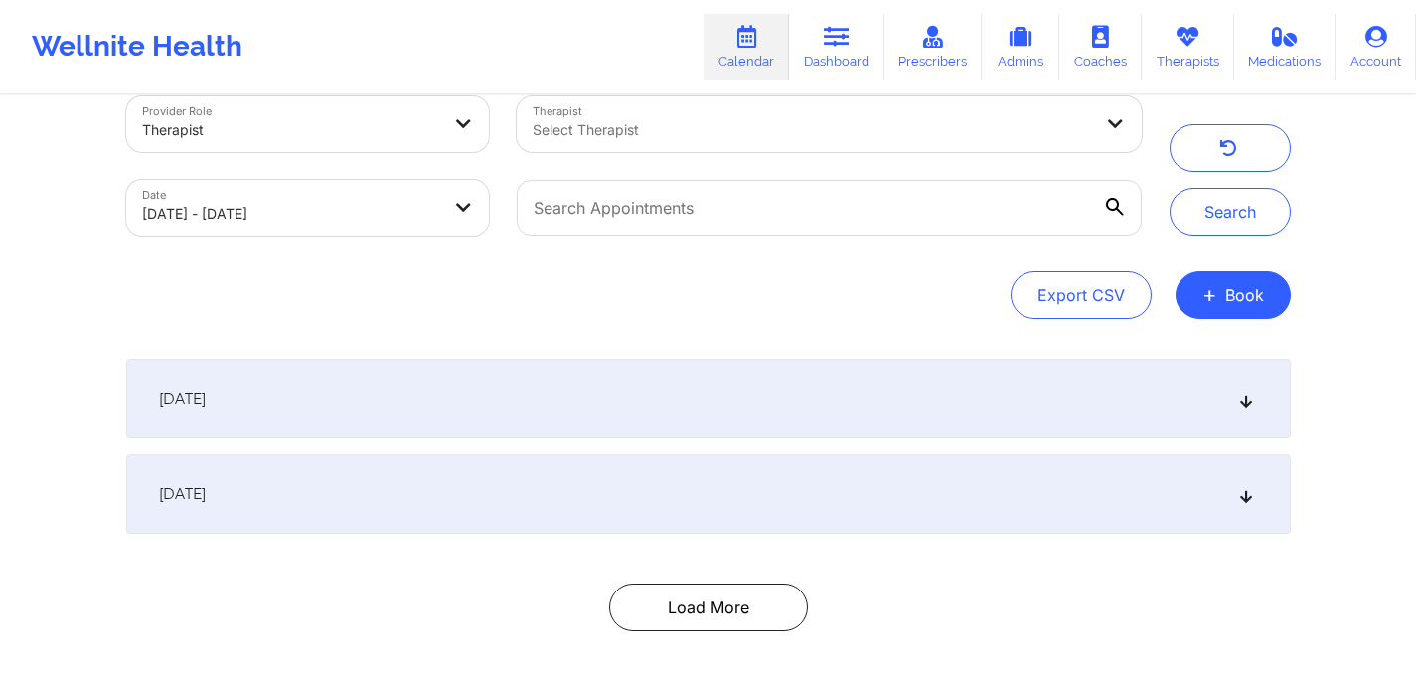
scroll to position [38, 0]
click at [1260, 495] on div "September 1, 2025" at bounding box center [708, 493] width 1165 height 80
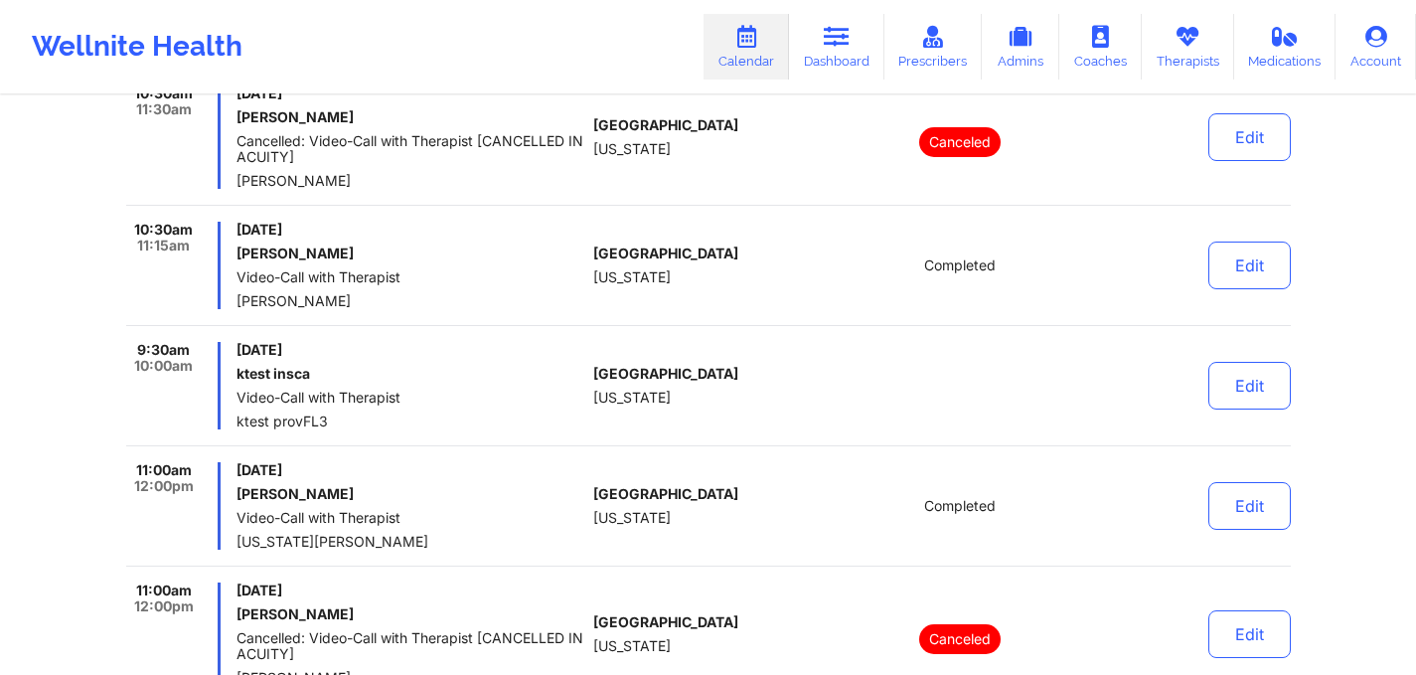
scroll to position [11629, 0]
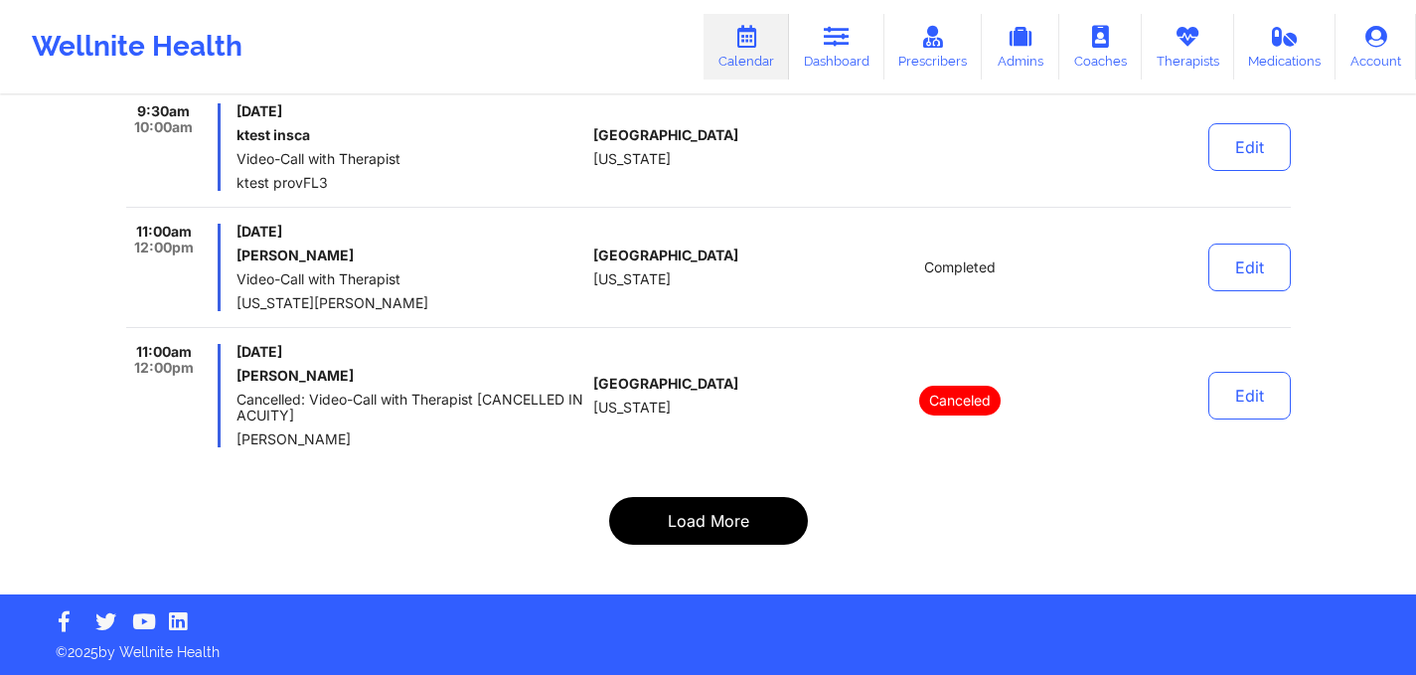
click at [677, 522] on button "Load More" at bounding box center [708, 521] width 199 height 48
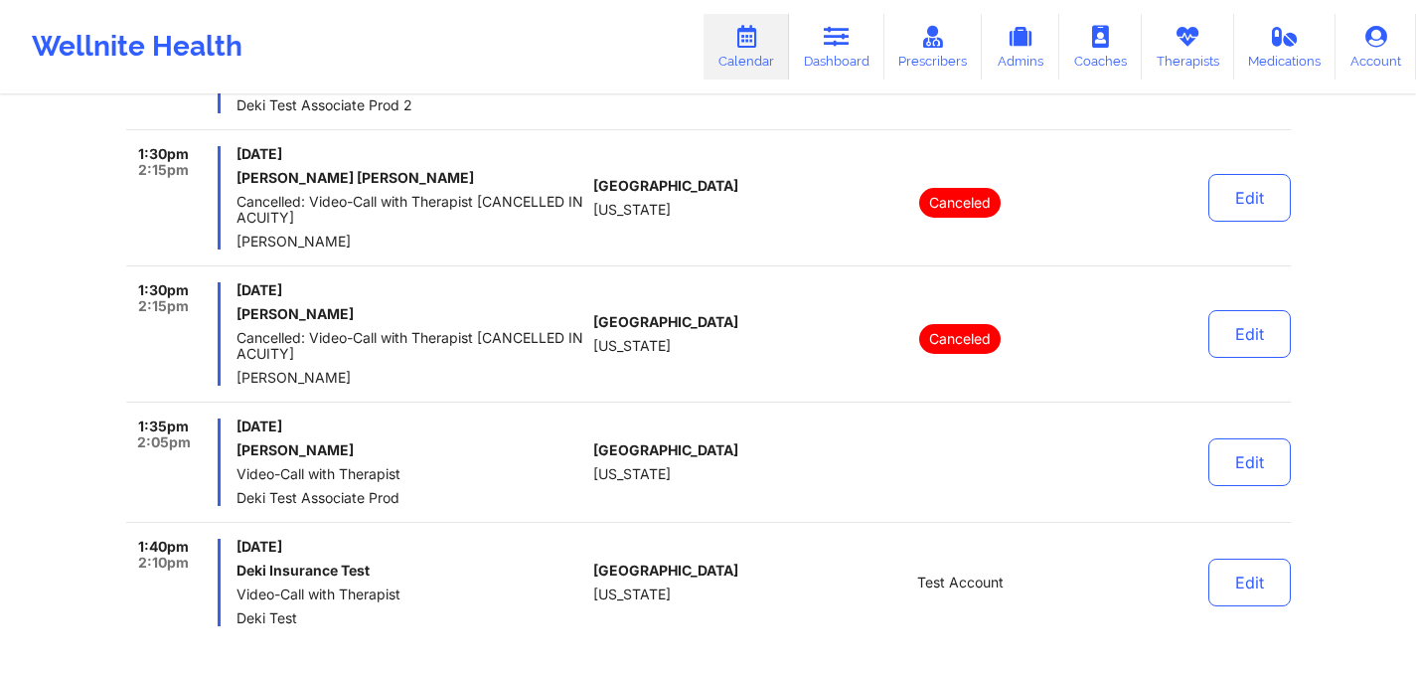
scroll to position [13309, 0]
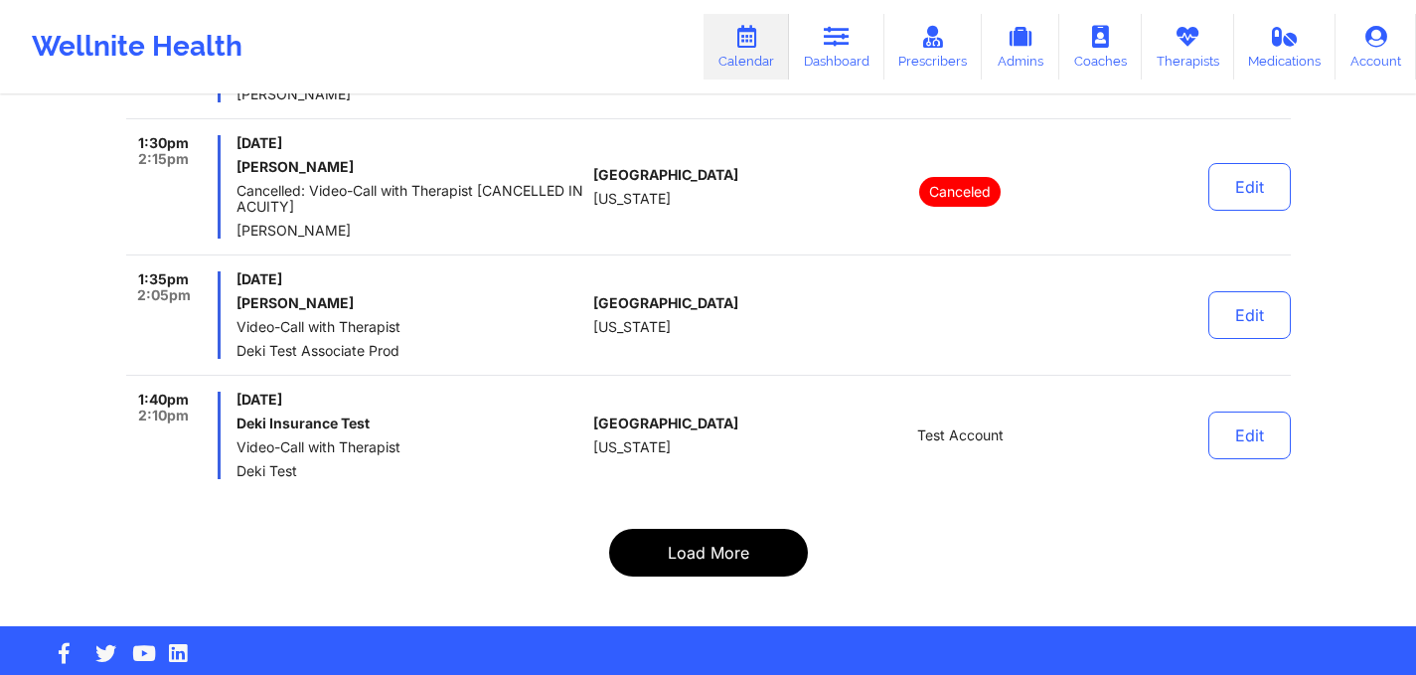
click at [713, 529] on button "Load More" at bounding box center [708, 553] width 199 height 48
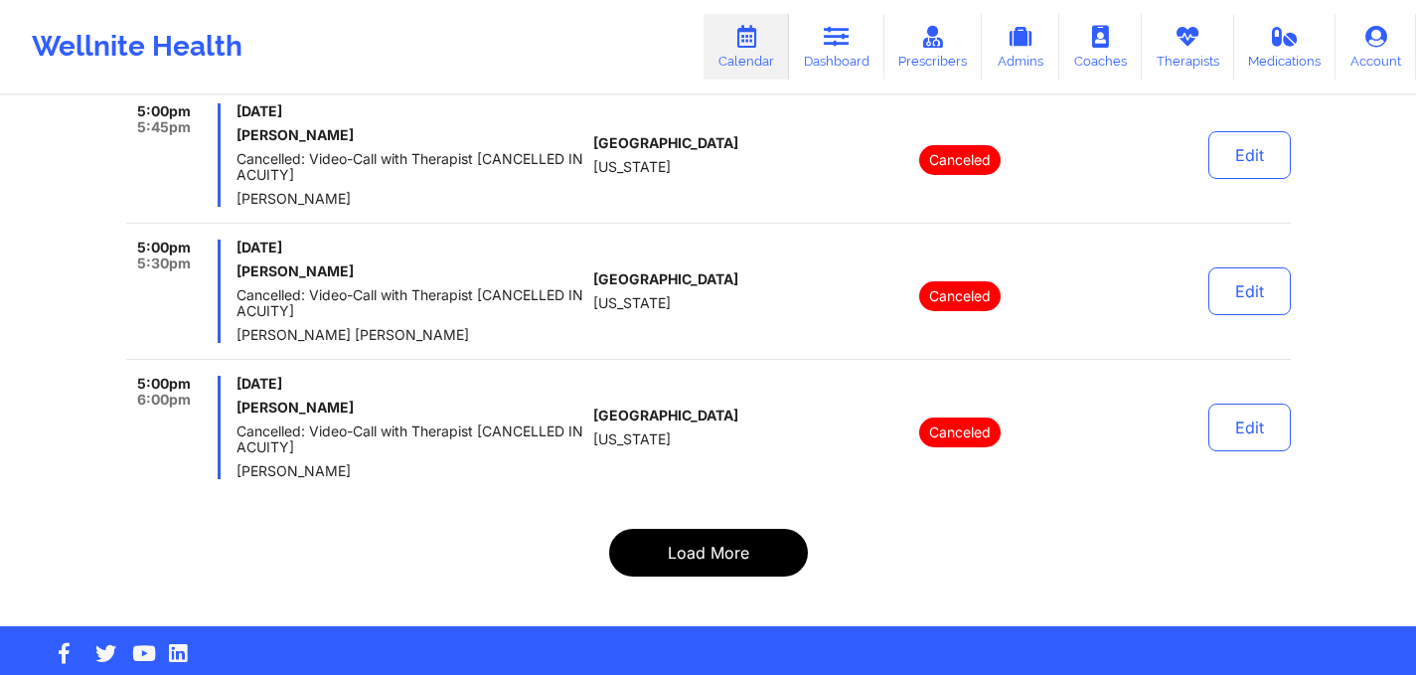
click at [712, 529] on button "Load More" at bounding box center [708, 553] width 199 height 48
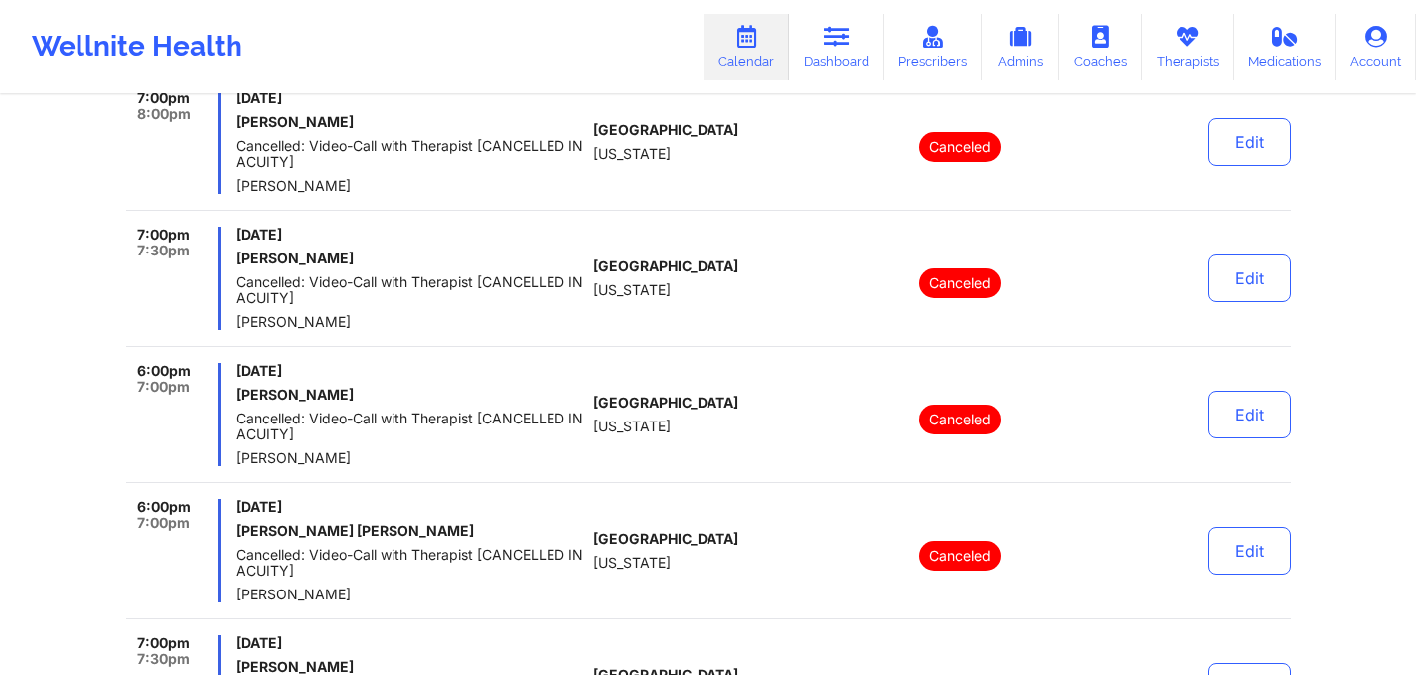
scroll to position [13515, 0]
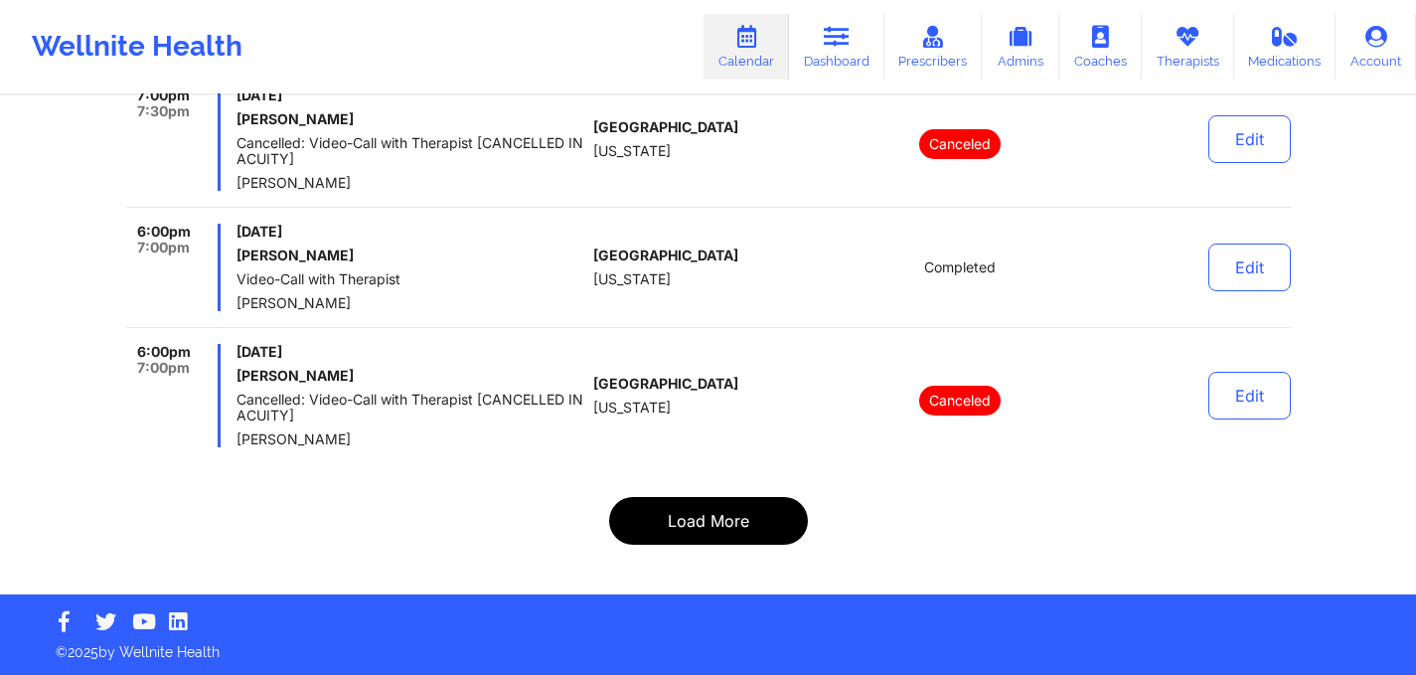
click at [700, 536] on button "Load More" at bounding box center [708, 521] width 199 height 48
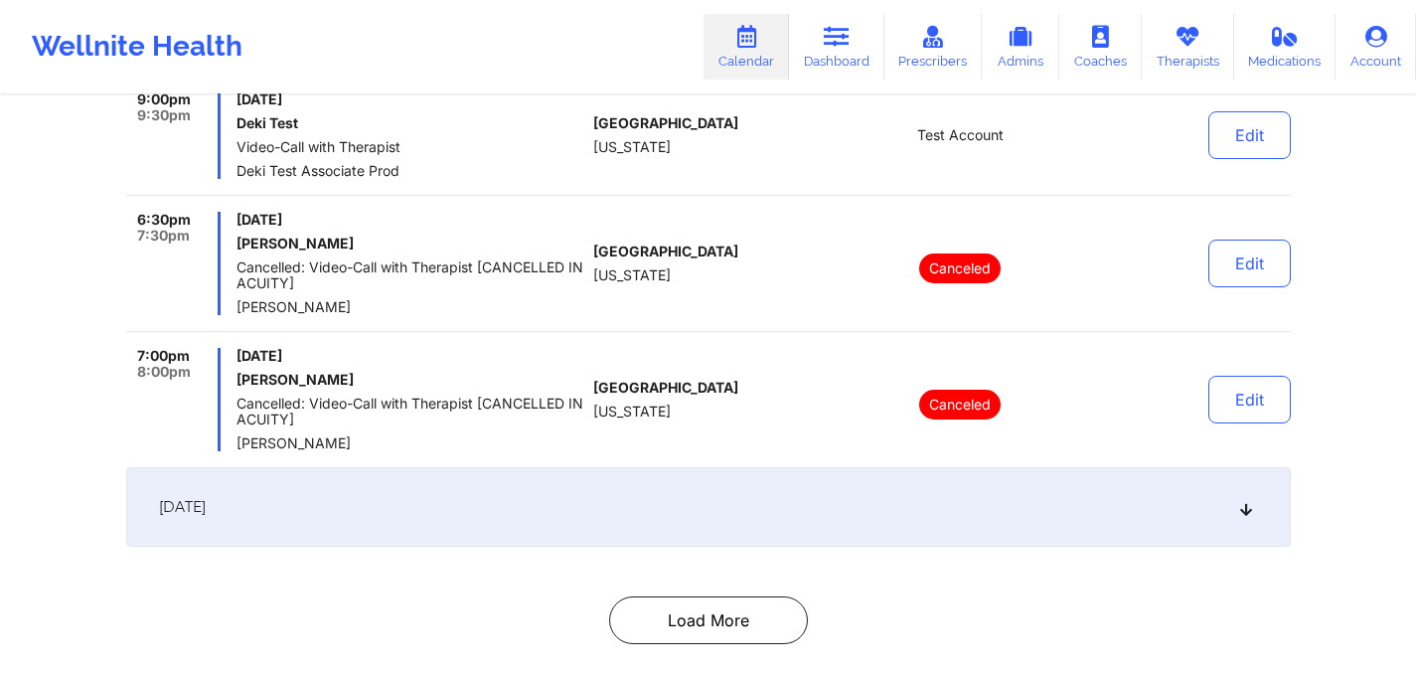
scroll to position [8750, 0]
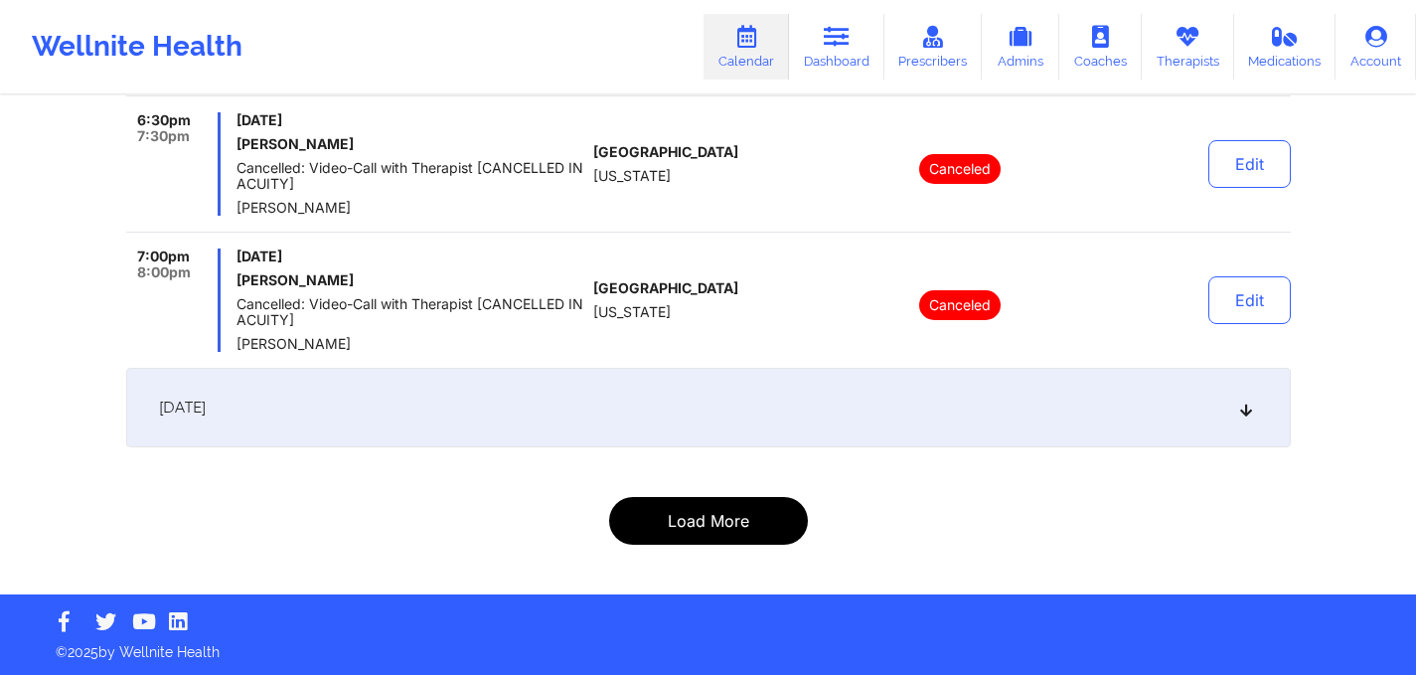
click at [667, 521] on button "Load More" at bounding box center [708, 521] width 199 height 48
click at [1246, 411] on icon at bounding box center [1245, 408] width 17 height 14
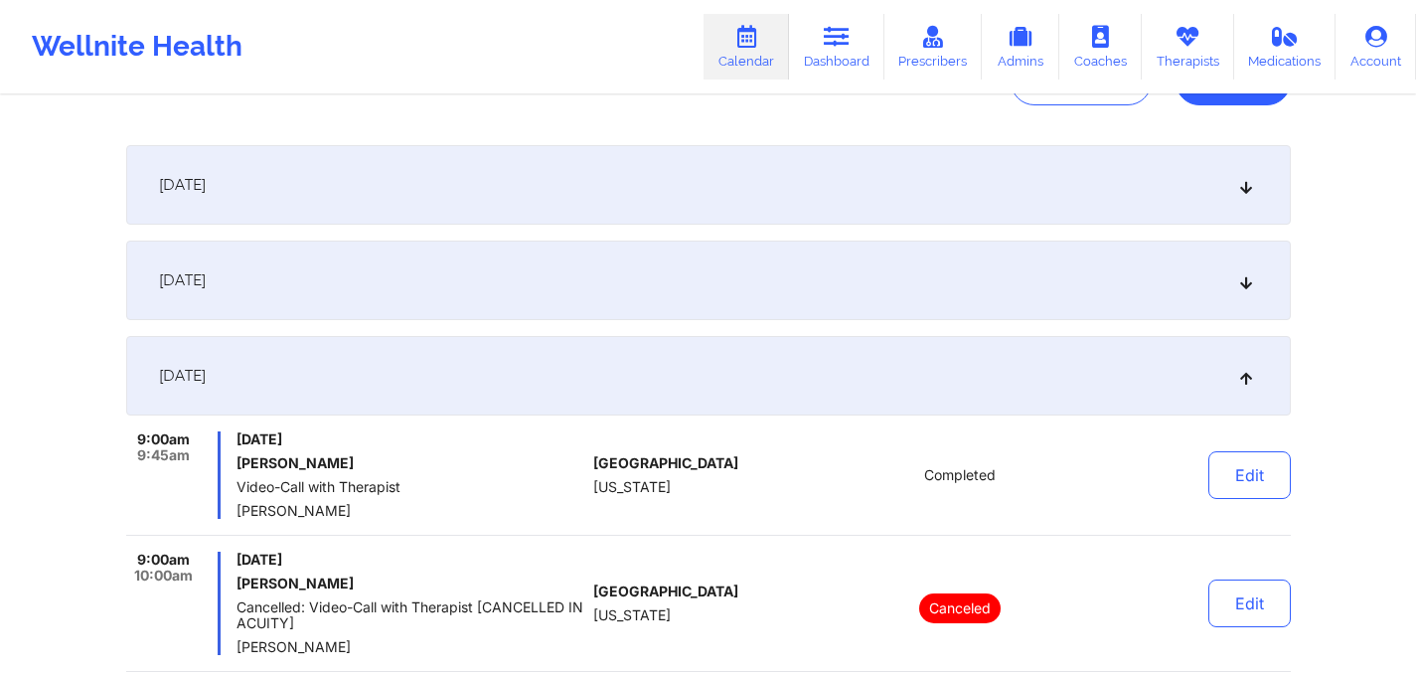
scroll to position [0, 0]
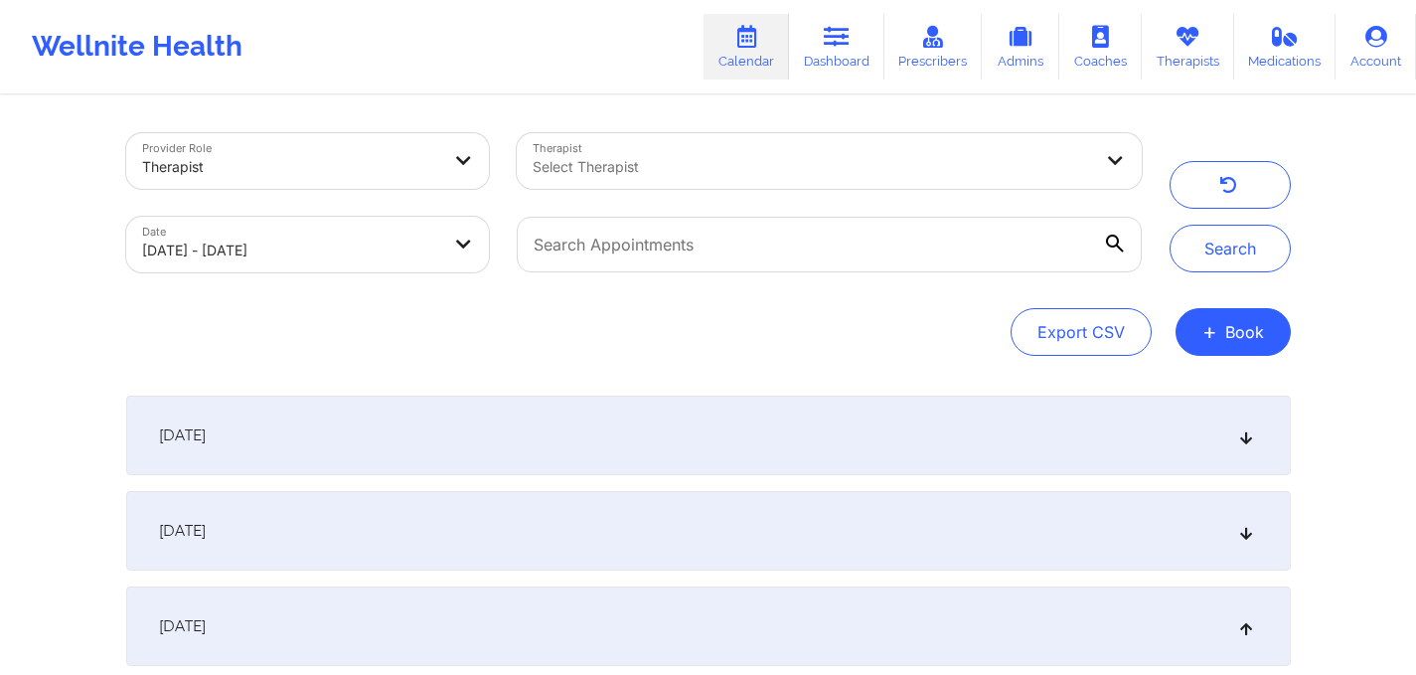
click at [453, 227] on body "Wellnite Health Calendar Dashboard Prescribers Admins Coaches Therapists Medica…" at bounding box center [708, 337] width 1416 height 675
select select "2025-8"
select select "2025-9"
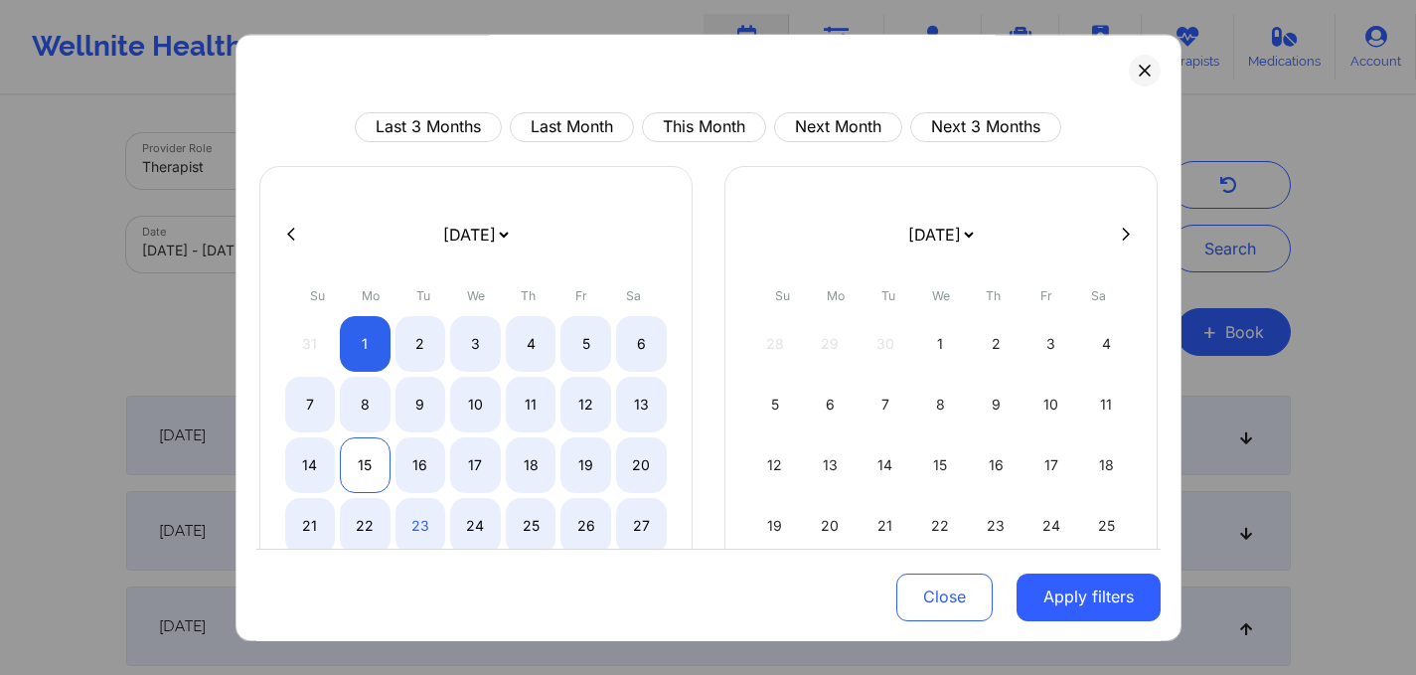
click at [379, 470] on div "15" at bounding box center [365, 465] width 51 height 56
select select "2025-8"
select select "2025-9"
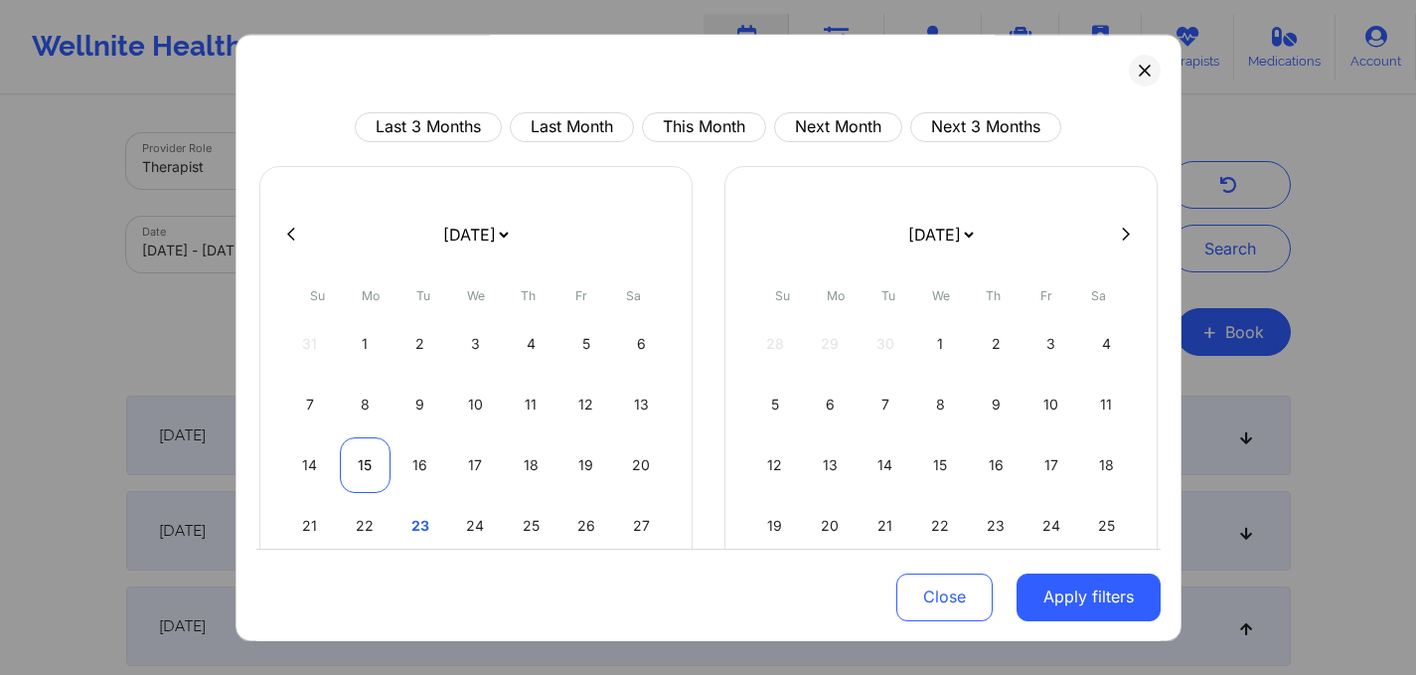
click at [379, 470] on div "15" at bounding box center [365, 465] width 51 height 56
select select "2025-8"
select select "2025-9"
click at [357, 460] on div "15" at bounding box center [365, 465] width 51 height 56
select select "2025-8"
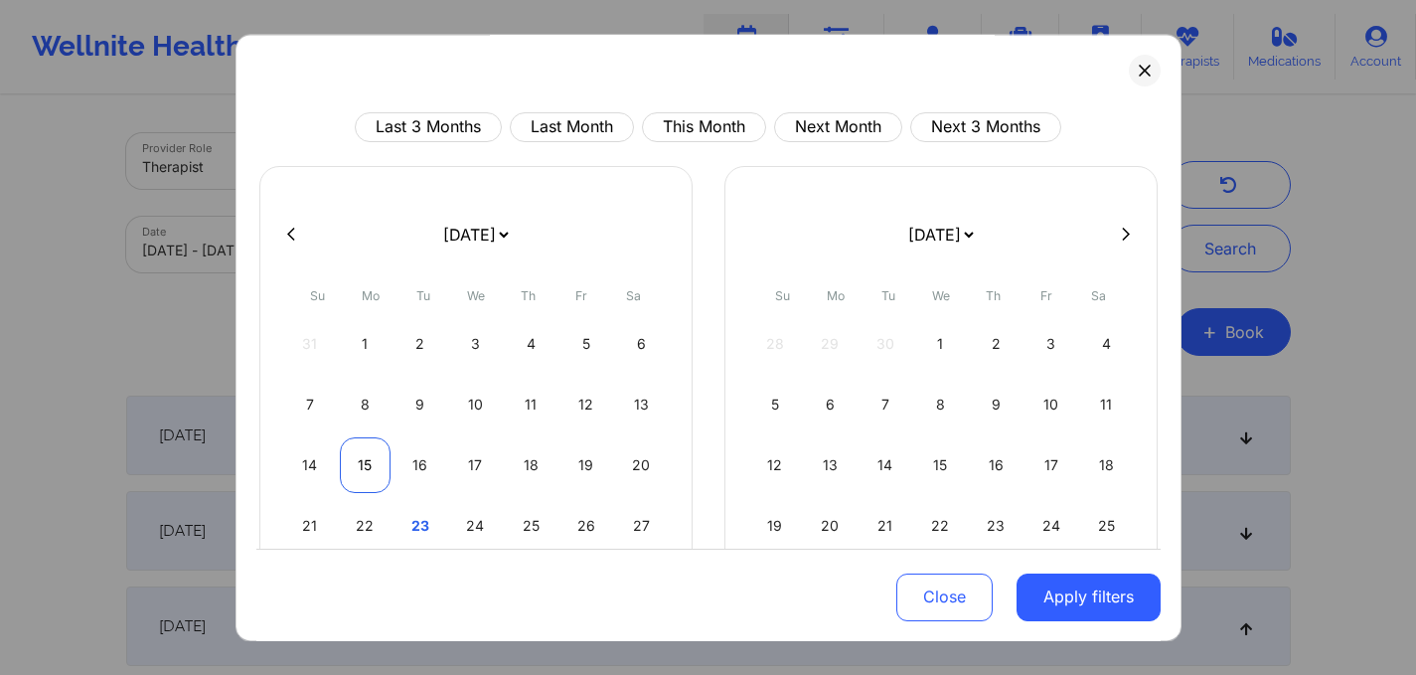
select select "2025-9"
click at [357, 460] on div "15" at bounding box center [365, 465] width 51 height 56
select select "2025-8"
select select "2025-9"
click at [357, 460] on div "15" at bounding box center [365, 465] width 51 height 56
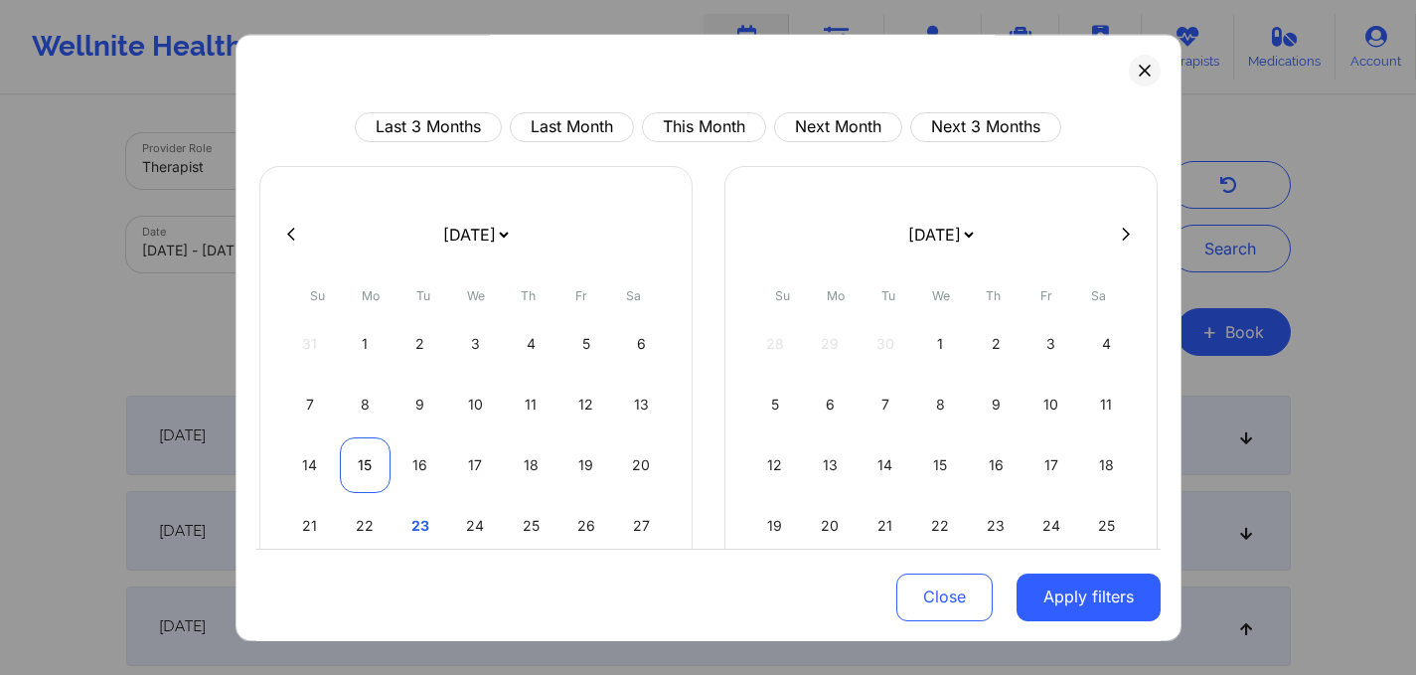
select select "2025-8"
select select "2025-9"
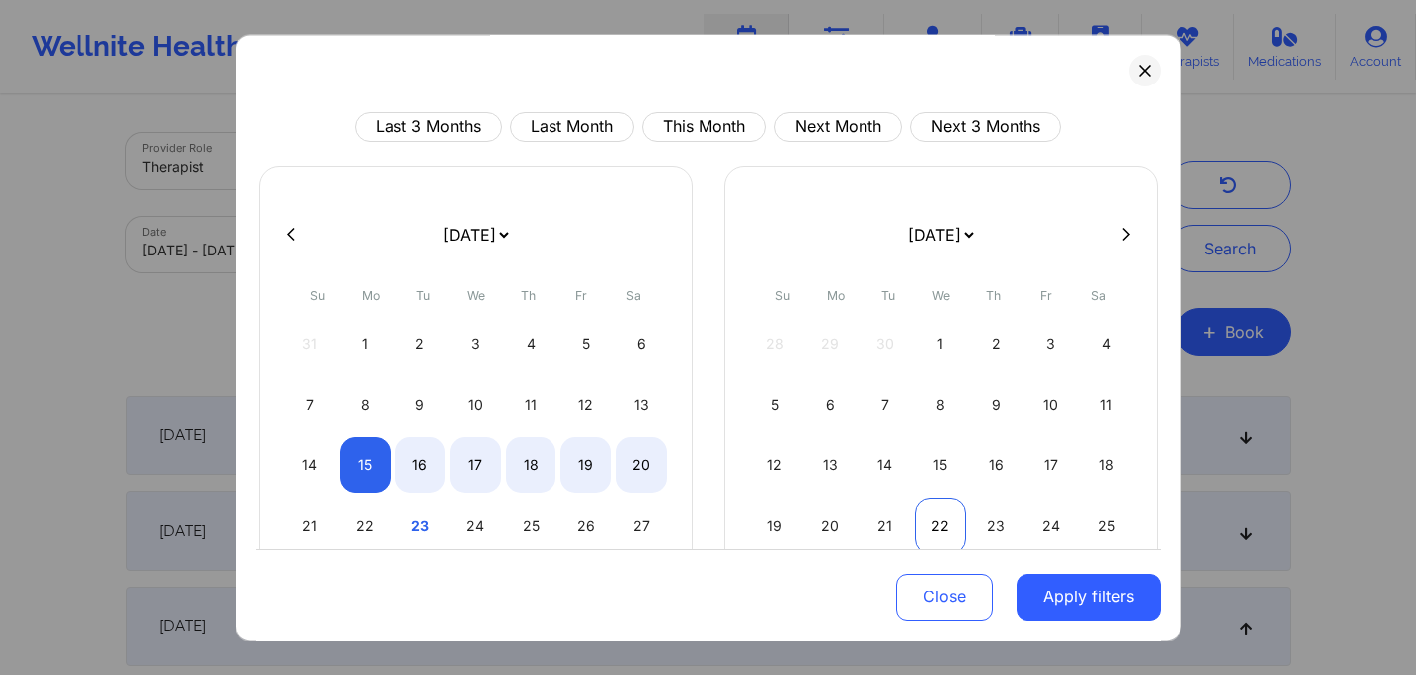
select select "2025-8"
select select "2025-9"
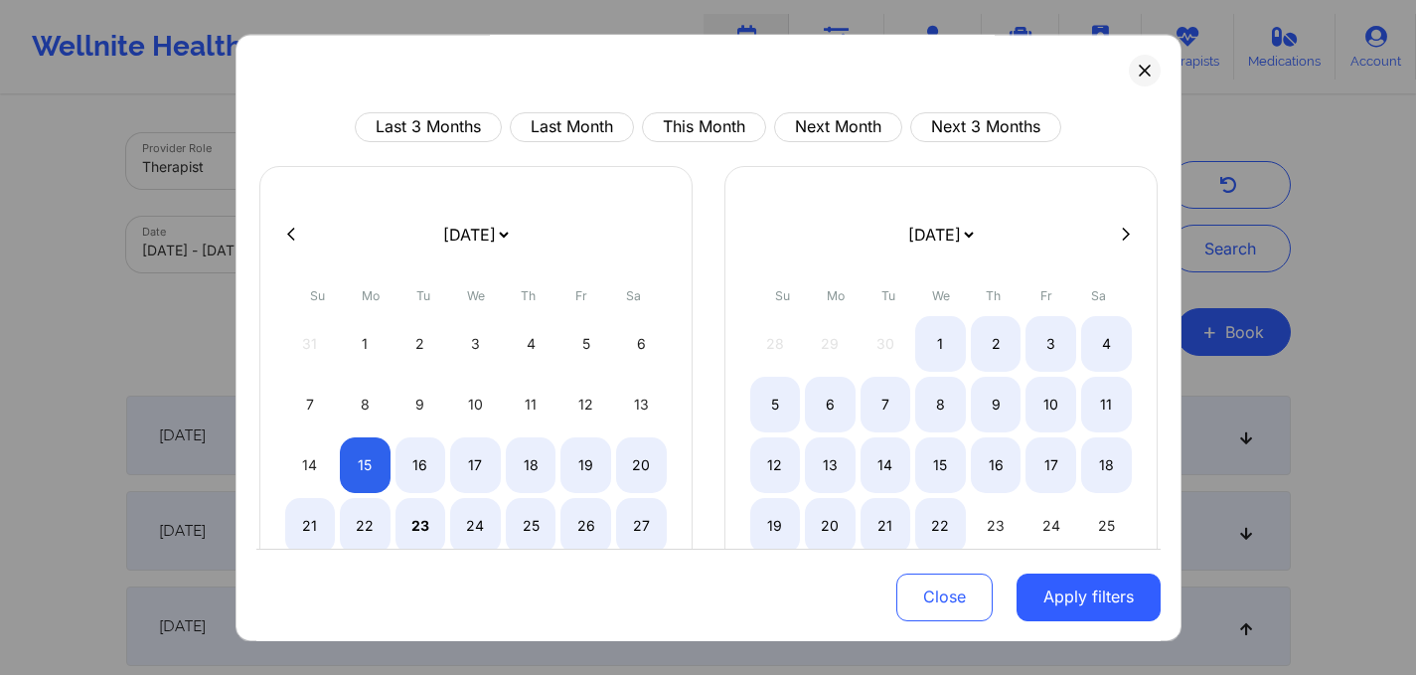
select select "2025-8"
select select "2025-9"
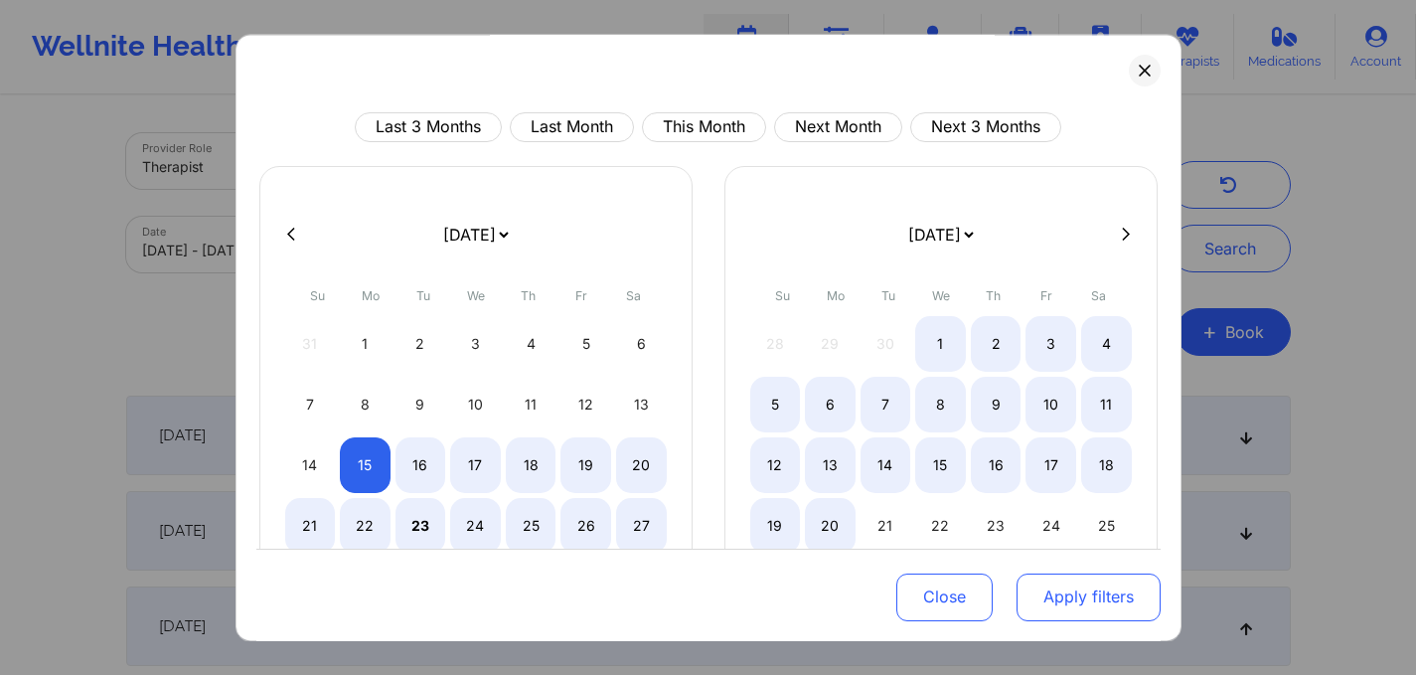
select select "2025-8"
select select "2025-9"
click at [1081, 596] on button "Apply filters" at bounding box center [1089, 596] width 144 height 48
select select "2025-8"
select select "2025-9"
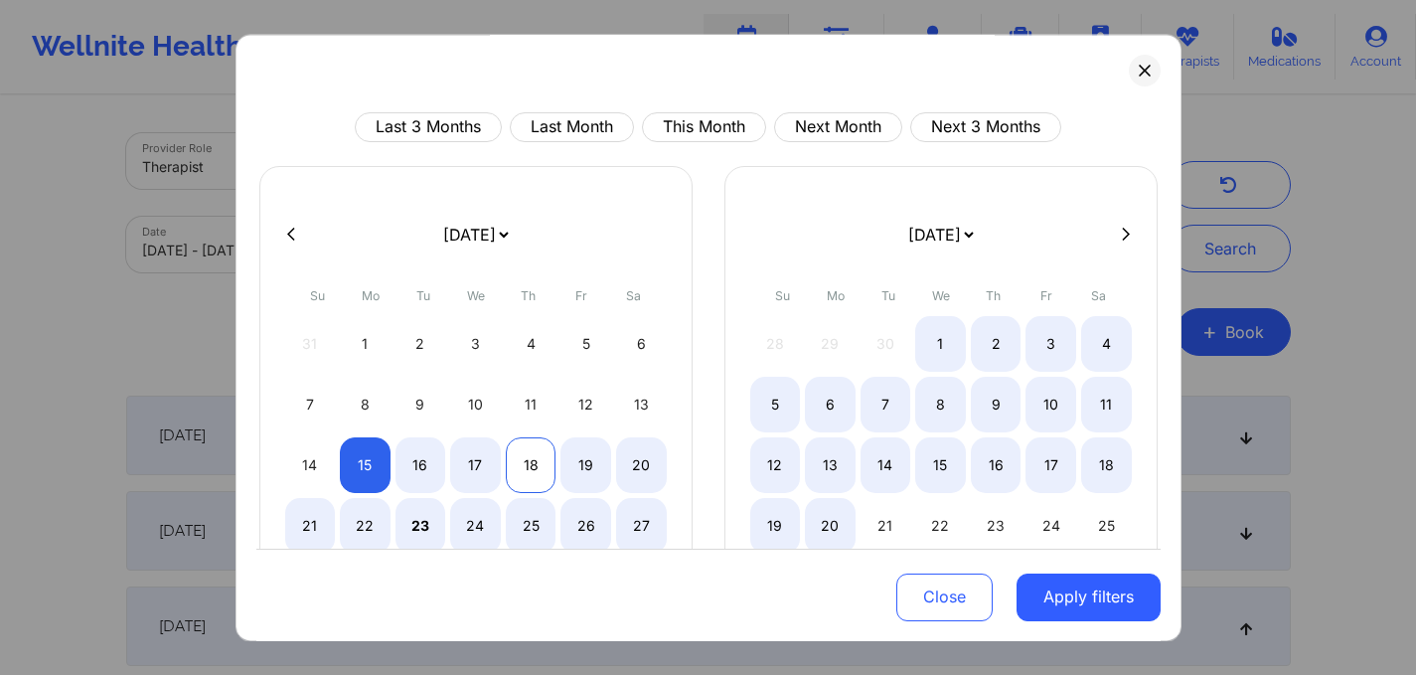
select select "2025-8"
select select "2025-9"
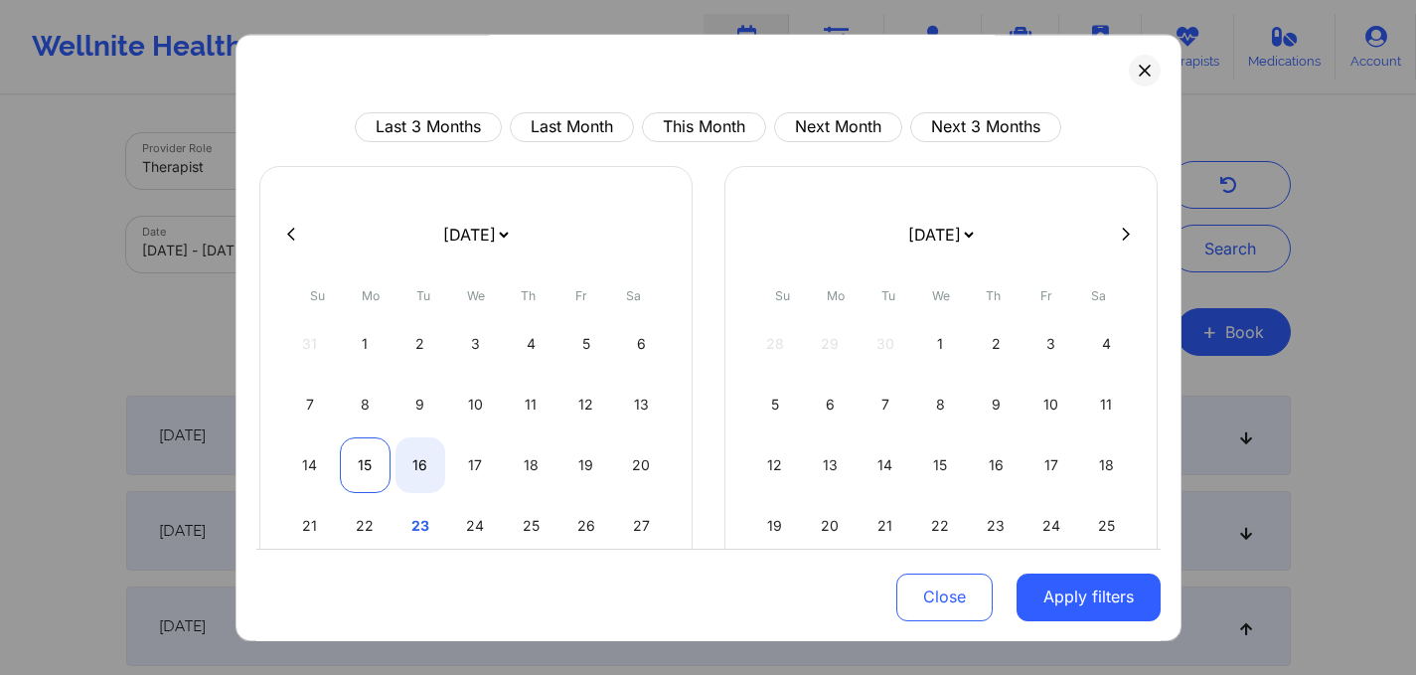
select select "2025-8"
select select "2025-9"
select select "2025-8"
select select "2025-9"
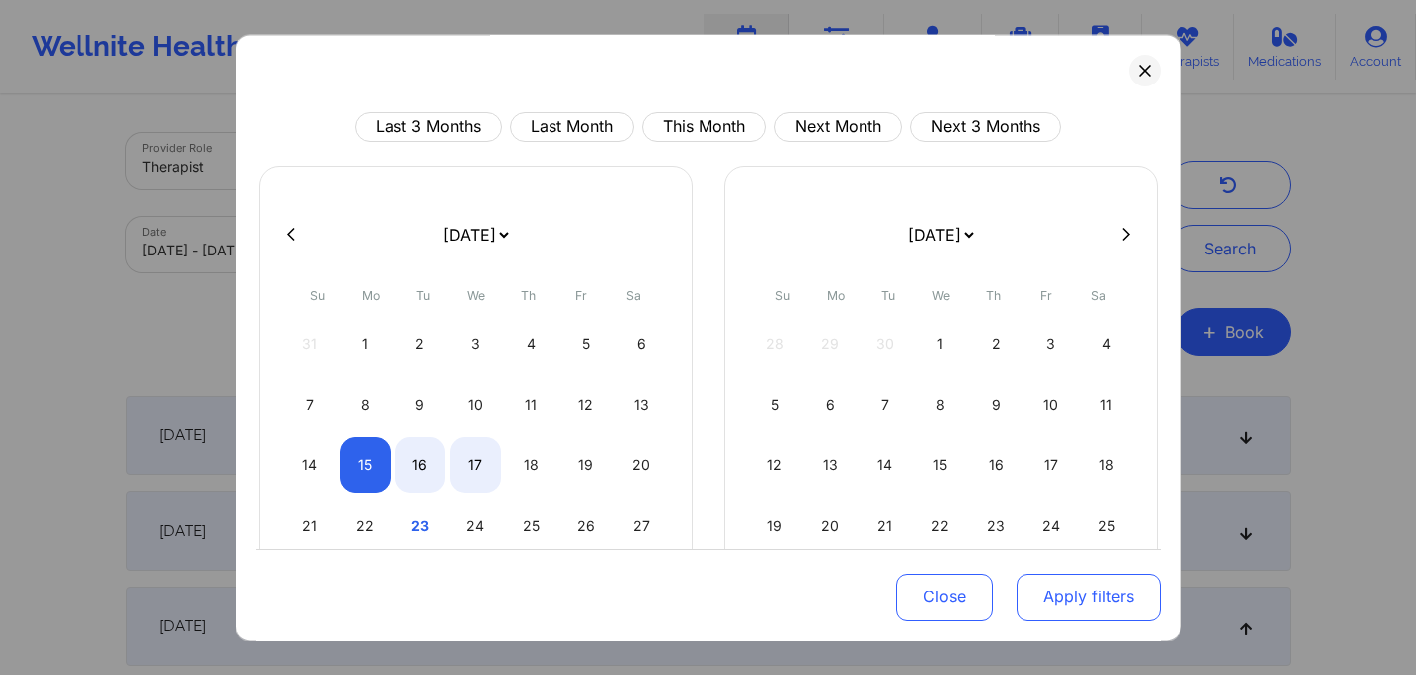
click at [1105, 593] on button "Apply filters" at bounding box center [1089, 596] width 144 height 48
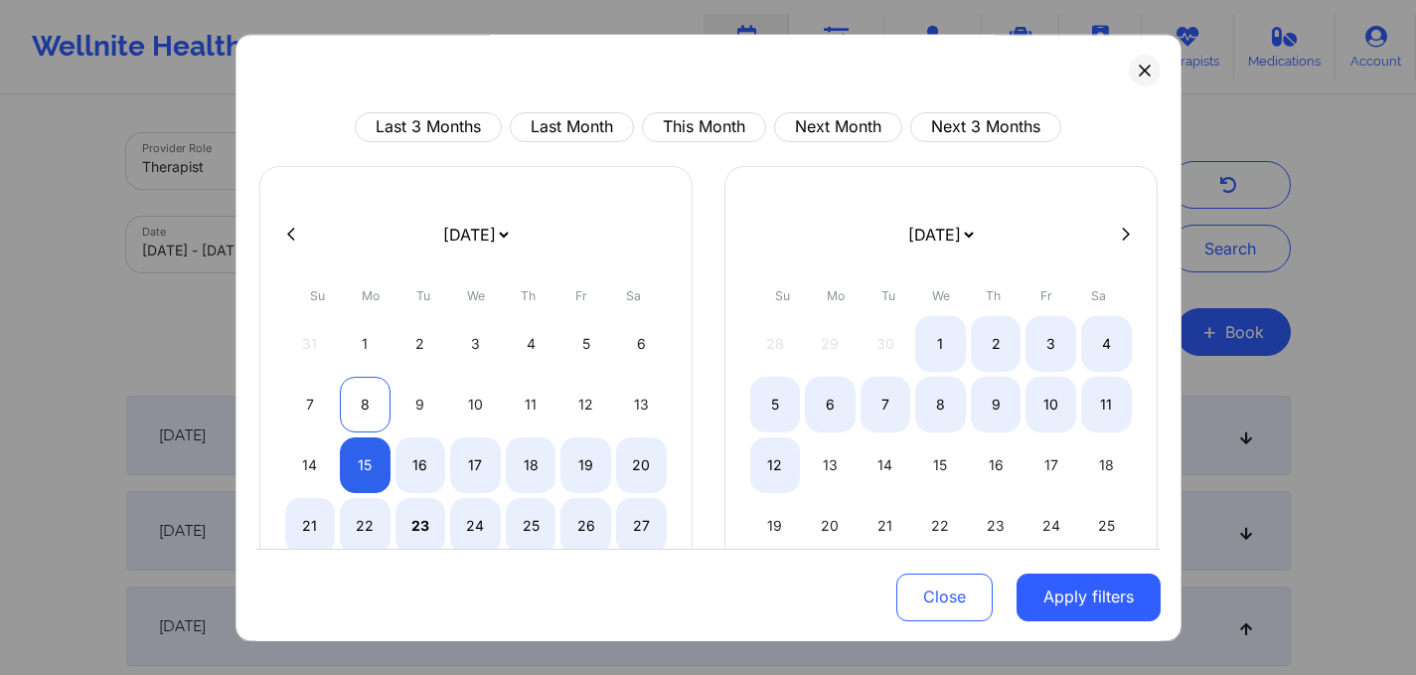
select select "2025-8"
select select "2025-9"
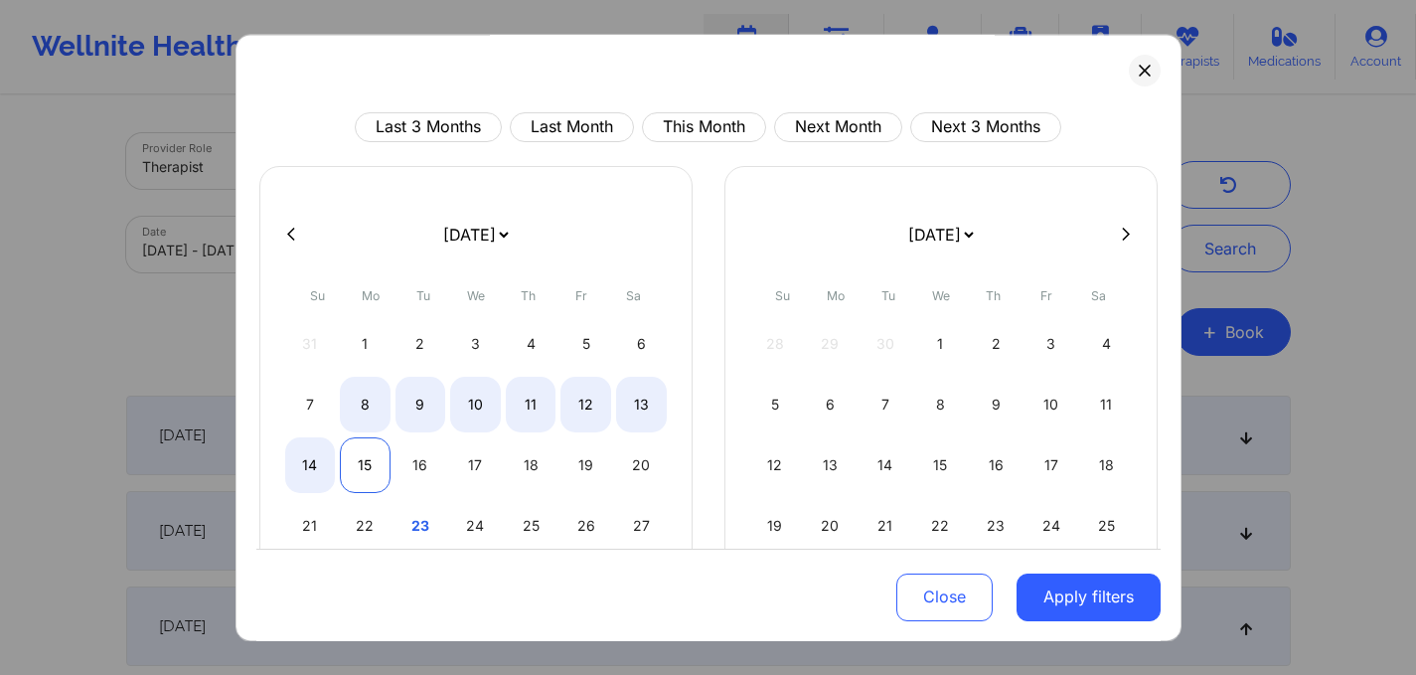
select select "2025-8"
select select "2025-9"
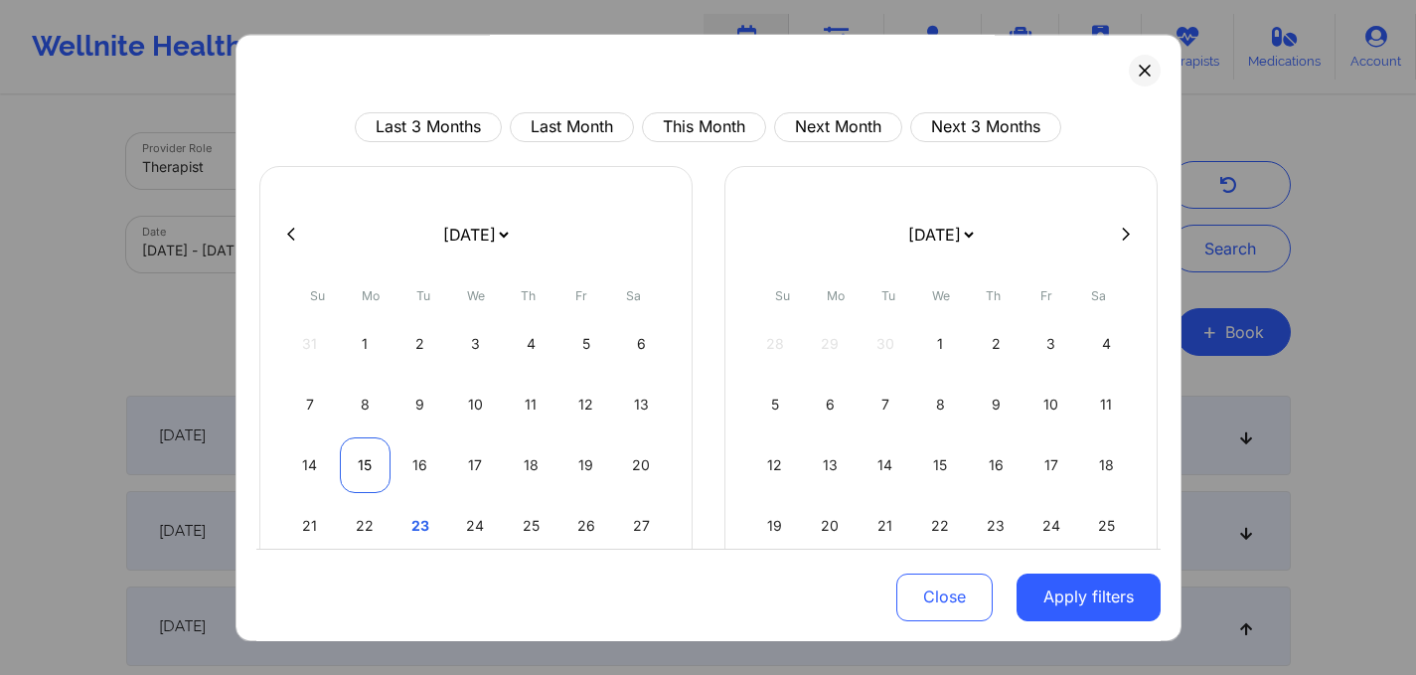
click at [363, 462] on div "15" at bounding box center [365, 465] width 51 height 56
select select "2025-8"
select select "2025-9"
click at [361, 465] on div "15" at bounding box center [365, 465] width 51 height 56
select select "2025-8"
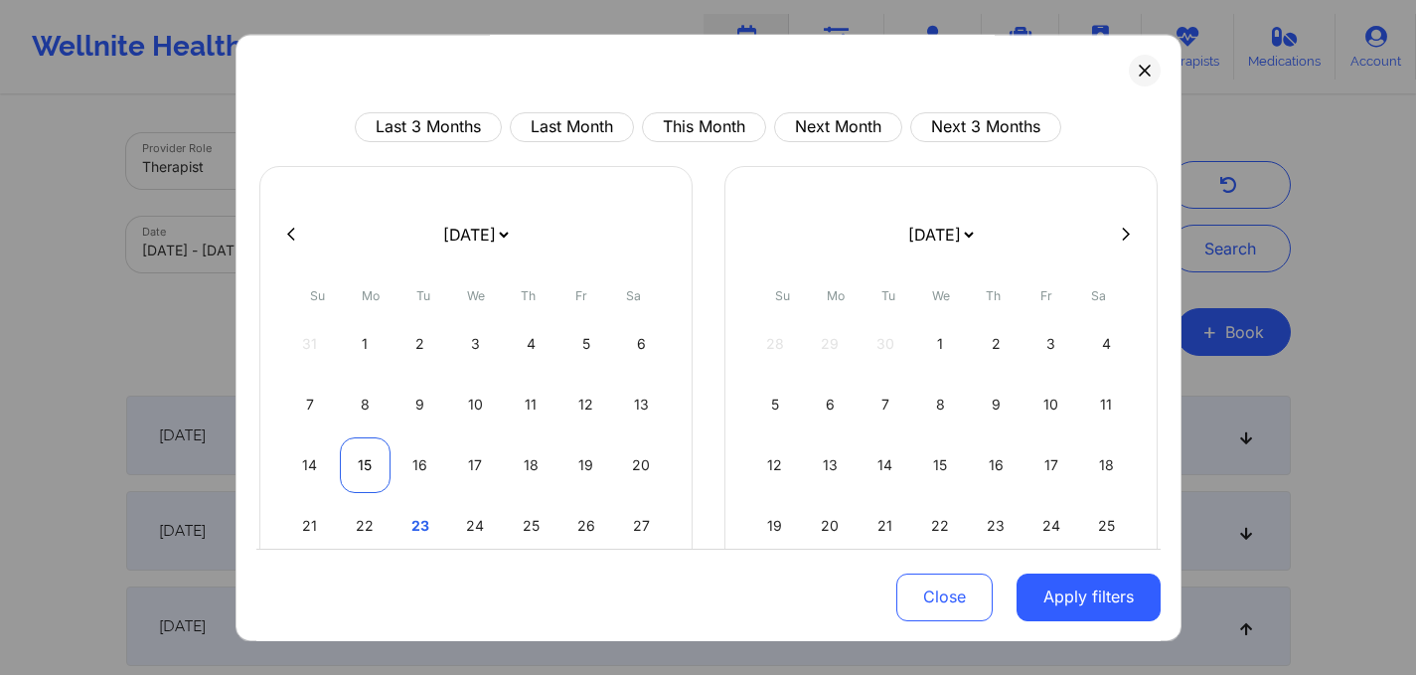
select select "2025-9"
select select "2025-8"
select select "2025-9"
select select "2025-8"
select select "2025-9"
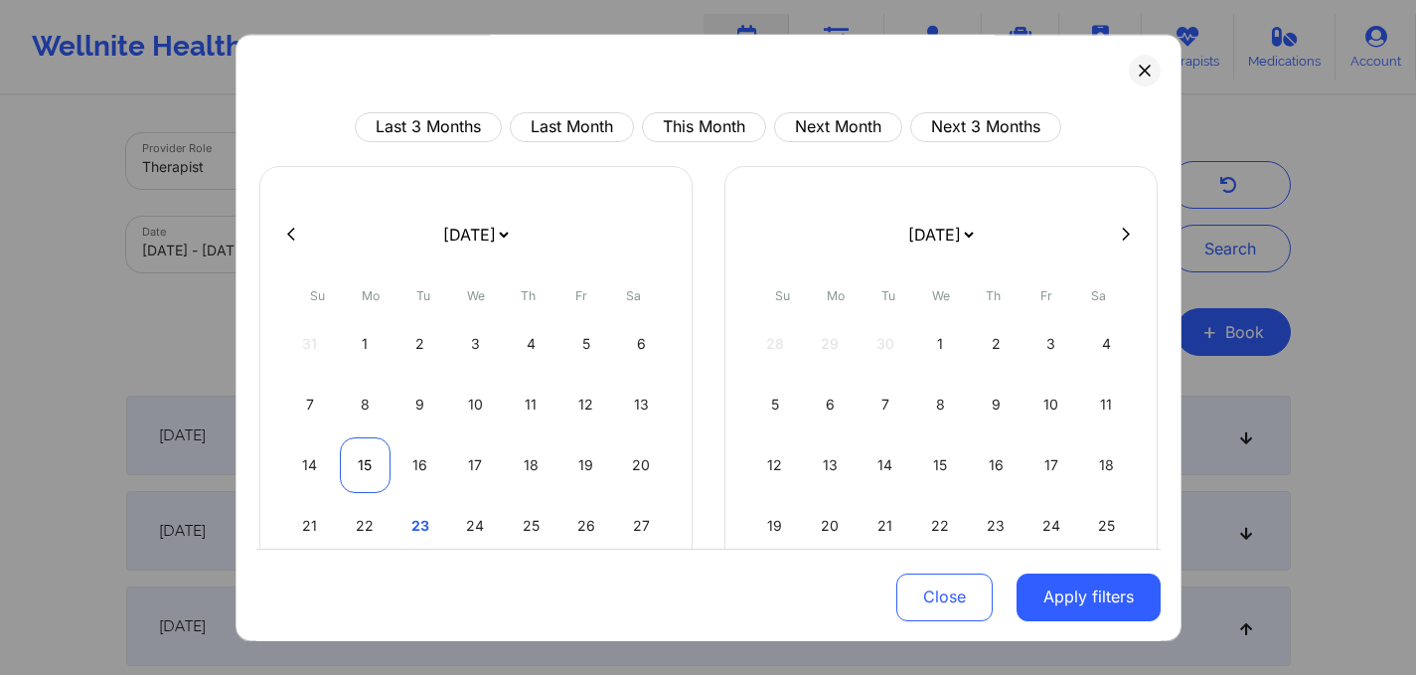
click at [374, 464] on div "15" at bounding box center [365, 465] width 51 height 56
select select "2025-8"
select select "2025-9"
click at [374, 464] on div "15" at bounding box center [365, 465] width 51 height 56
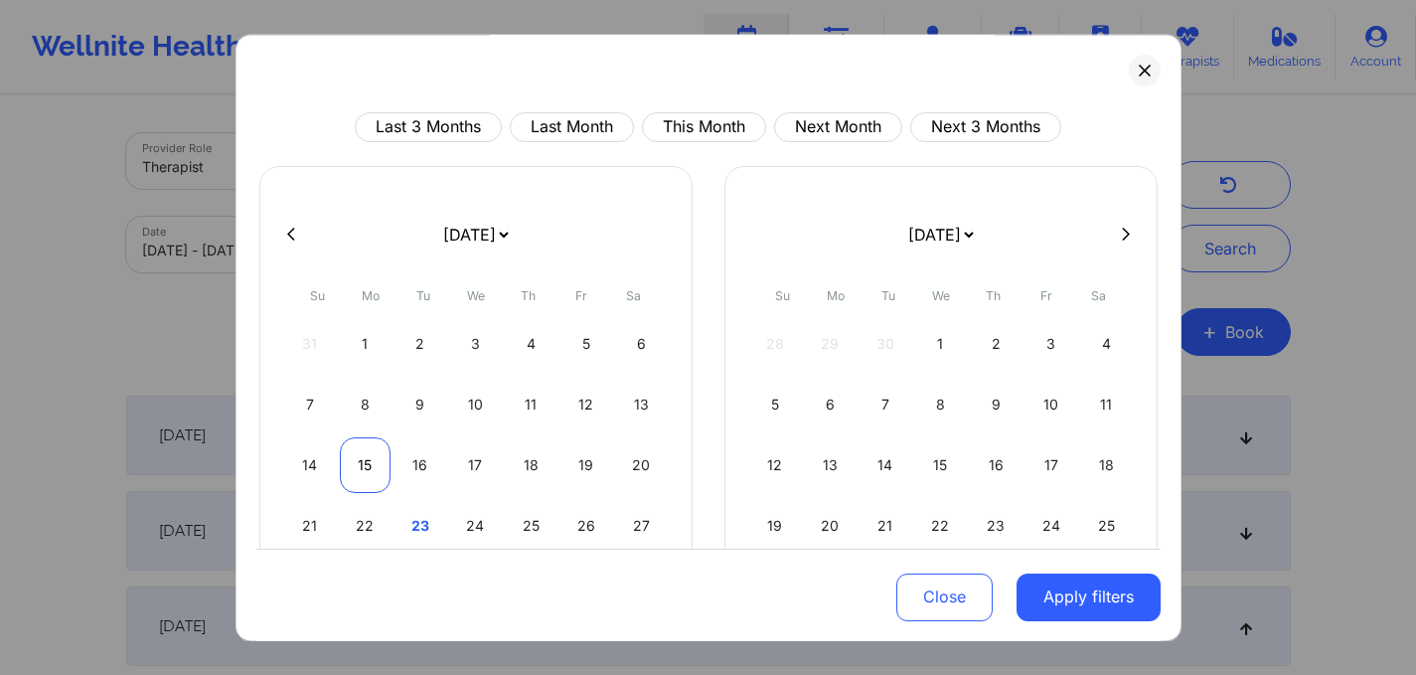
select select "2025-8"
select select "2025-9"
click at [422, 466] on div "16" at bounding box center [421, 465] width 51 height 56
select select "2025-8"
select select "2025-9"
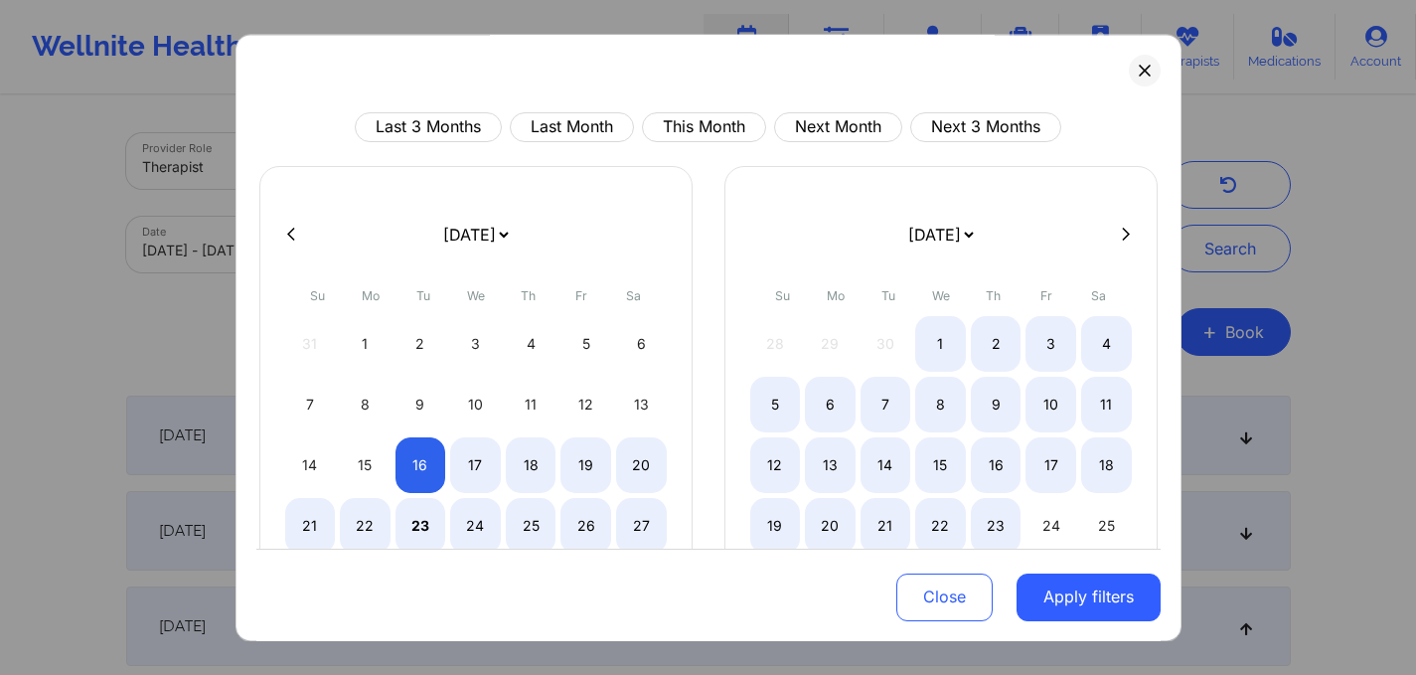
select select "2025-8"
select select "2025-9"
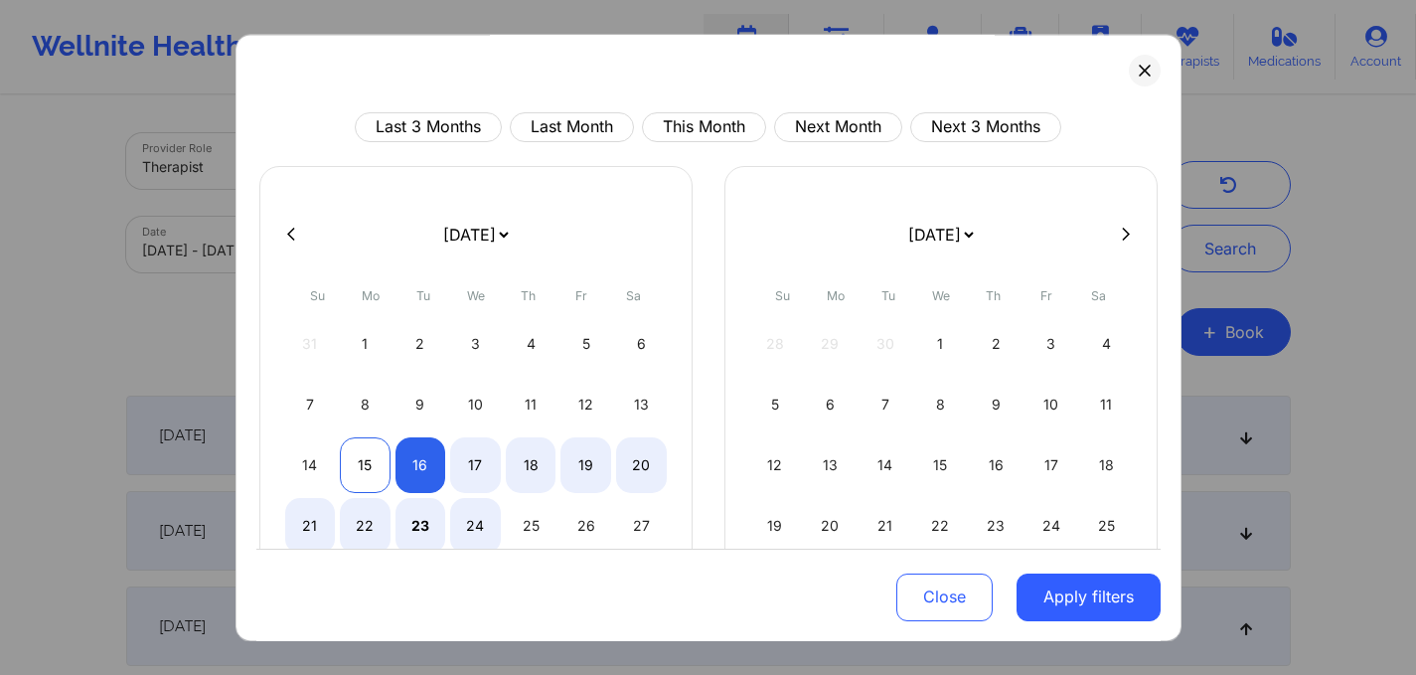
select select "2025-8"
select select "2025-9"
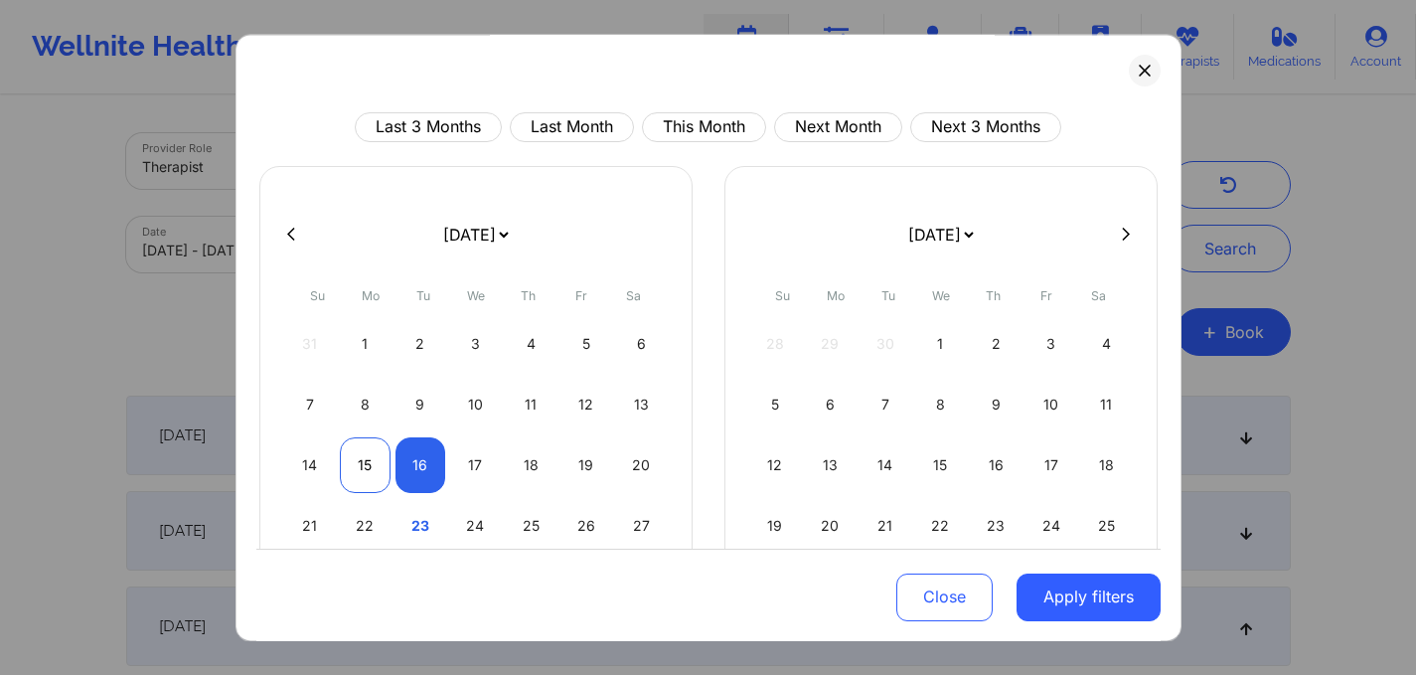
click at [361, 464] on div "15" at bounding box center [365, 465] width 51 height 56
select select "2025-8"
select select "2025-9"
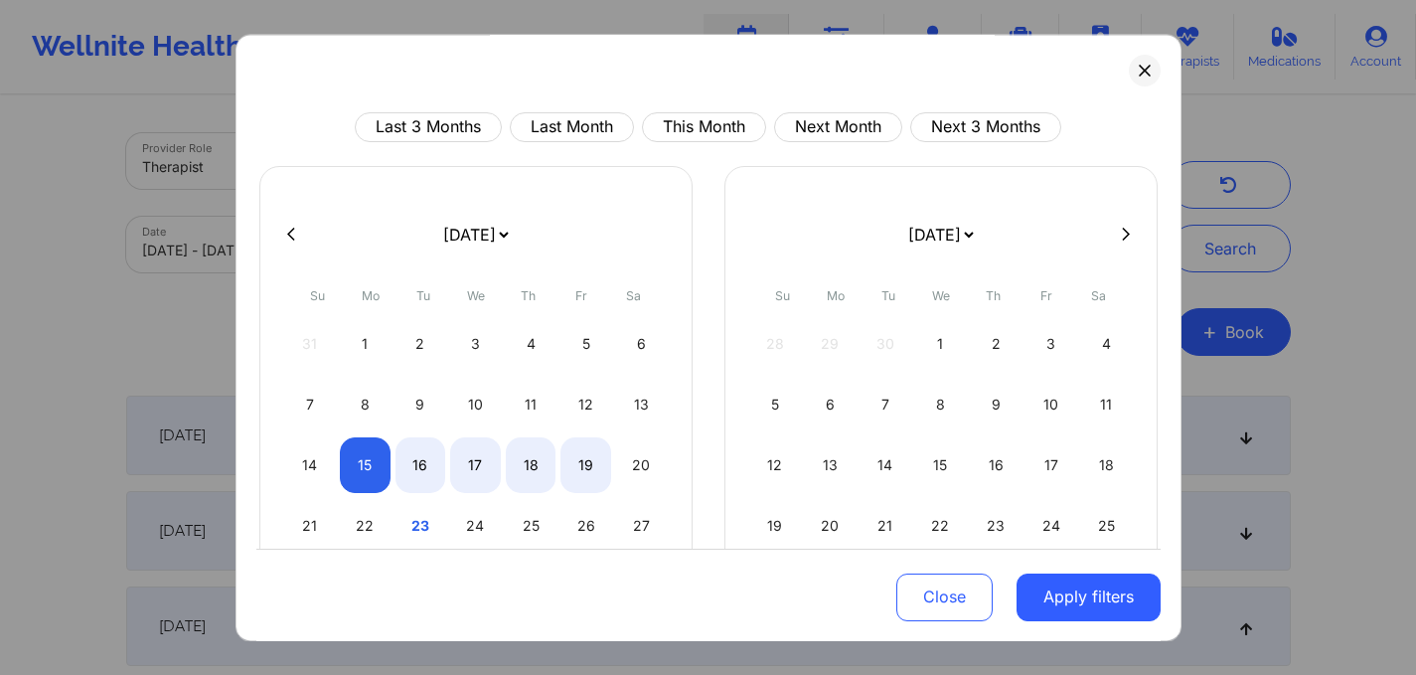
select select "2025-8"
select select "2025-9"
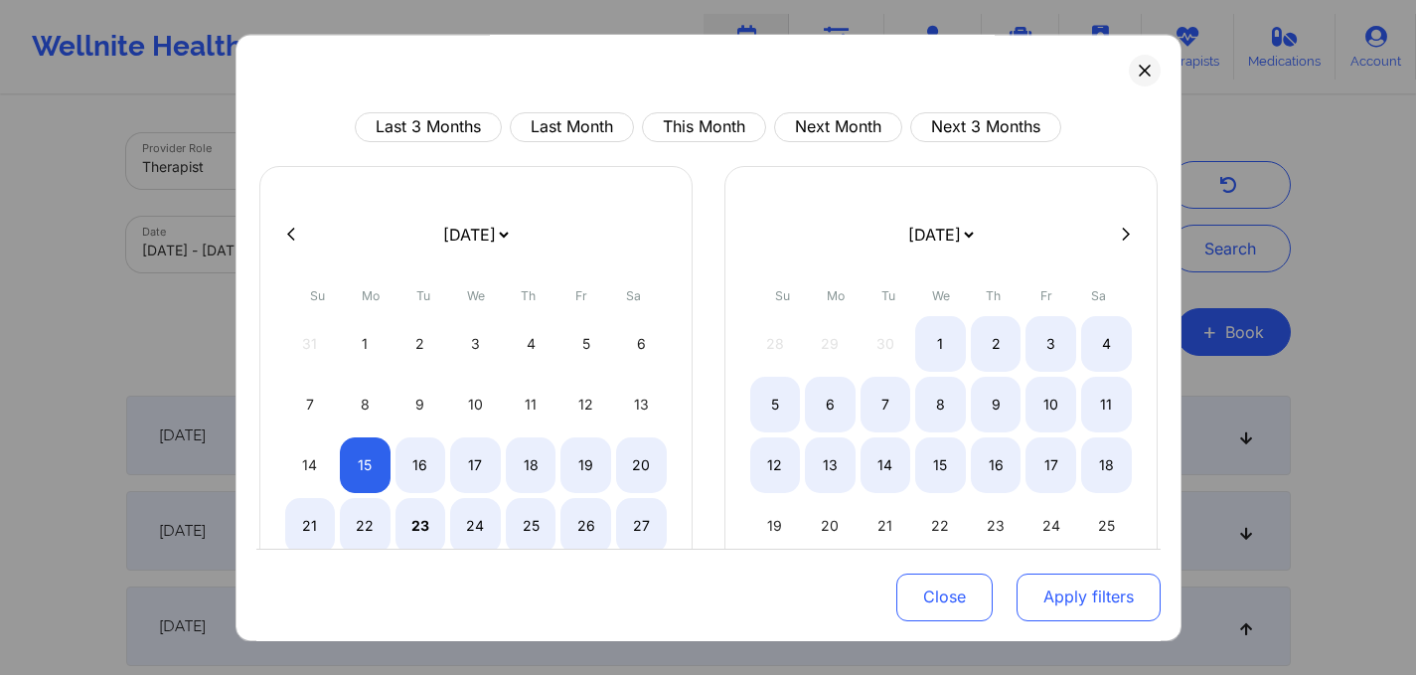
click at [1066, 602] on button "Apply filters" at bounding box center [1089, 596] width 144 height 48
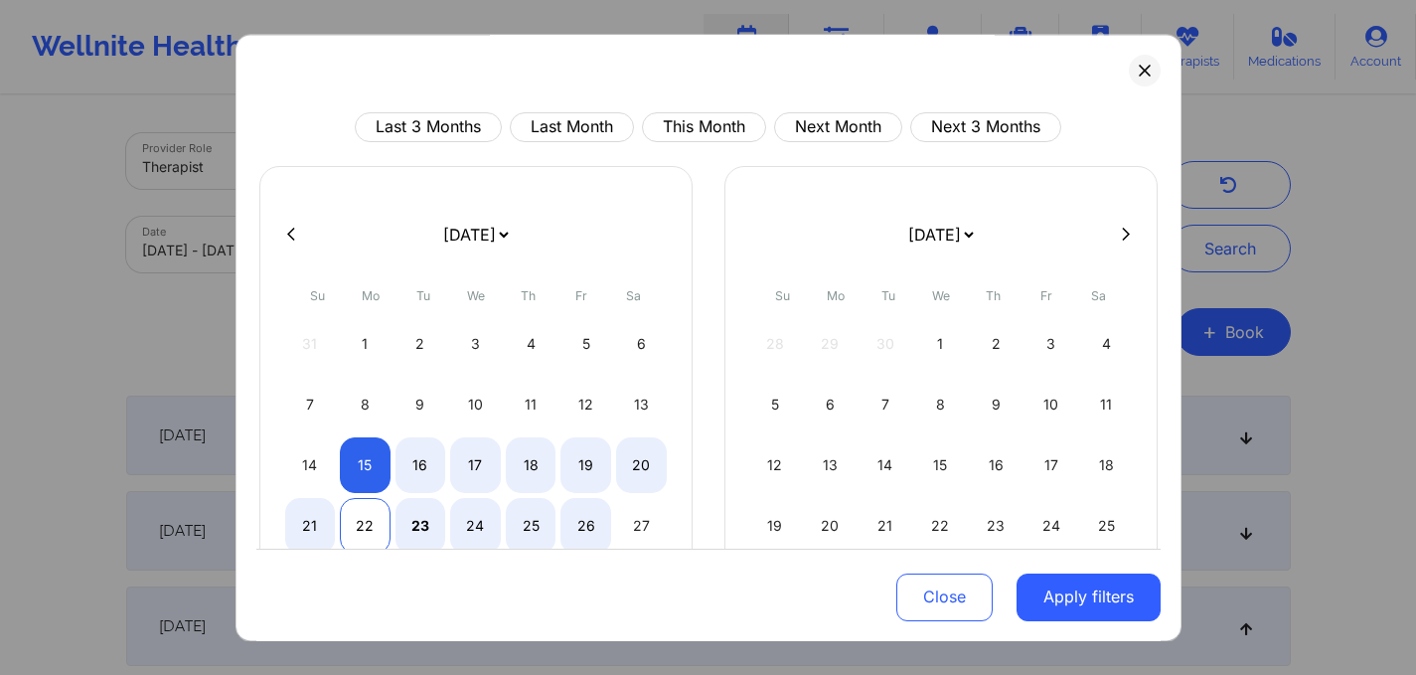
select select "2025-8"
select select "2025-9"
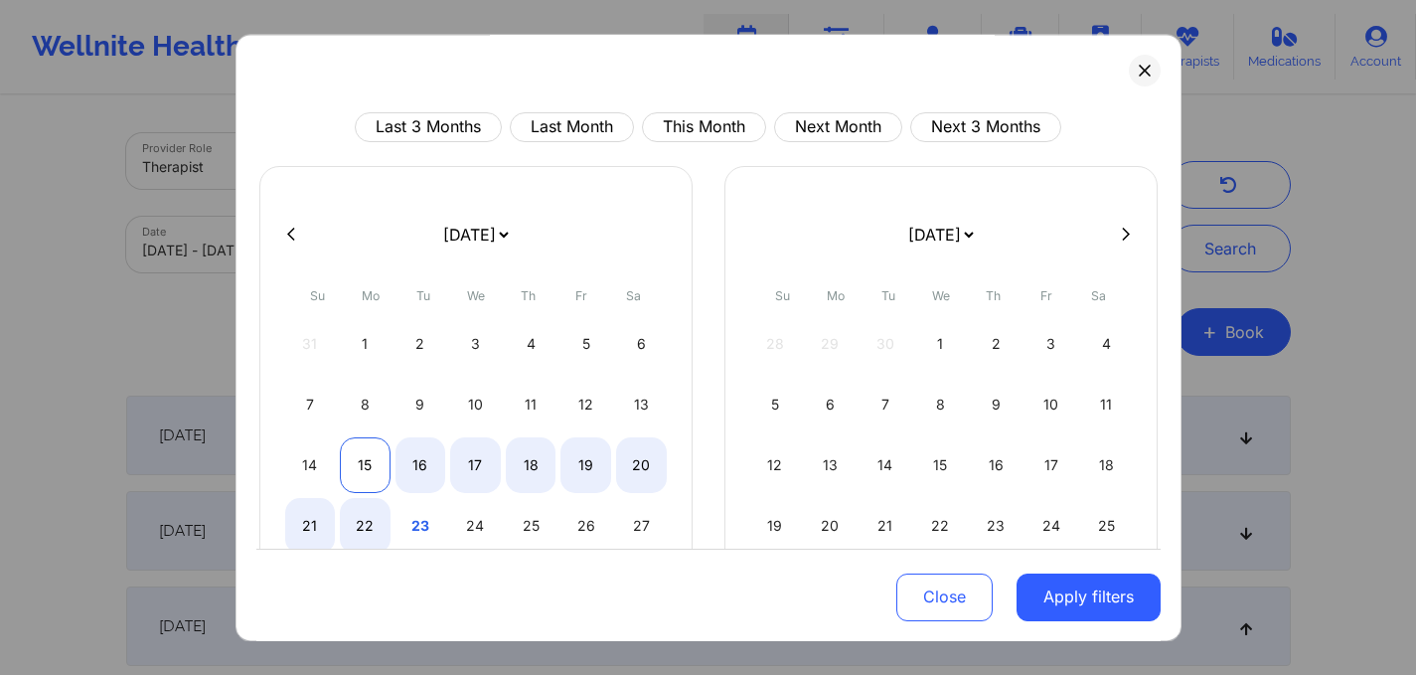
select select "2025-8"
select select "2025-9"
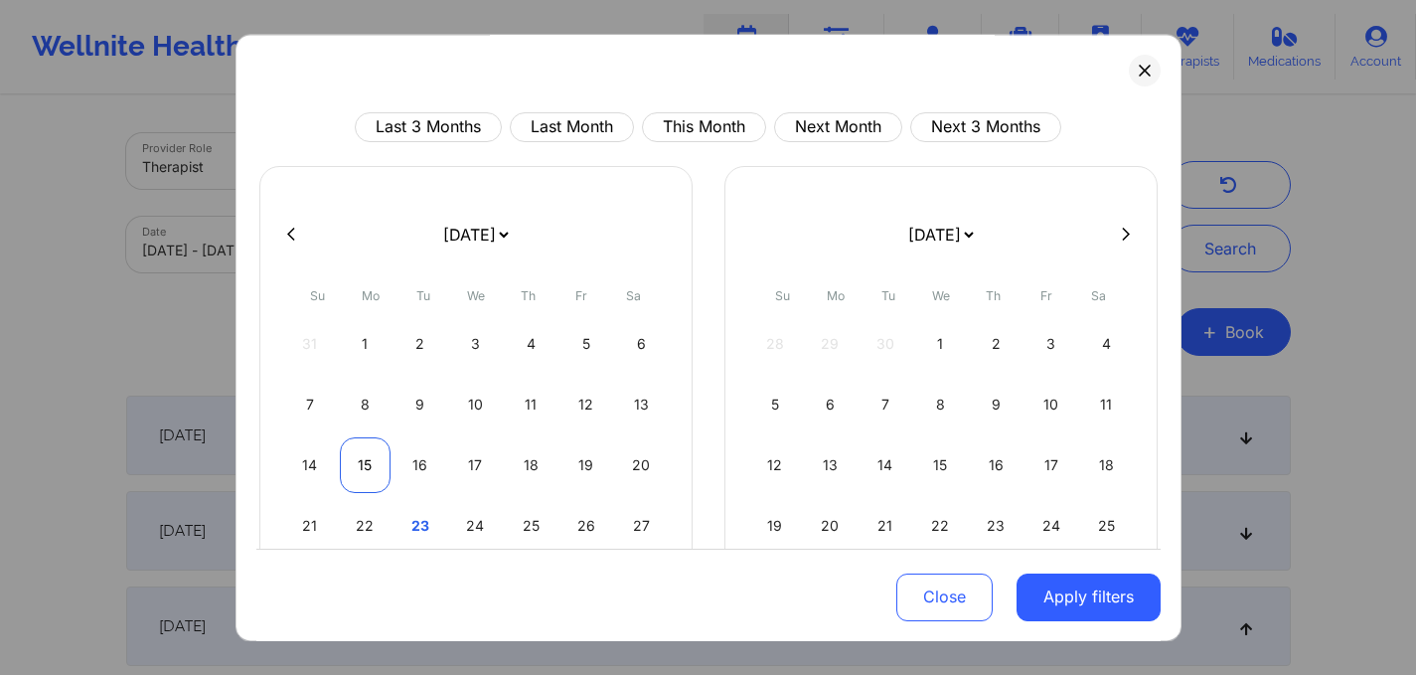
click at [363, 470] on div "15" at bounding box center [365, 465] width 51 height 56
select select "2025-8"
select select "2025-9"
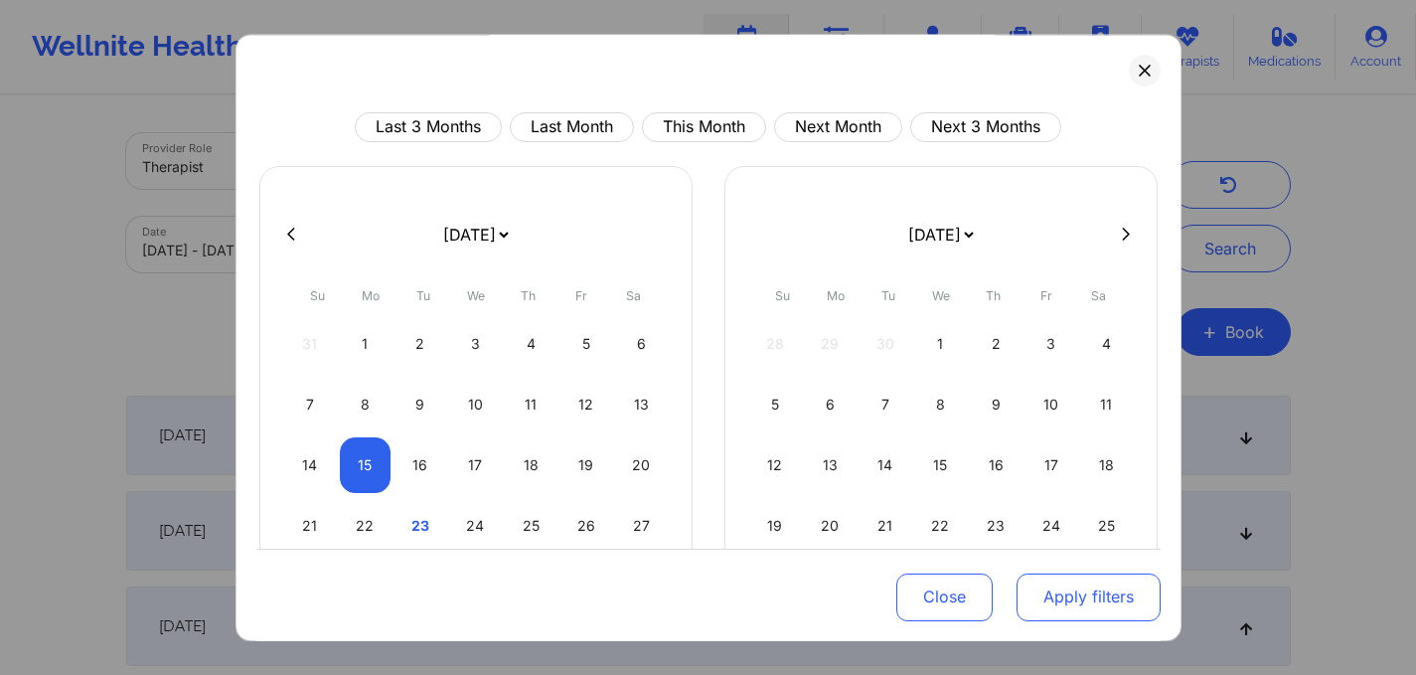
click at [1063, 607] on button "Apply filters" at bounding box center [1089, 596] width 144 height 48
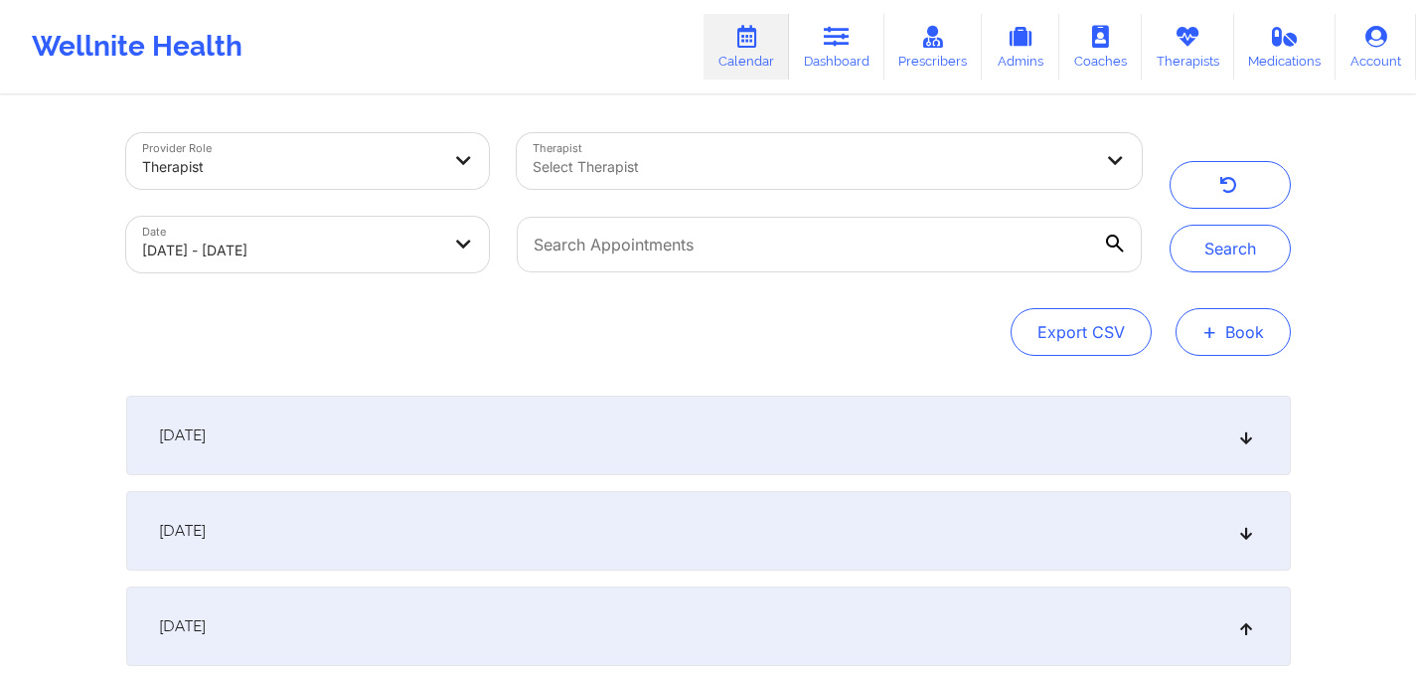
click at [1227, 321] on button "+ Book" at bounding box center [1233, 332] width 115 height 48
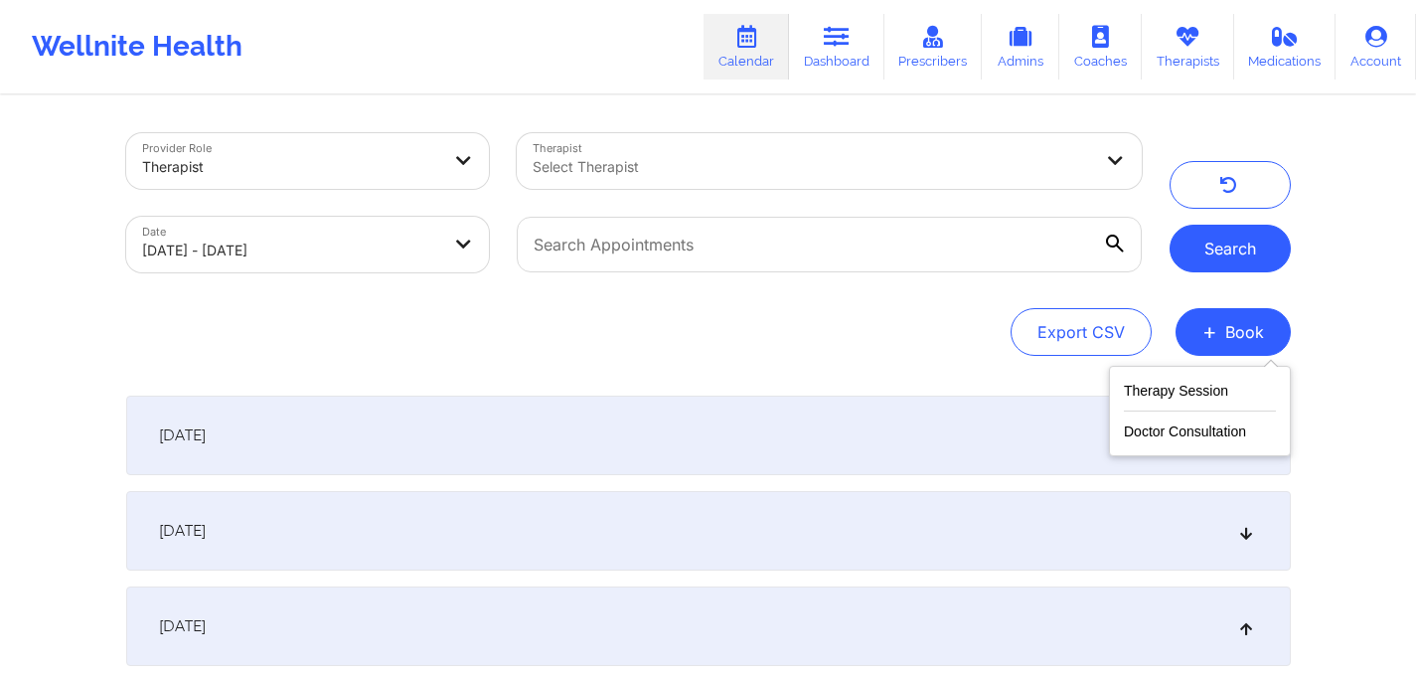
click at [1222, 248] on button "Search" at bounding box center [1230, 249] width 121 height 48
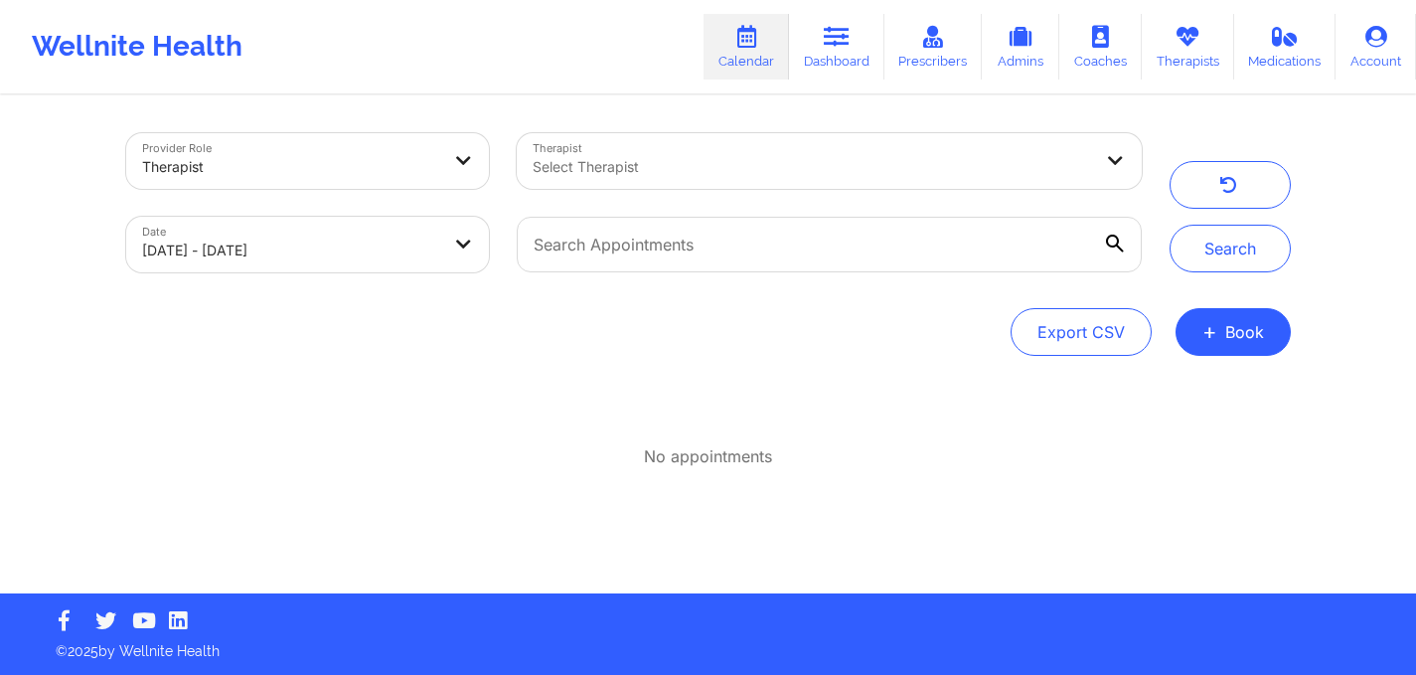
click at [432, 237] on body "Wellnite Health Calendar Dashboard Prescribers Admins Coaches Therapists Medica…" at bounding box center [708, 337] width 1416 height 675
select select "2025-8"
select select "2025-9"
click at [1226, 258] on button "Search" at bounding box center [1230, 249] width 121 height 48
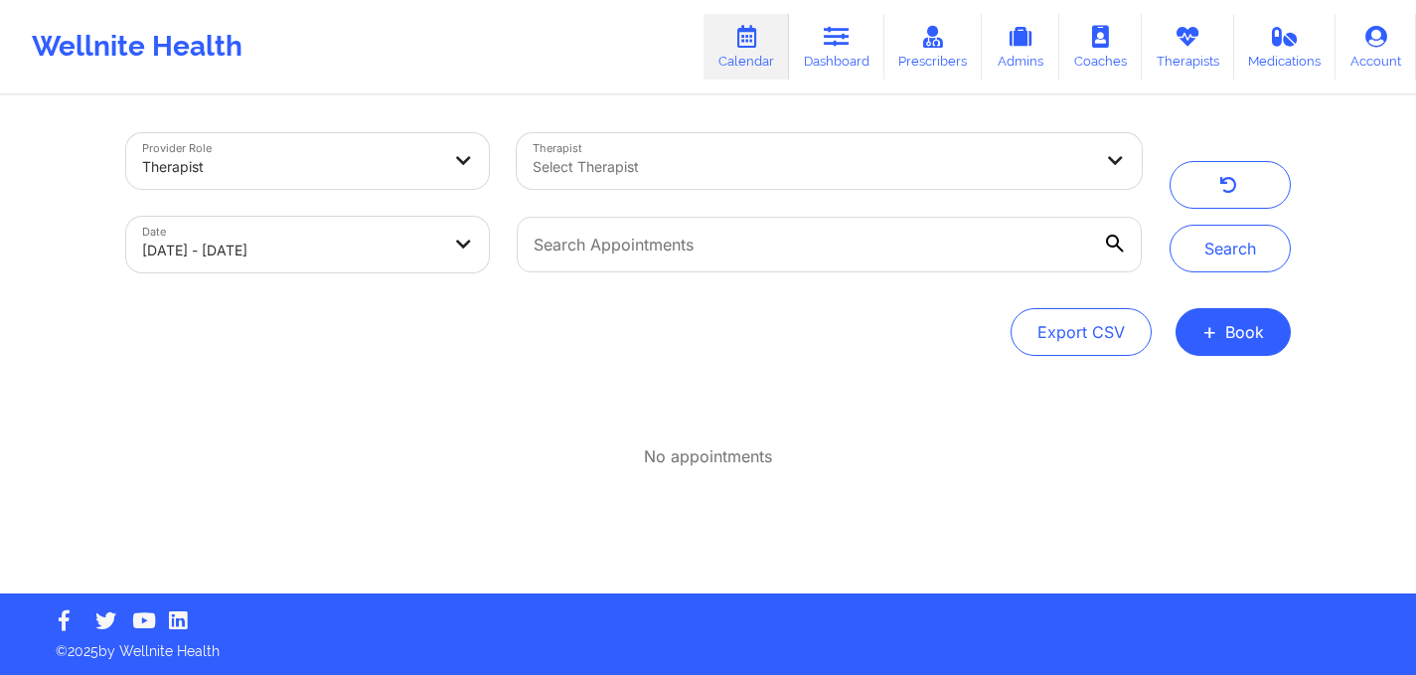
select select "2025-8"
select select "2025-9"
select select "2025-8"
select select "2025-9"
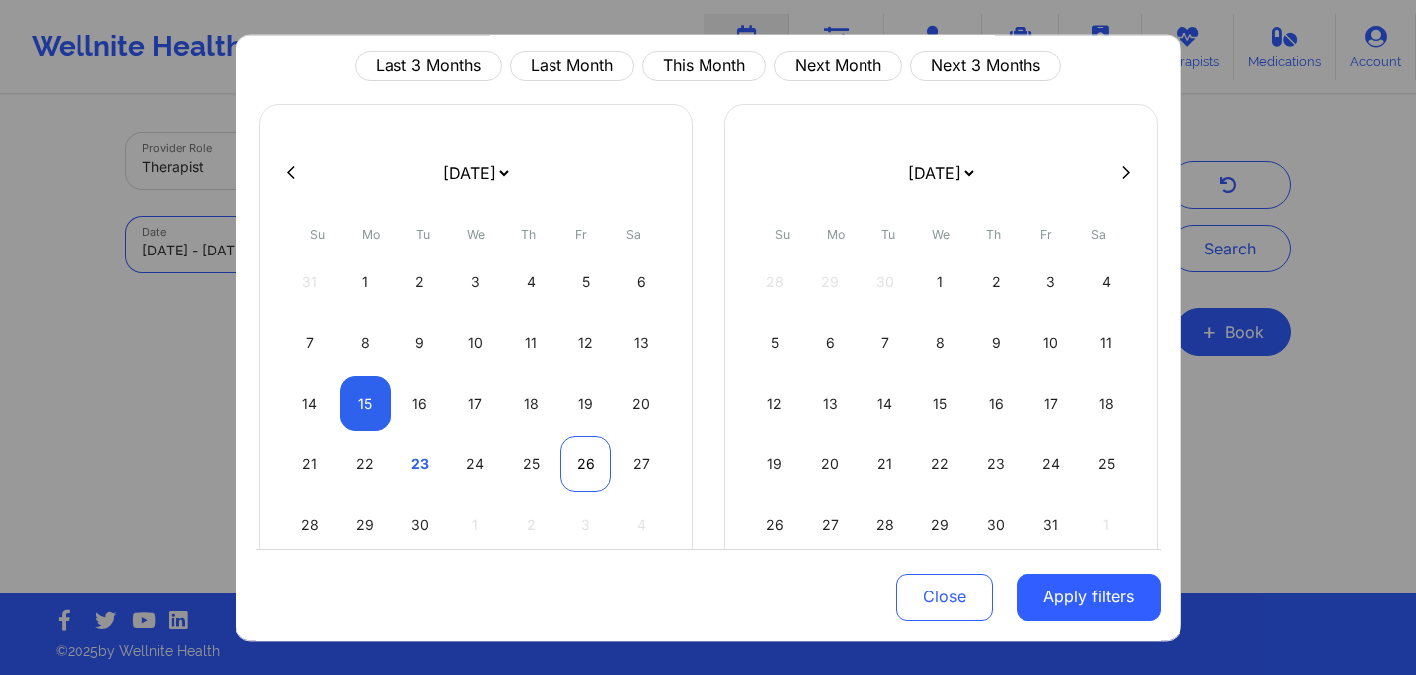
scroll to position [109, 0]
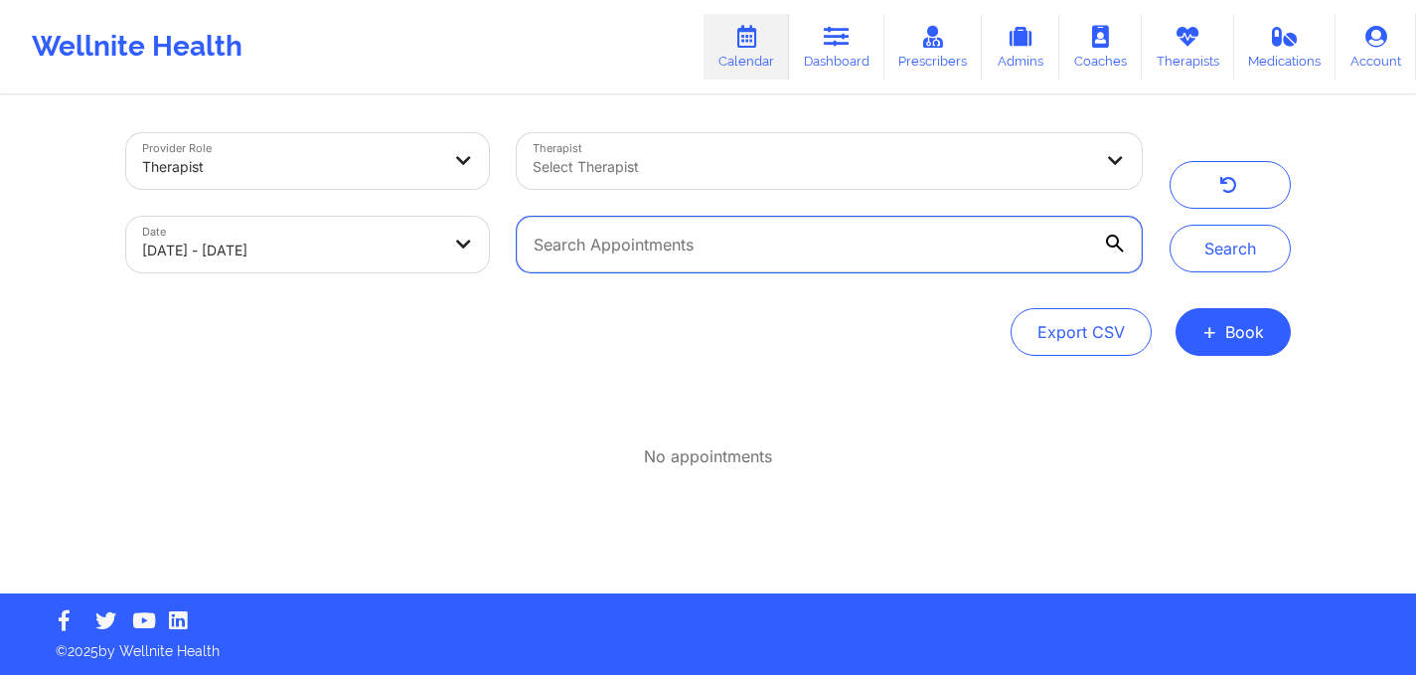
click at [672, 241] on input "text" at bounding box center [829, 245] width 624 height 56
click at [789, 334] on div "Export CSV + Book" at bounding box center [708, 332] width 1165 height 48
